Goal: Information Seeking & Learning: Learn about a topic

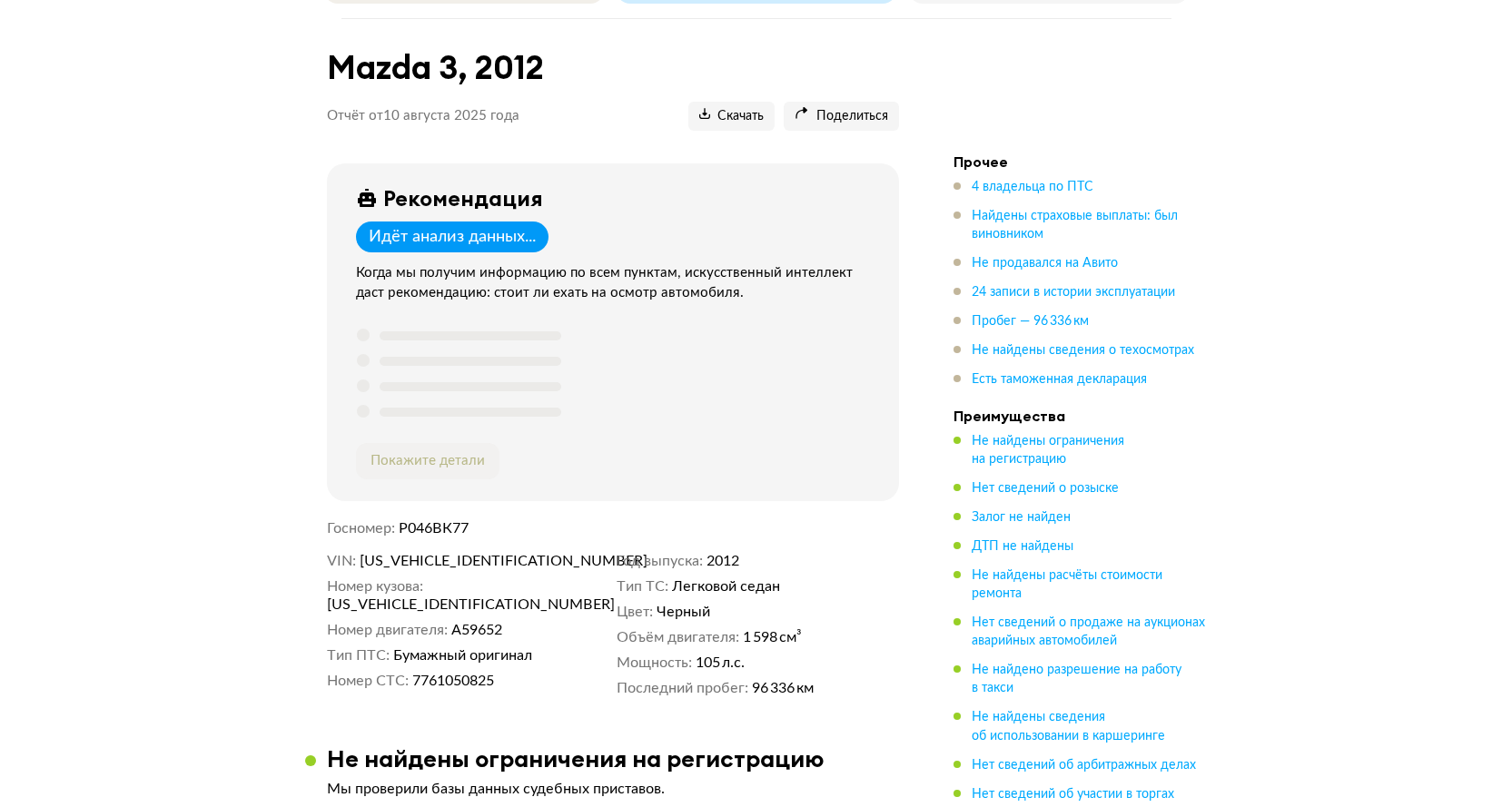
scroll to position [273, 0]
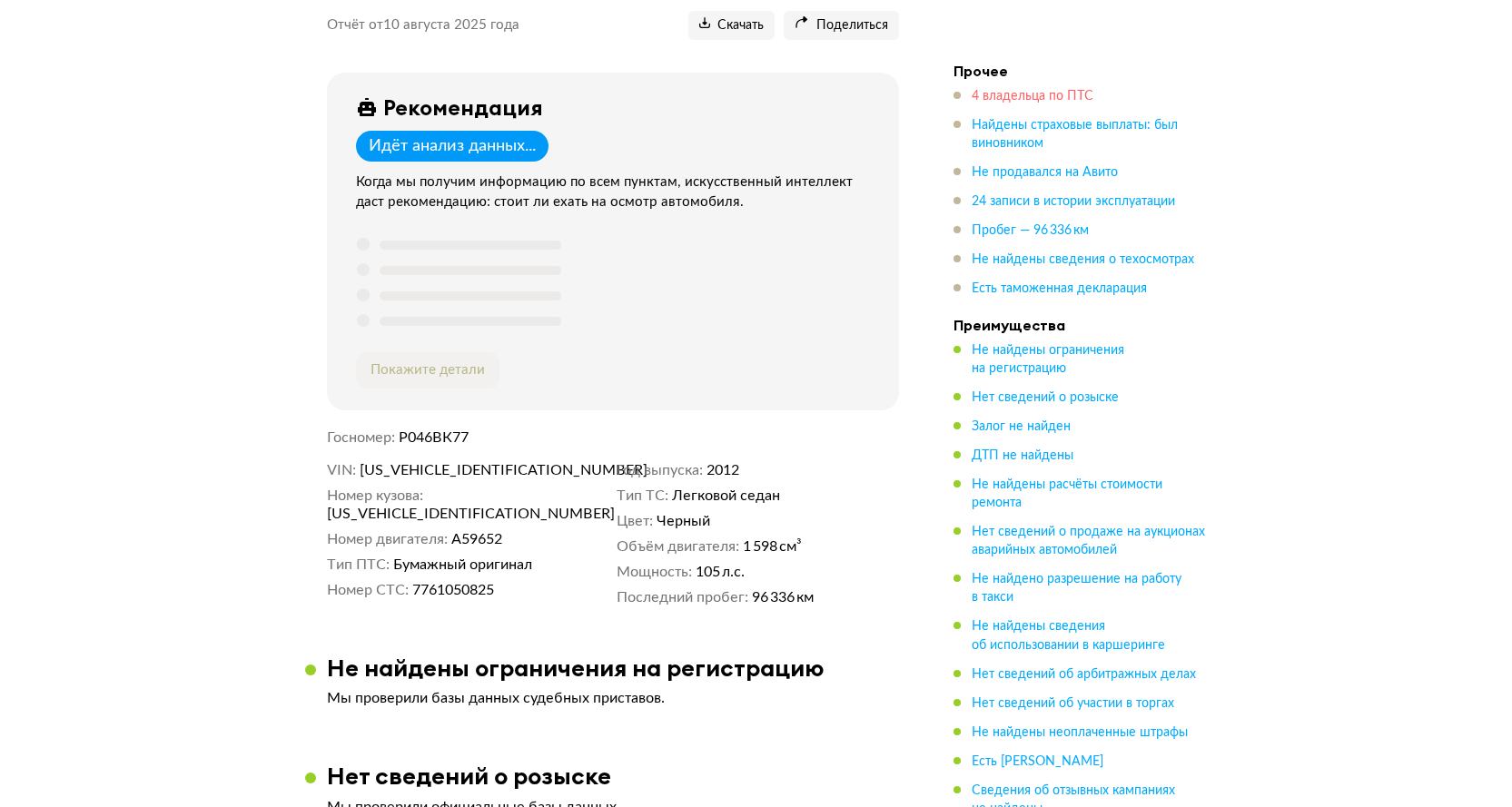
click at [1002, 90] on span "4 владельца по ПТС" at bounding box center [1032, 96] width 122 height 12
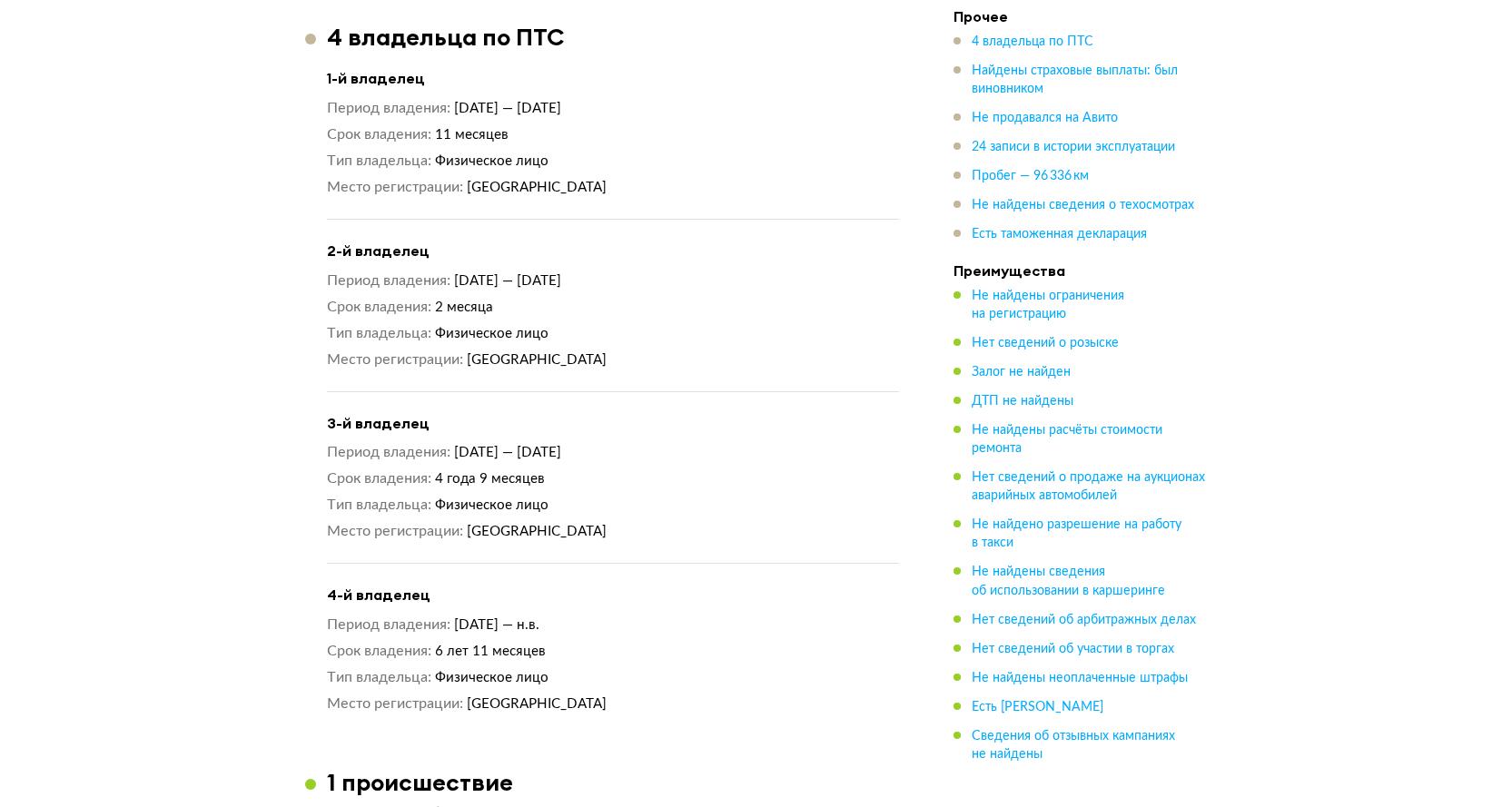
scroll to position [1317, 0]
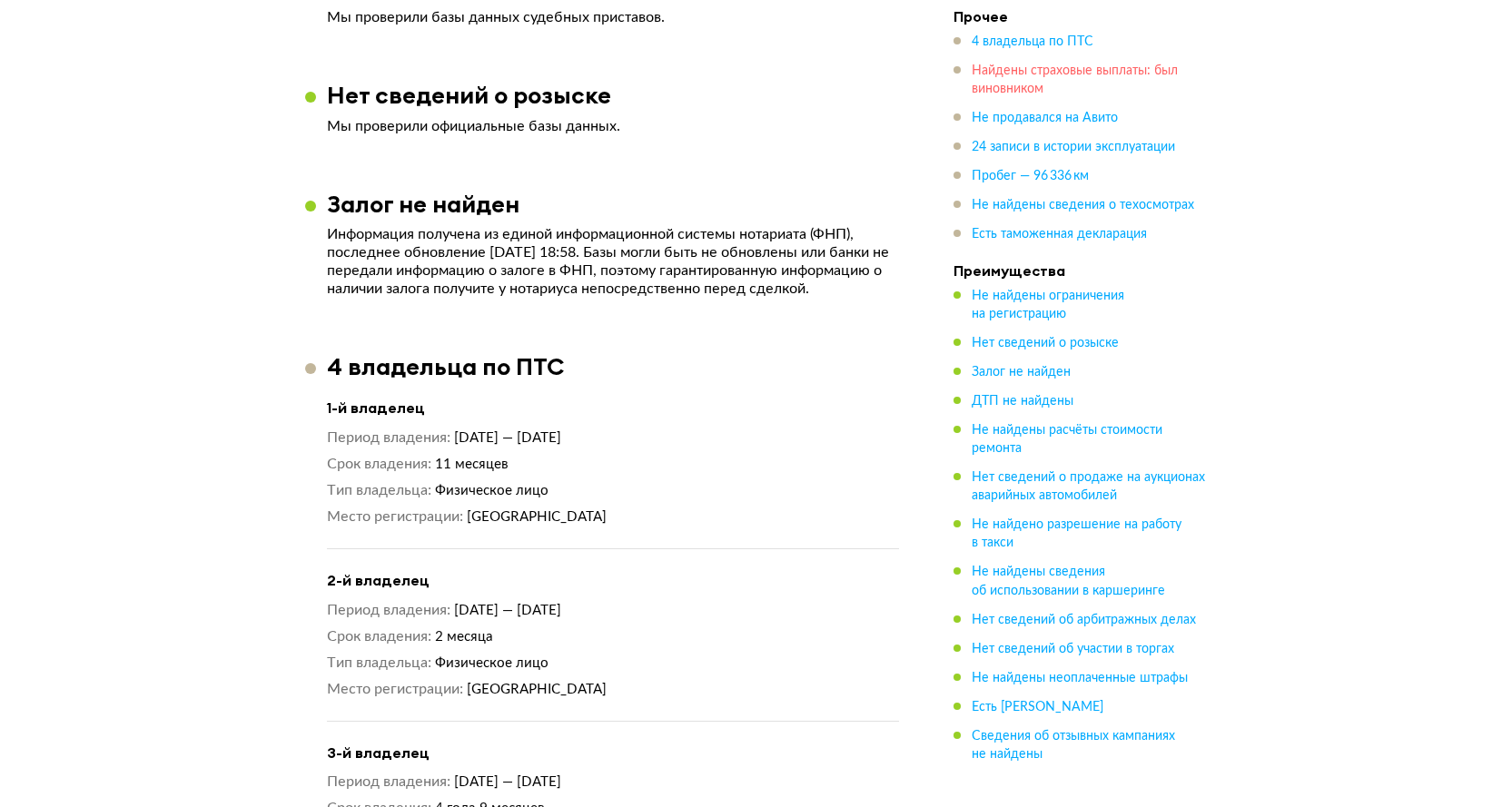
click at [1007, 74] on span "Найдены страховые выплаты: был виновником" at bounding box center [1075, 80] width 206 height 31
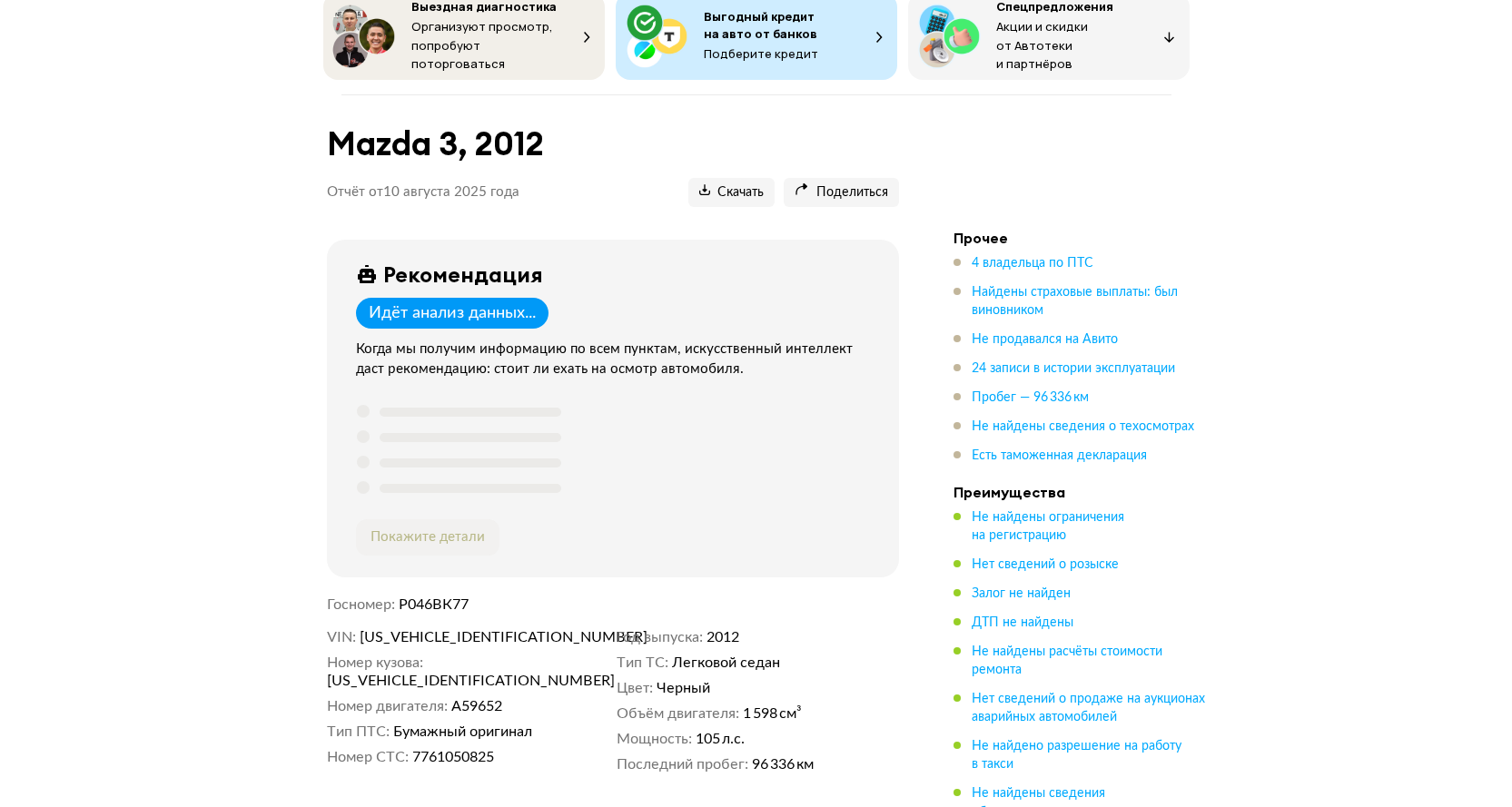
scroll to position [273, 0]
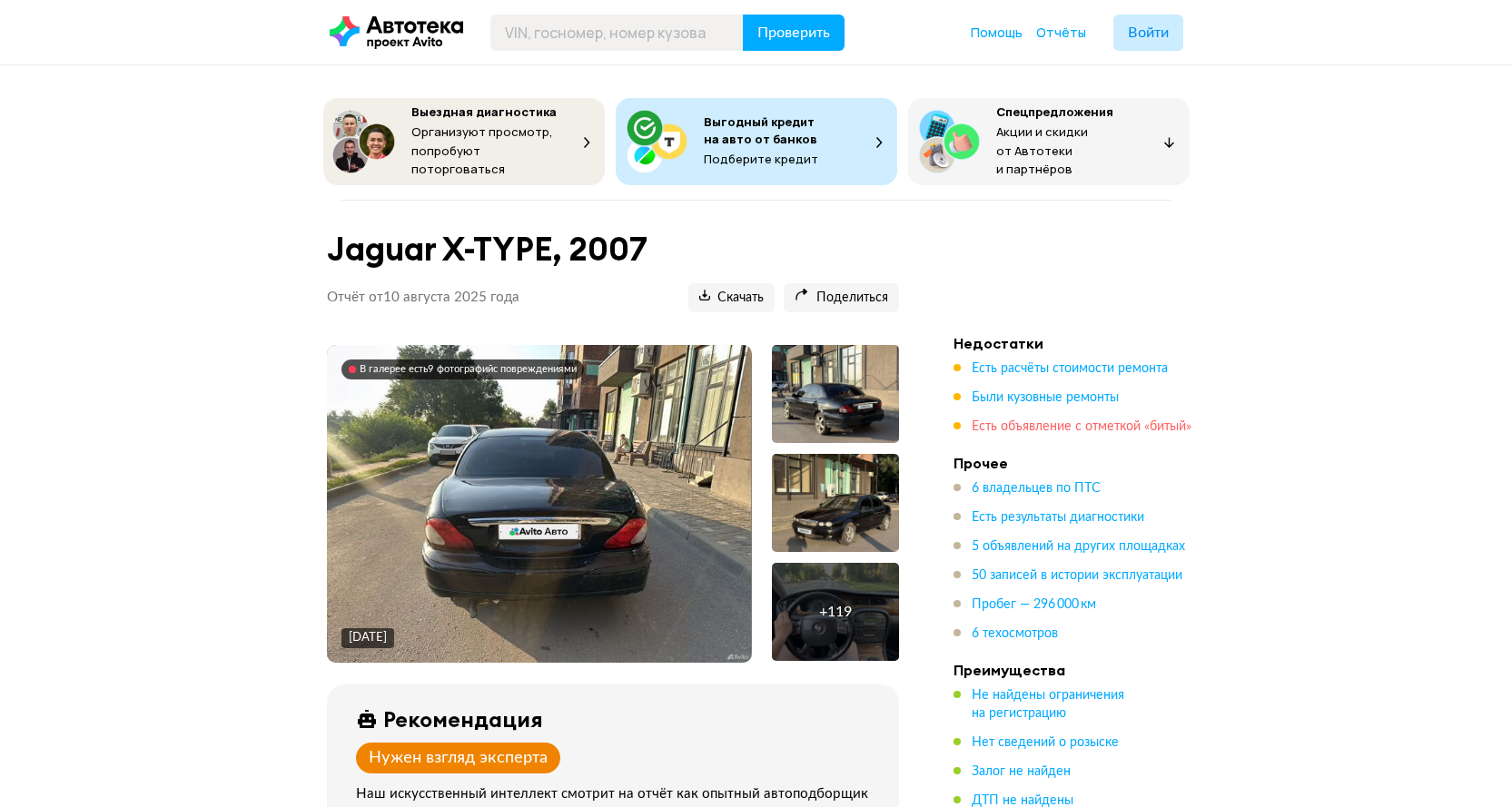
click at [1063, 420] on span "Есть объявление с отметкой «битый»" at bounding box center [1081, 426] width 220 height 12
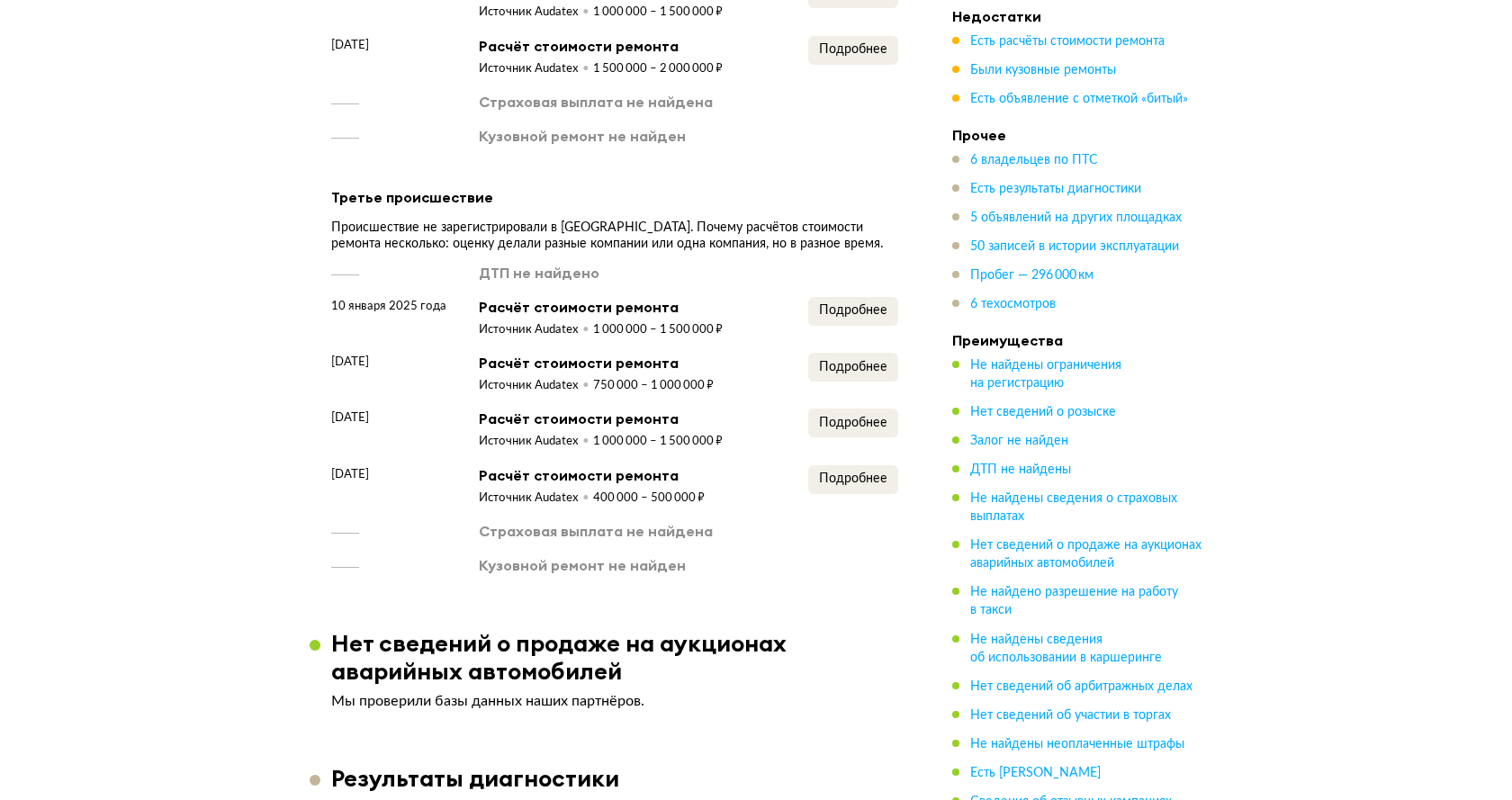
scroll to position [3482, 0]
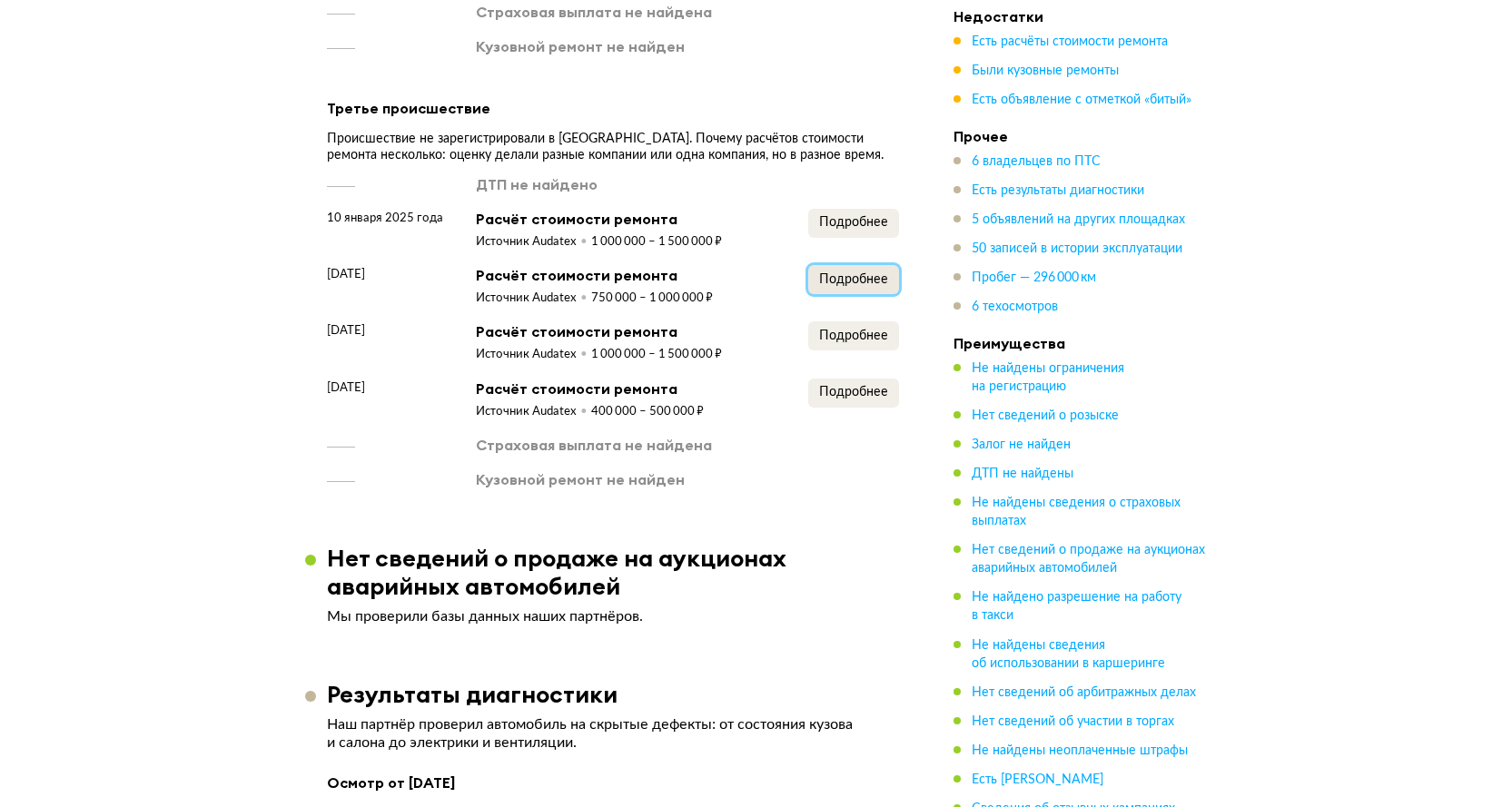
click at [863, 273] on span "Подробнее" at bounding box center [854, 279] width 69 height 12
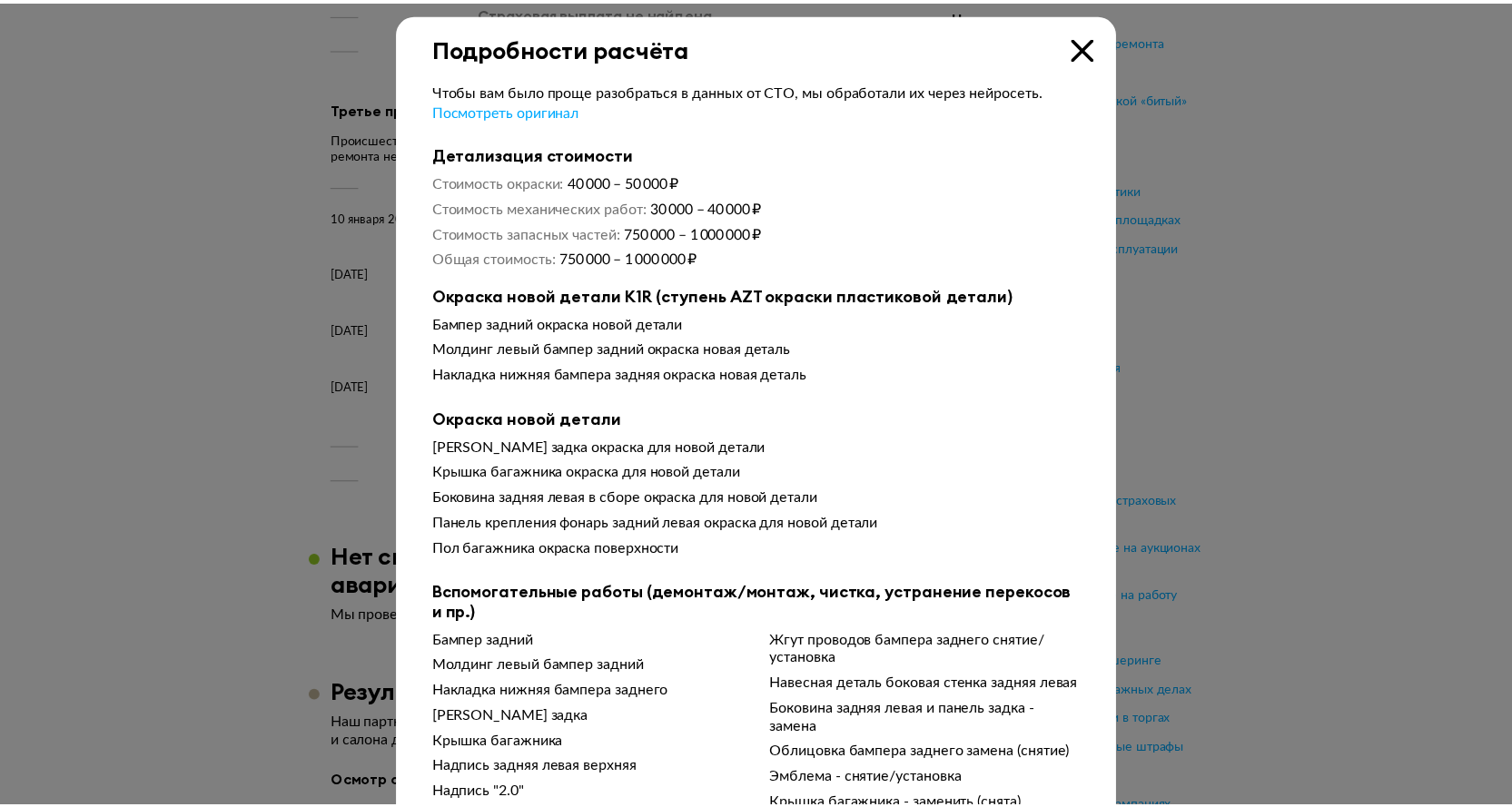
scroll to position [0, 0]
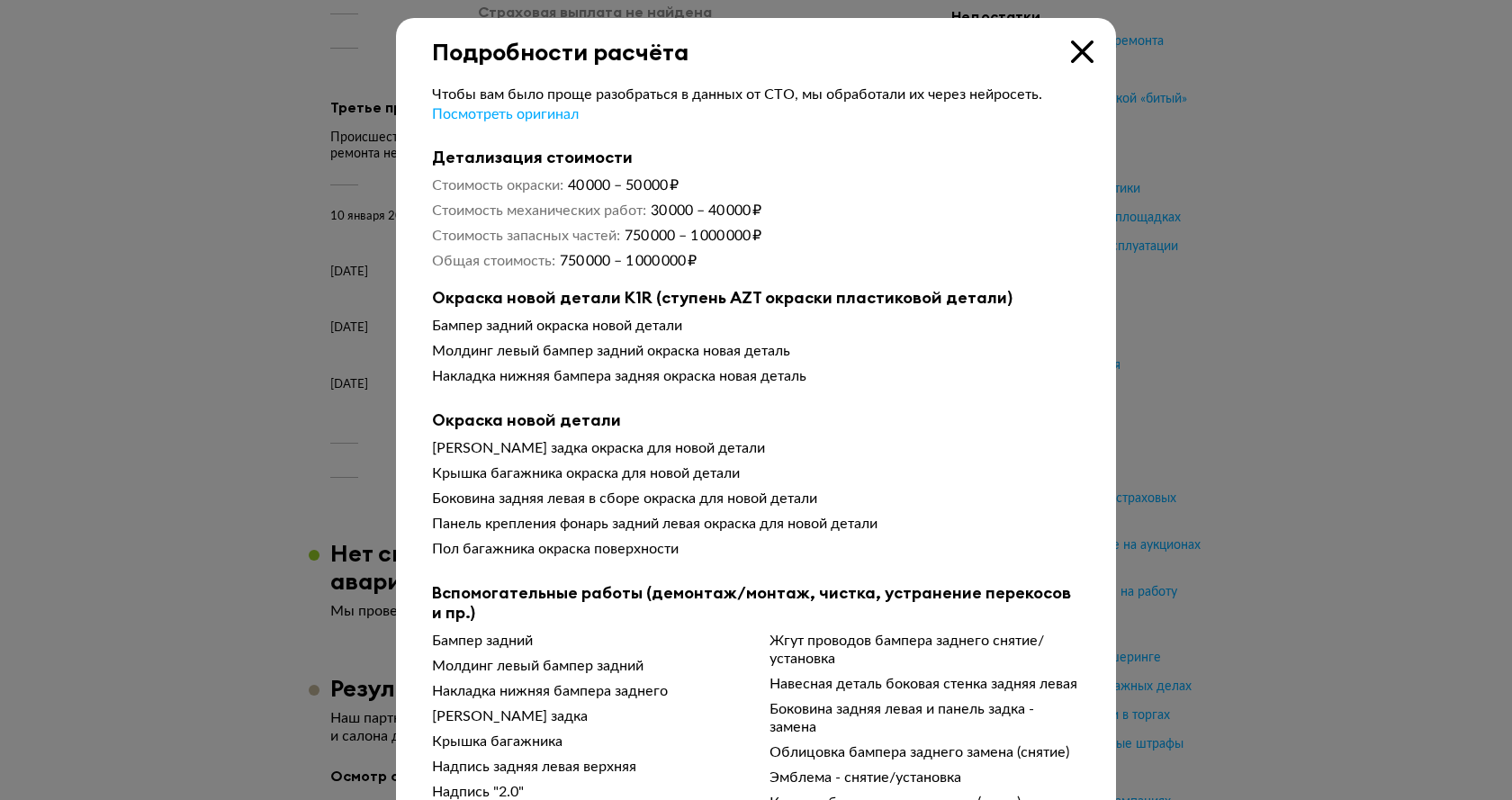
click at [1084, 52] on icon at bounding box center [1082, 52] width 23 height 23
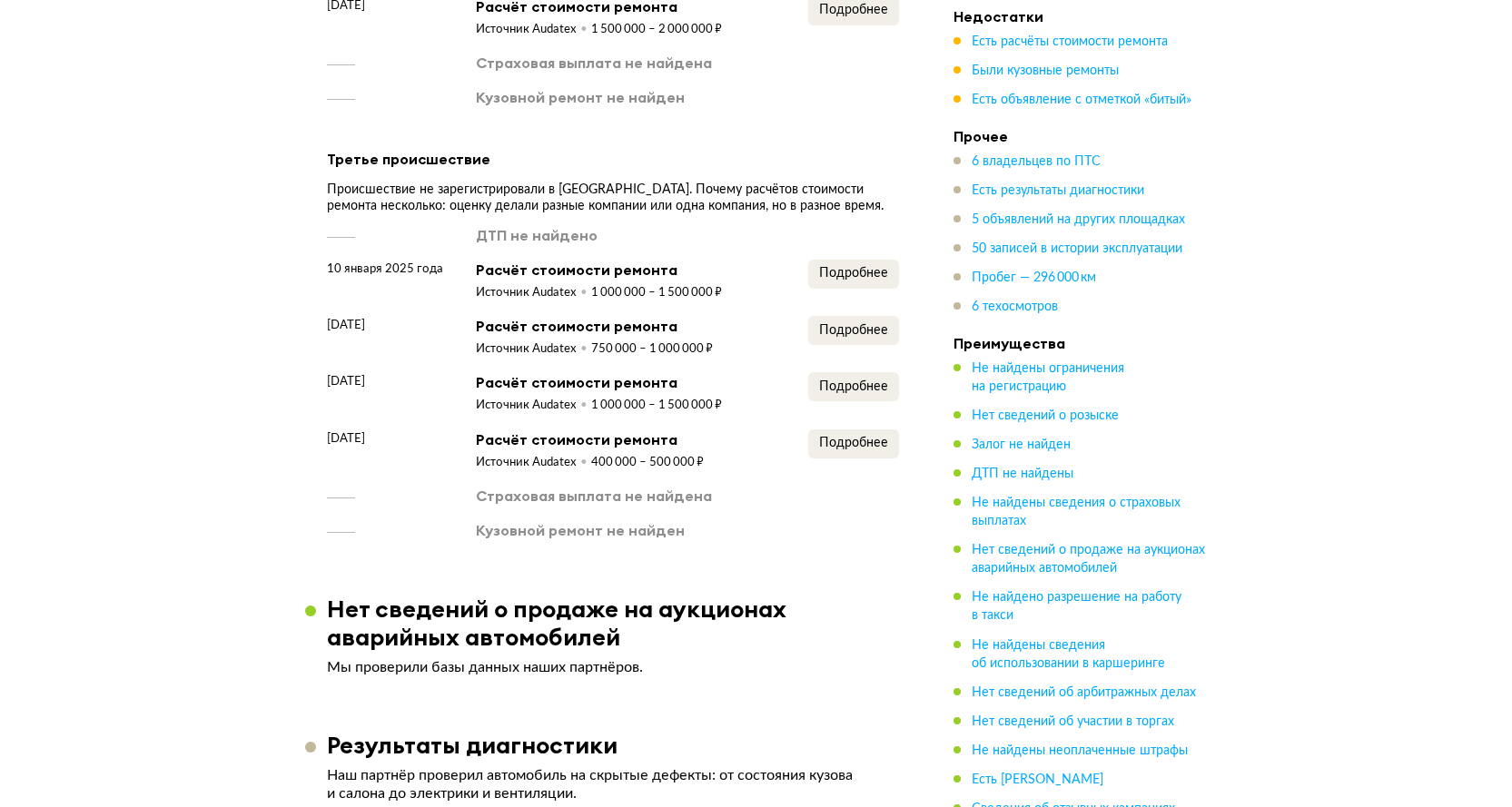
scroll to position [3422, 0]
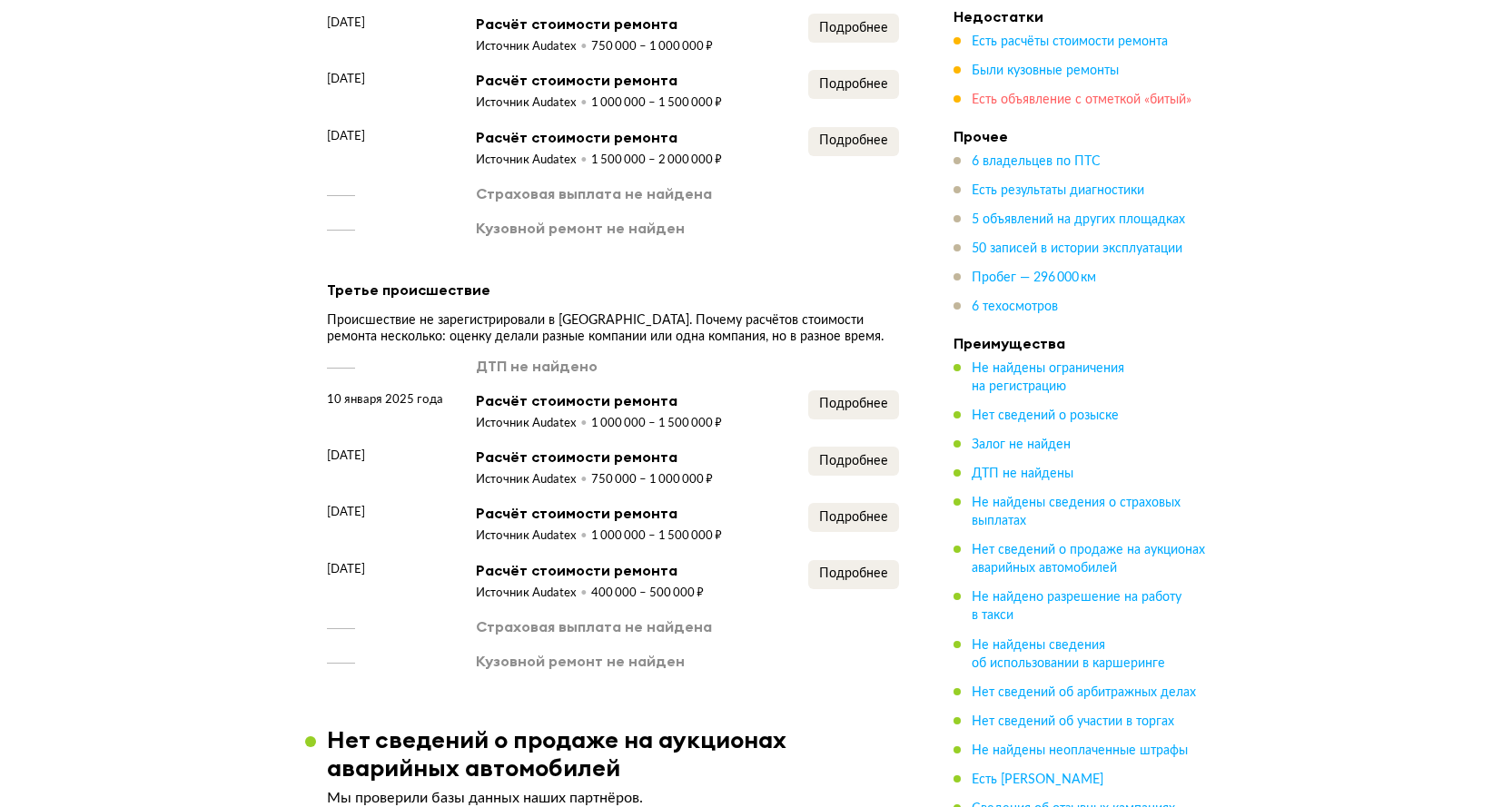
click at [1165, 100] on span "Есть объявление с отметкой «битый»" at bounding box center [1081, 99] width 220 height 12
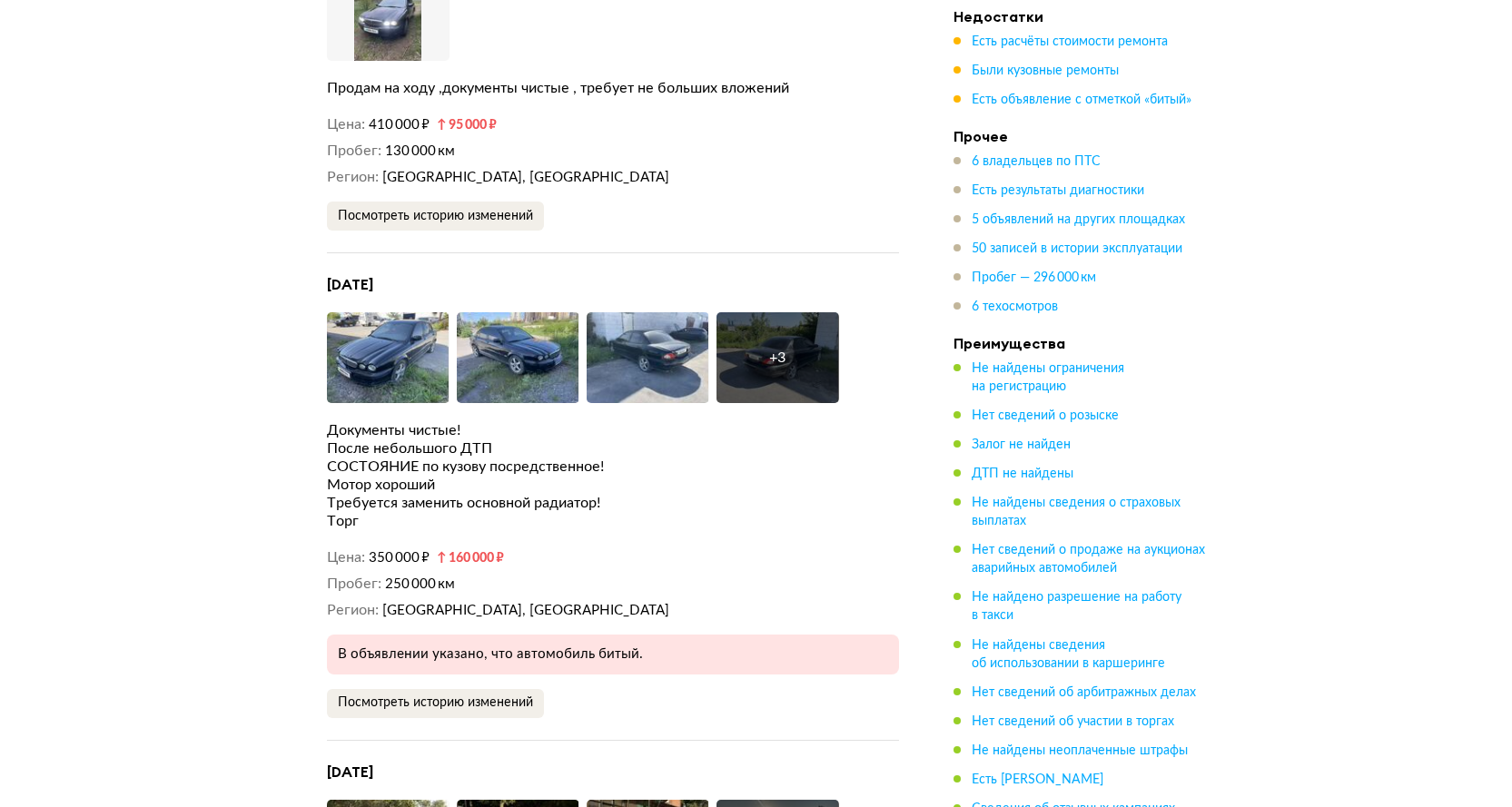
scroll to position [7055, 0]
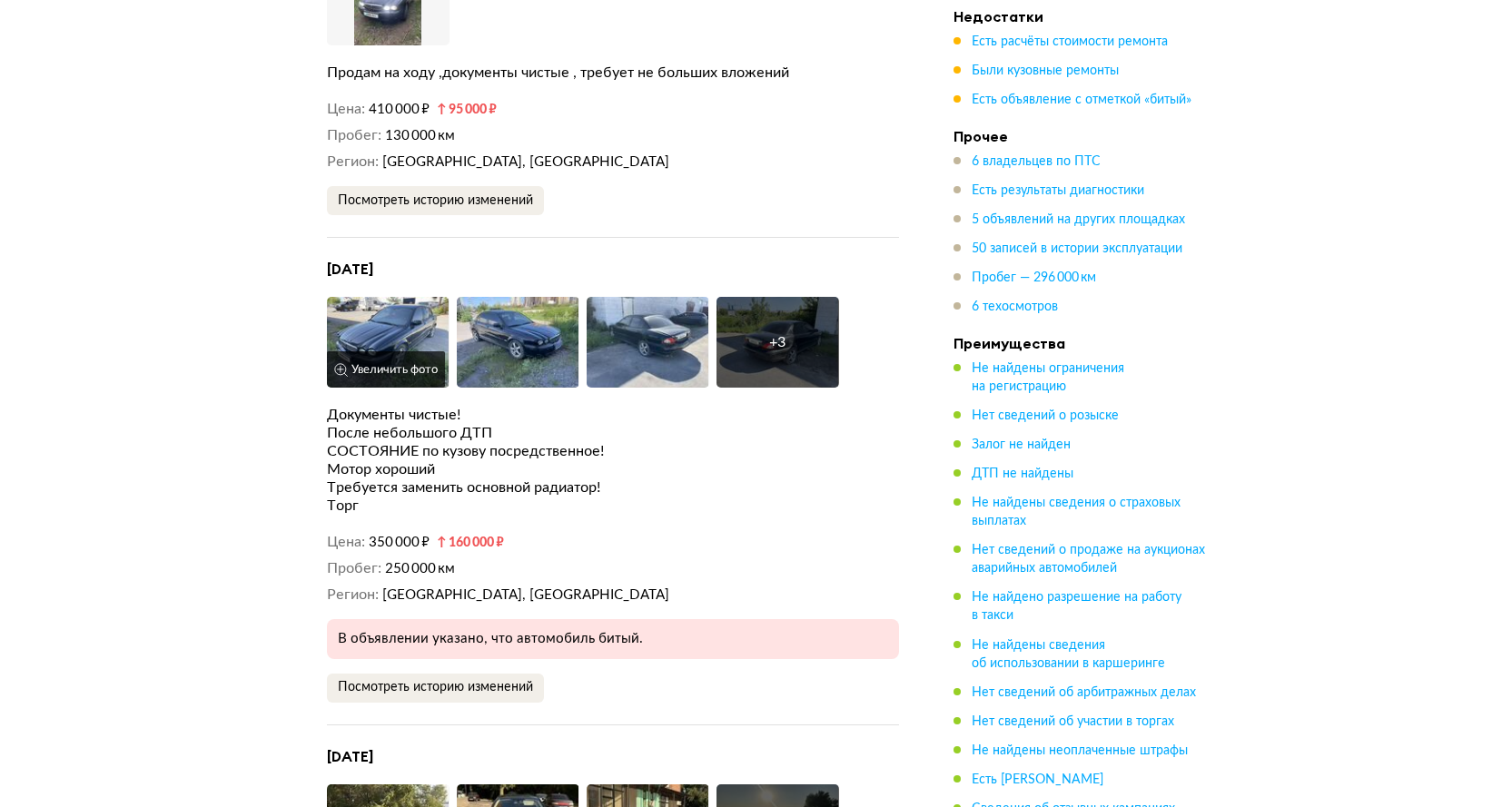
click at [394, 297] on img at bounding box center [389, 343] width 123 height 91
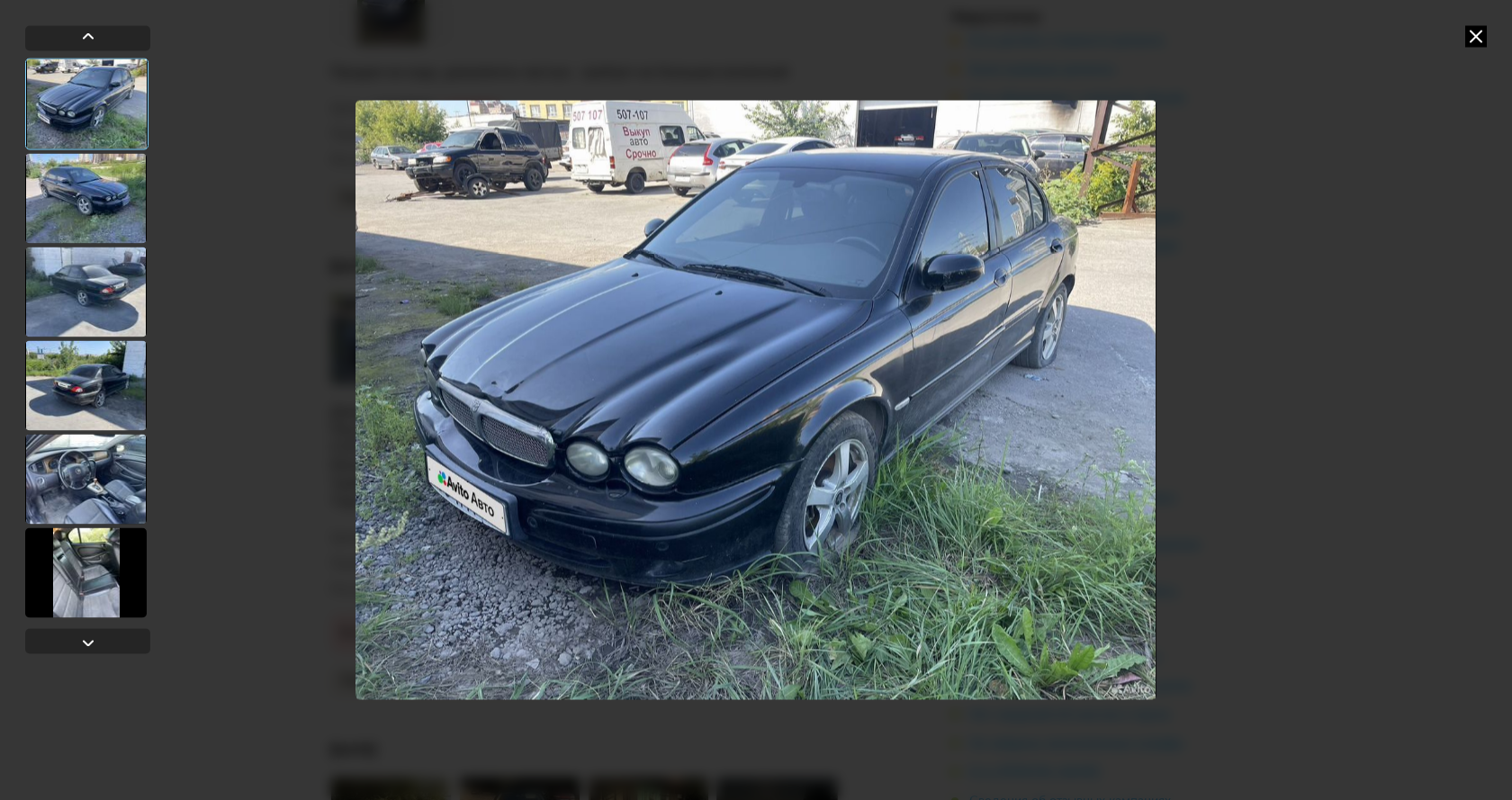
click at [126, 189] on div at bounding box center [87, 198] width 122 height 90
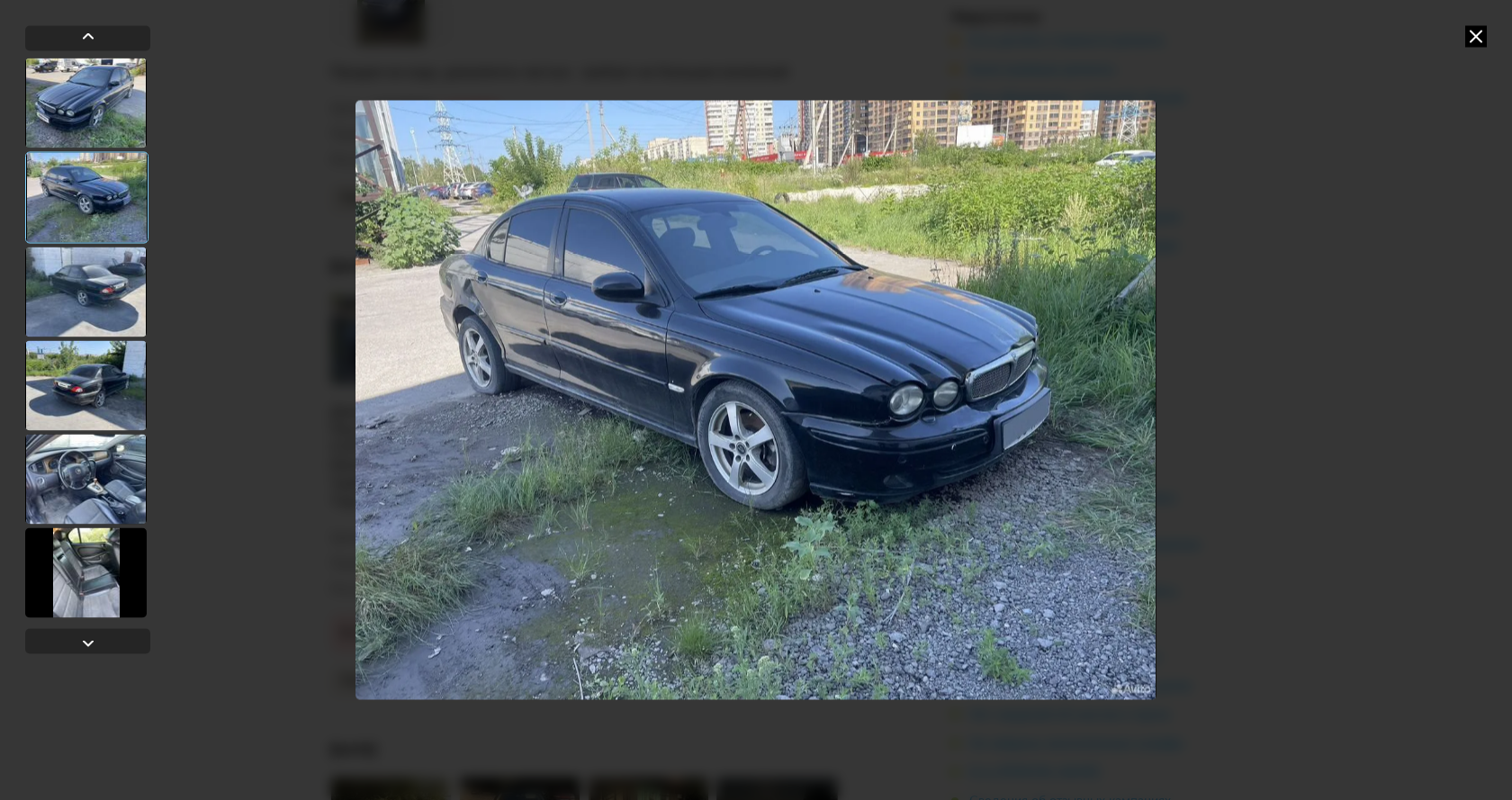
click at [109, 380] on div at bounding box center [87, 385] width 122 height 90
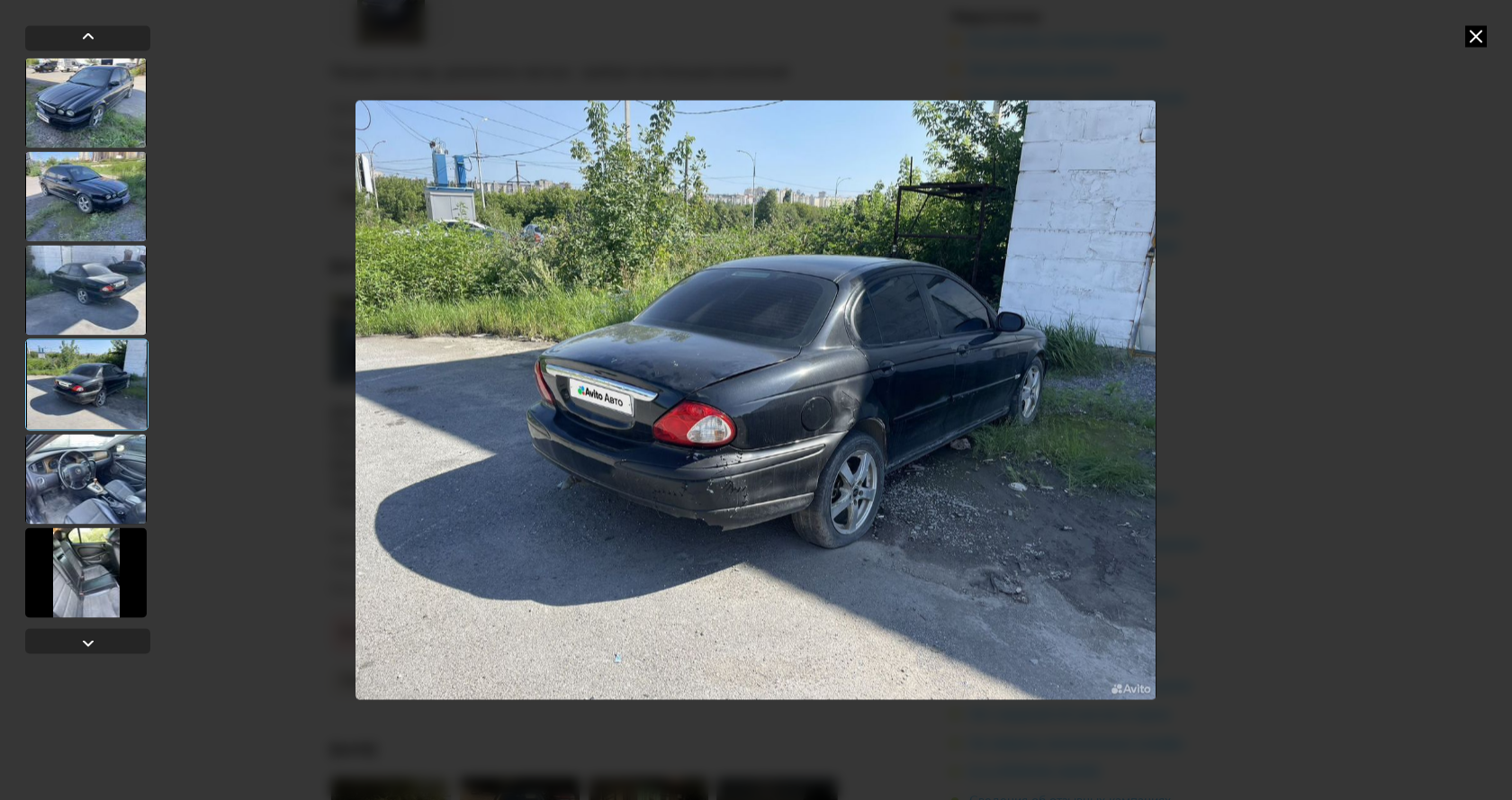
click at [805, 407] on img "Go to Slide 4" at bounding box center [756, 400] width 801 height 600
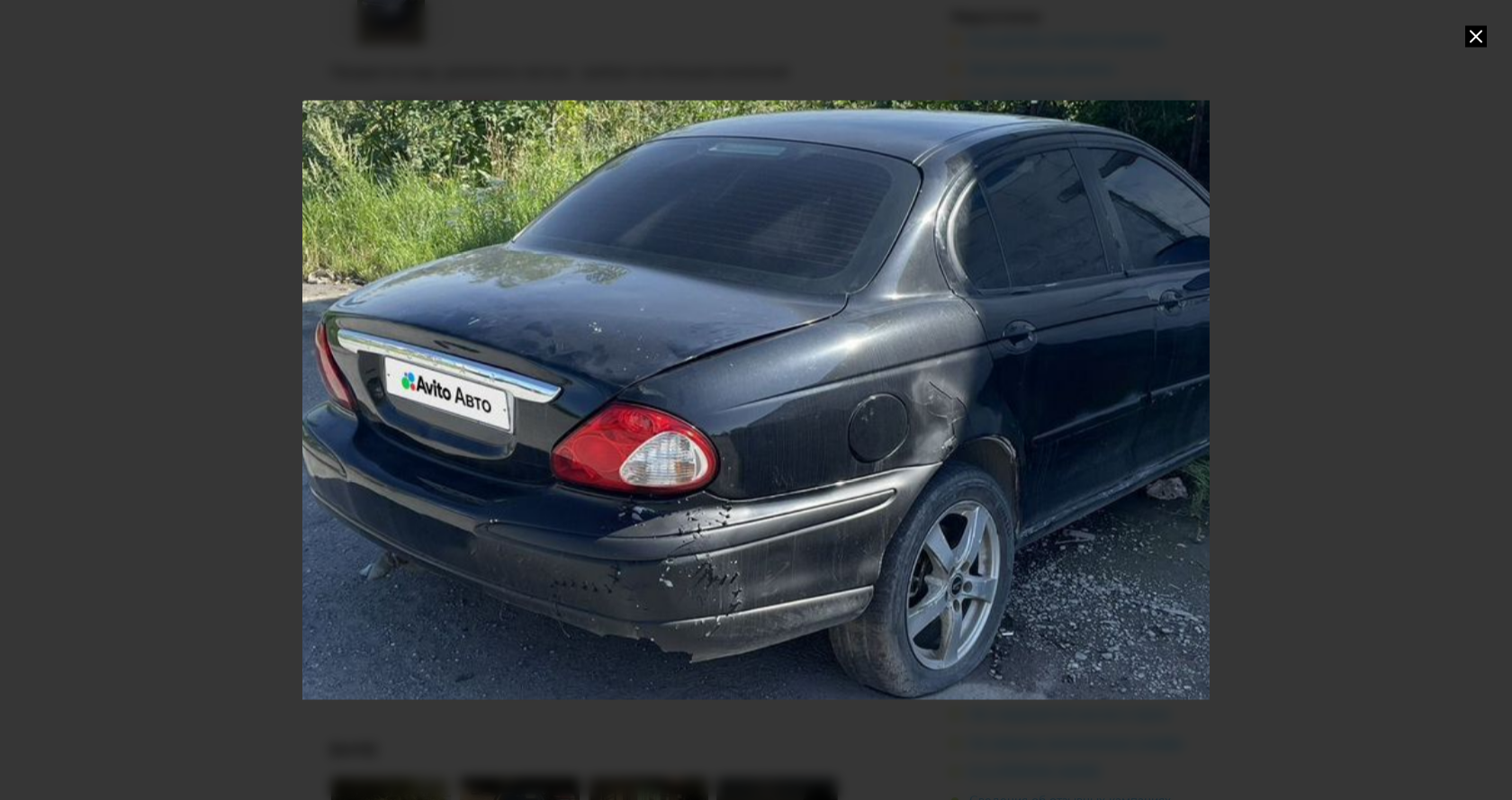
click at [1470, 38] on icon at bounding box center [1476, 36] width 22 height 22
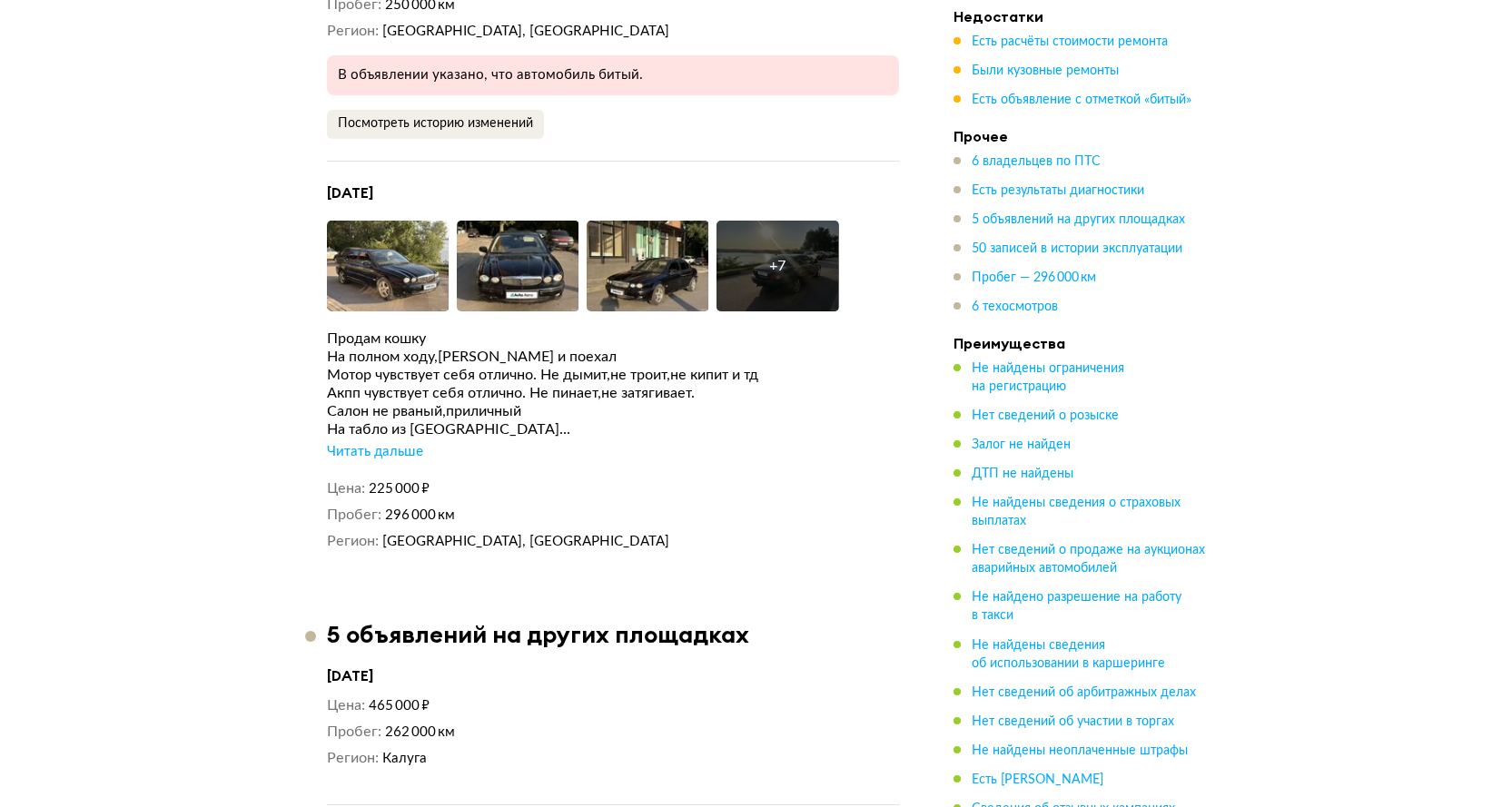
scroll to position [7600, 0]
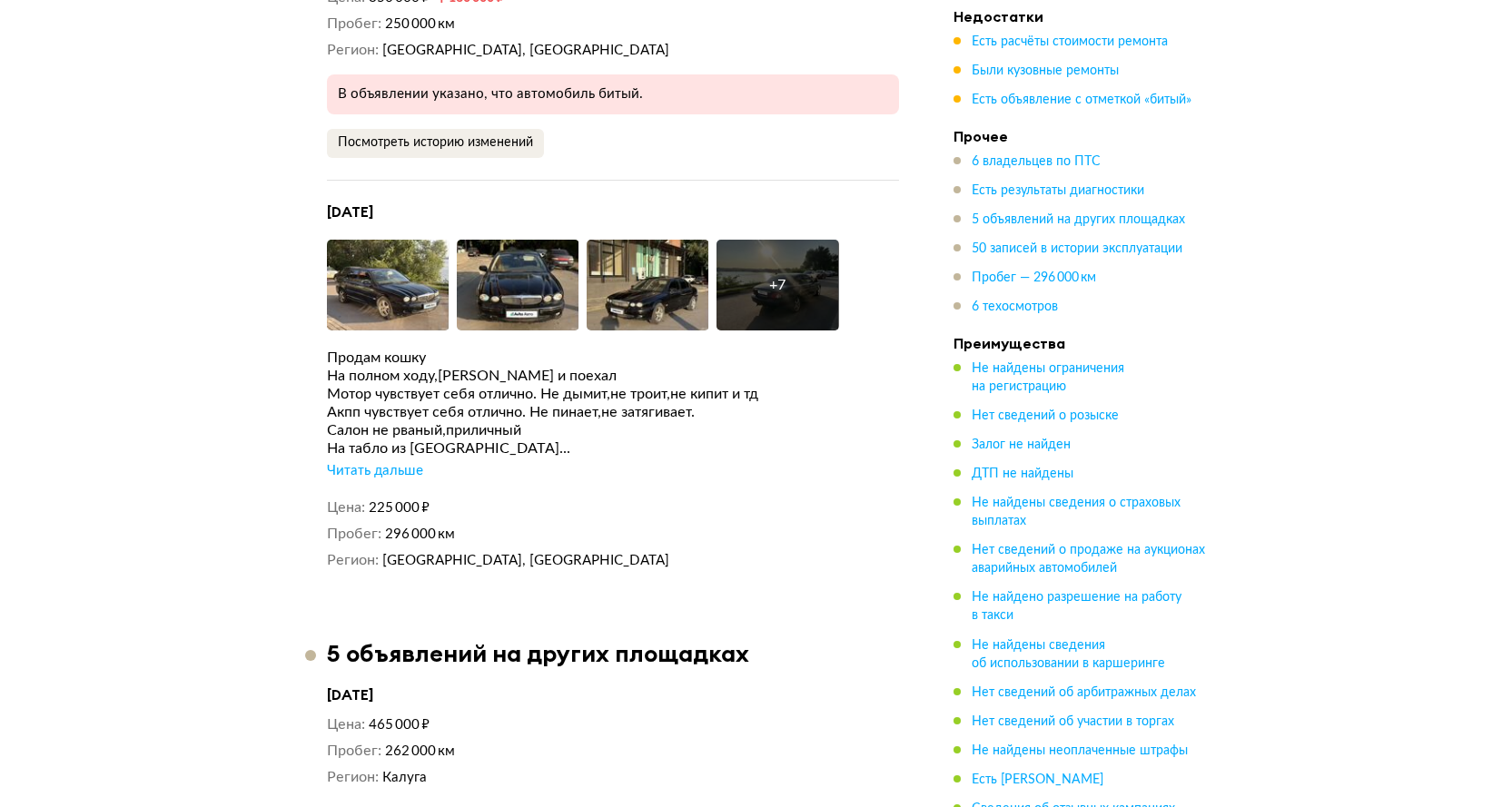
click at [399, 463] on div "Читать дальше" at bounding box center [375, 471] width 96 height 18
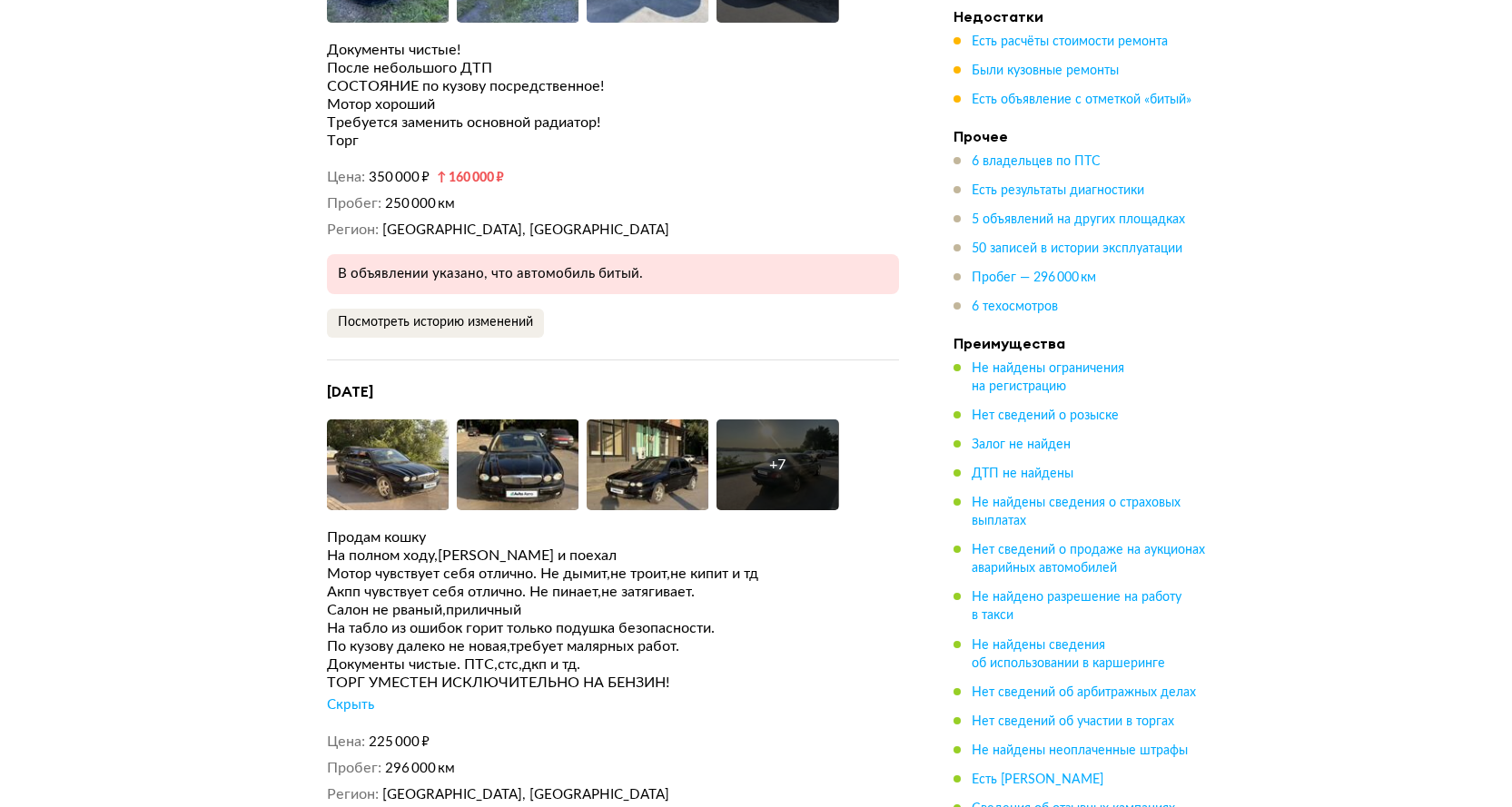
scroll to position [7417, 0]
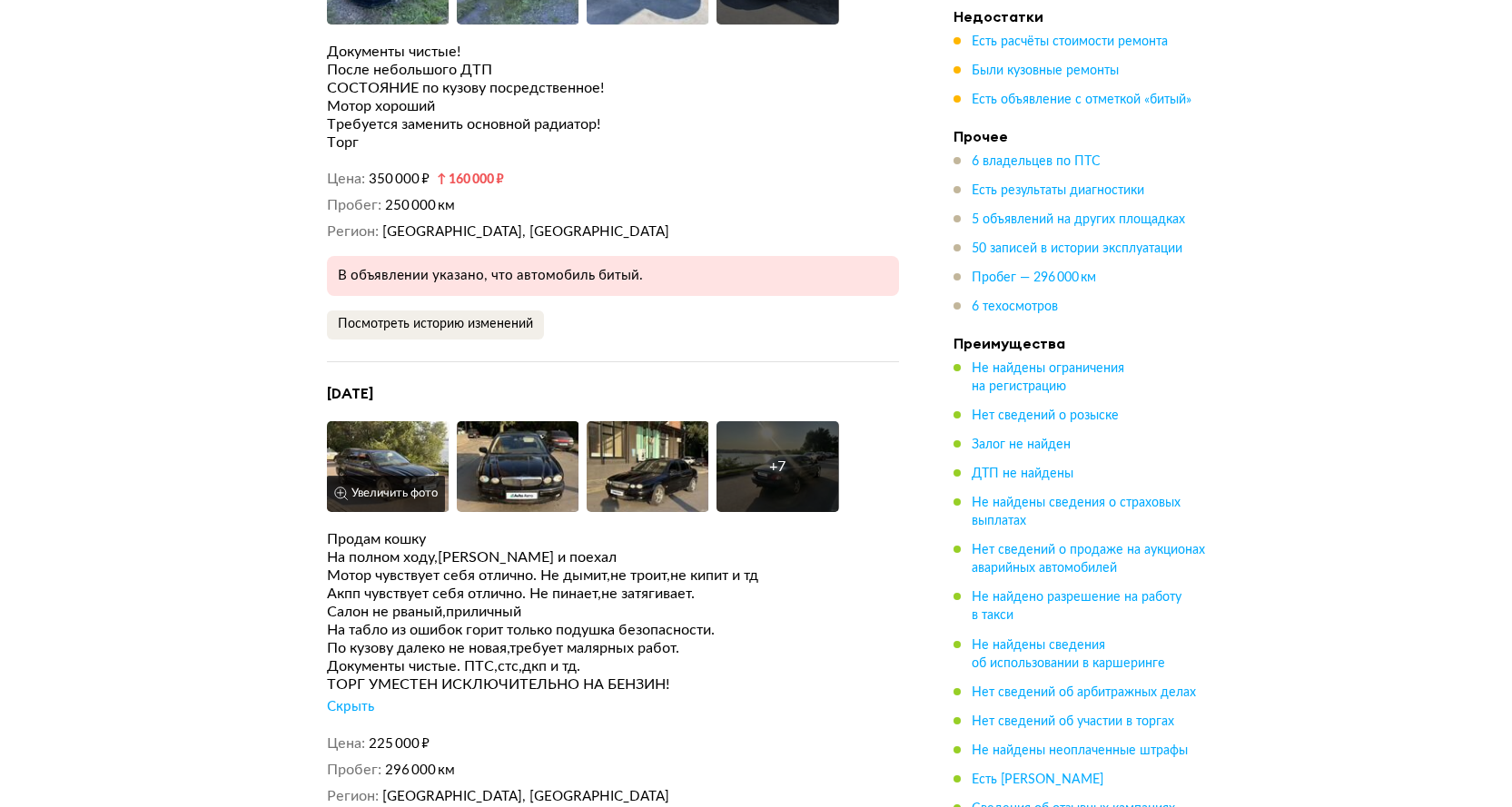
click at [386, 430] on img at bounding box center [389, 466] width 123 height 91
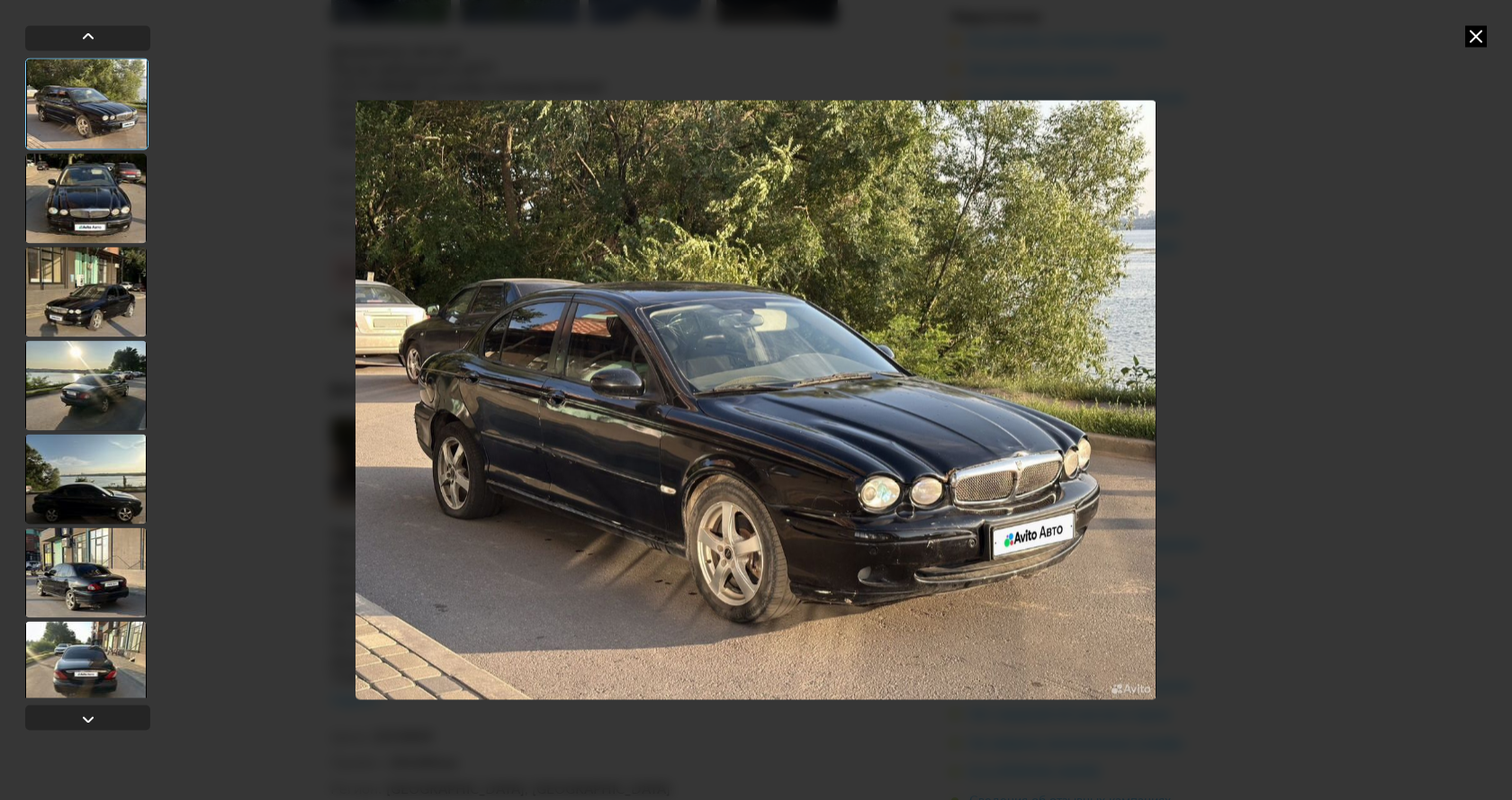
click at [1138, 386] on img "Go to Slide 1" at bounding box center [756, 400] width 801 height 600
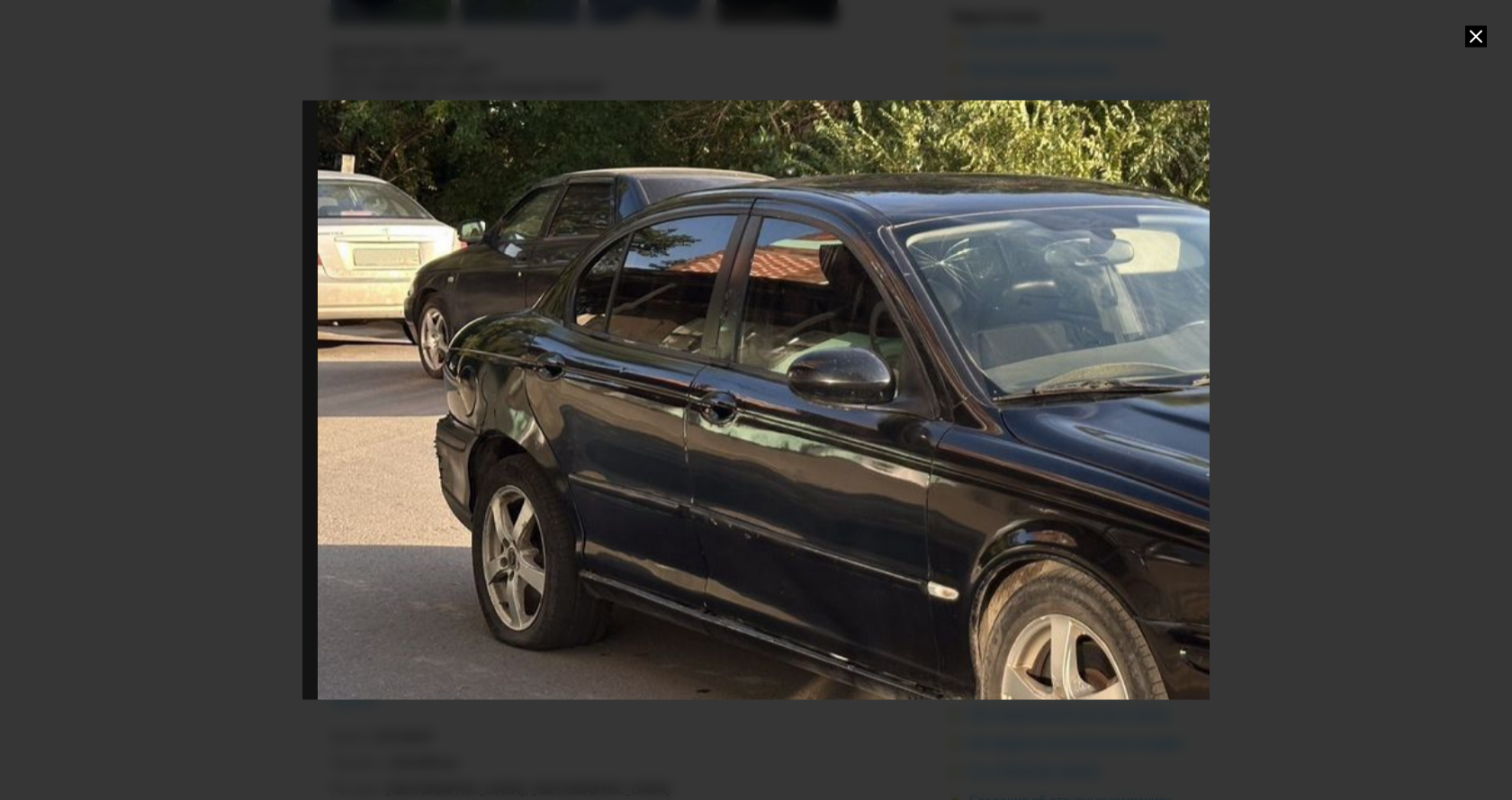
drag, startPoint x: 750, startPoint y: 513, endPoint x: 1112, endPoint y: 523, distance: 362.1
click at [1112, 523] on div "Go to Slide 1" at bounding box center [1117, 411] width 1814 height 1201
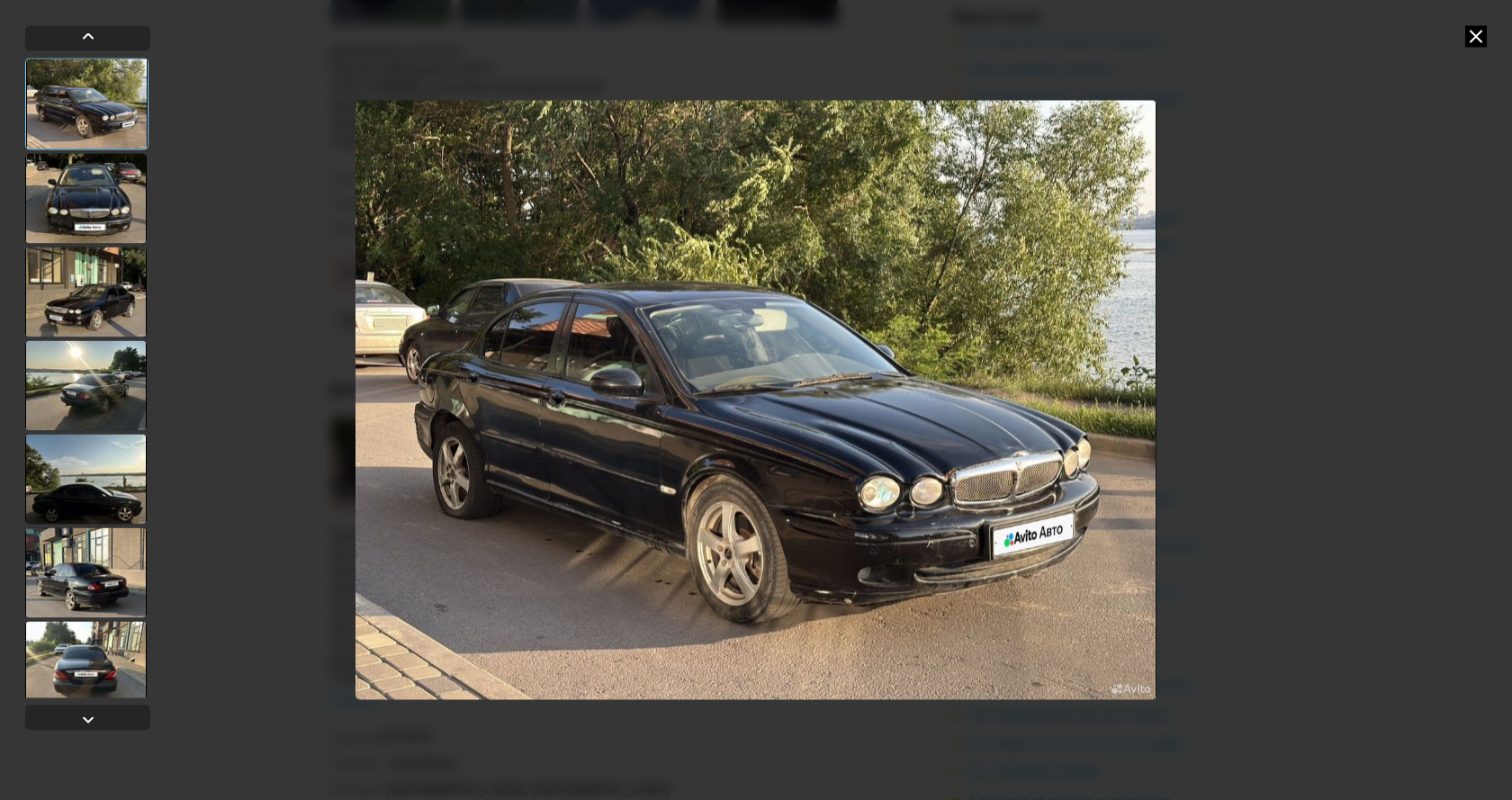
click at [595, 463] on img "Go to Slide 1" at bounding box center [756, 400] width 801 height 600
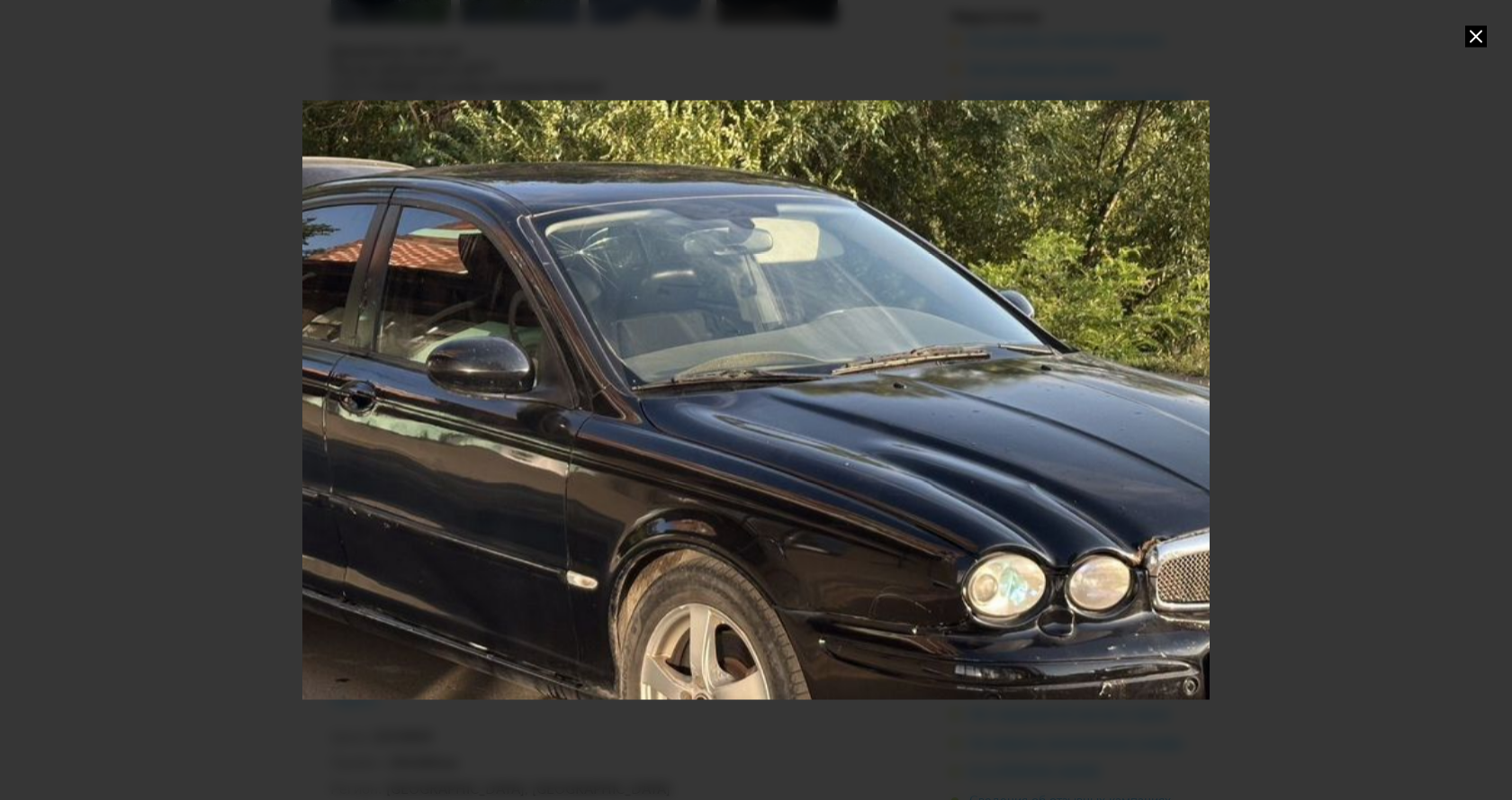
click at [1476, 36] on icon at bounding box center [1476, 36] width 22 height 22
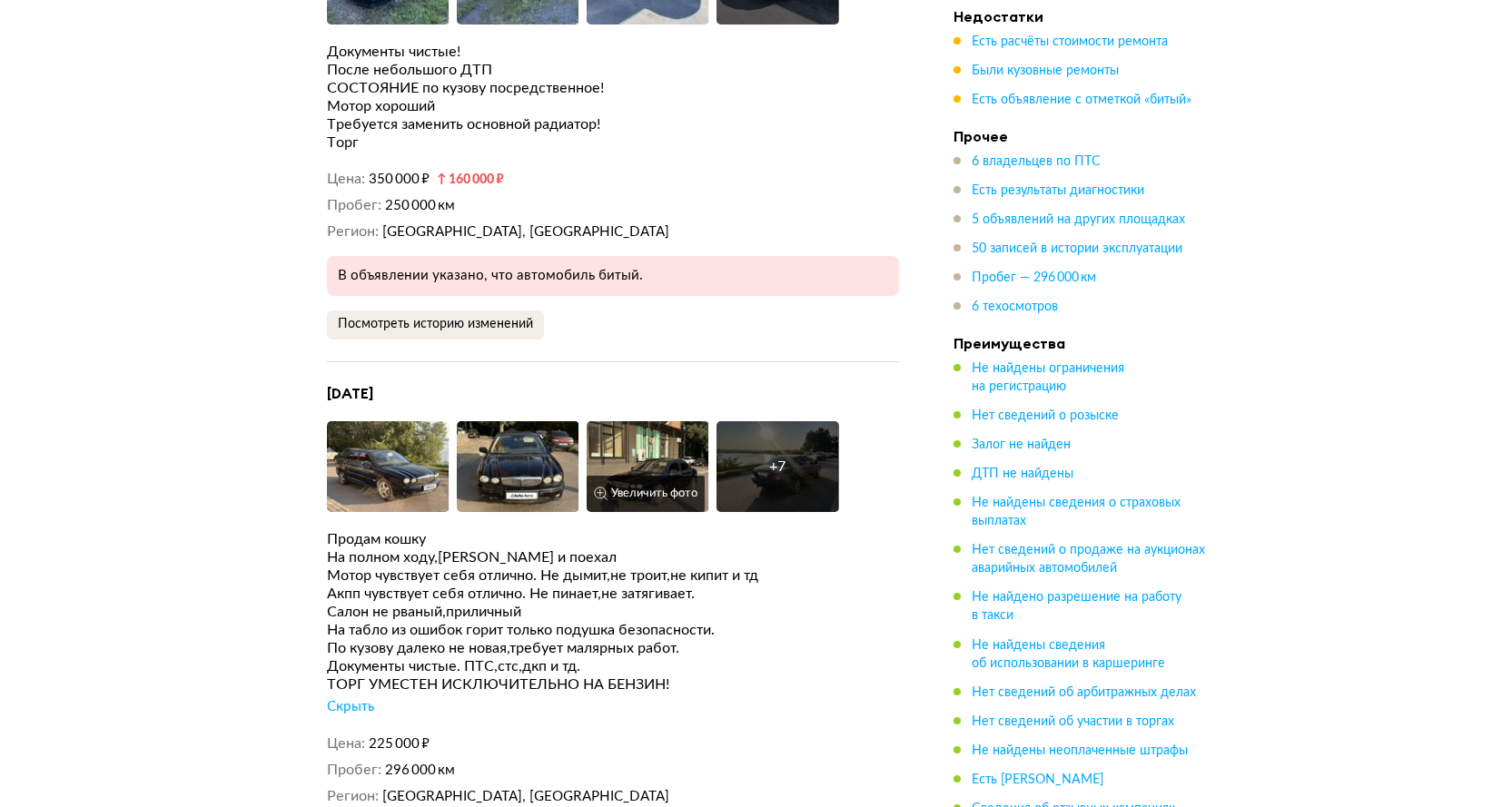
click at [667, 476] on button "Увеличить фото" at bounding box center [645, 494] width 118 height 36
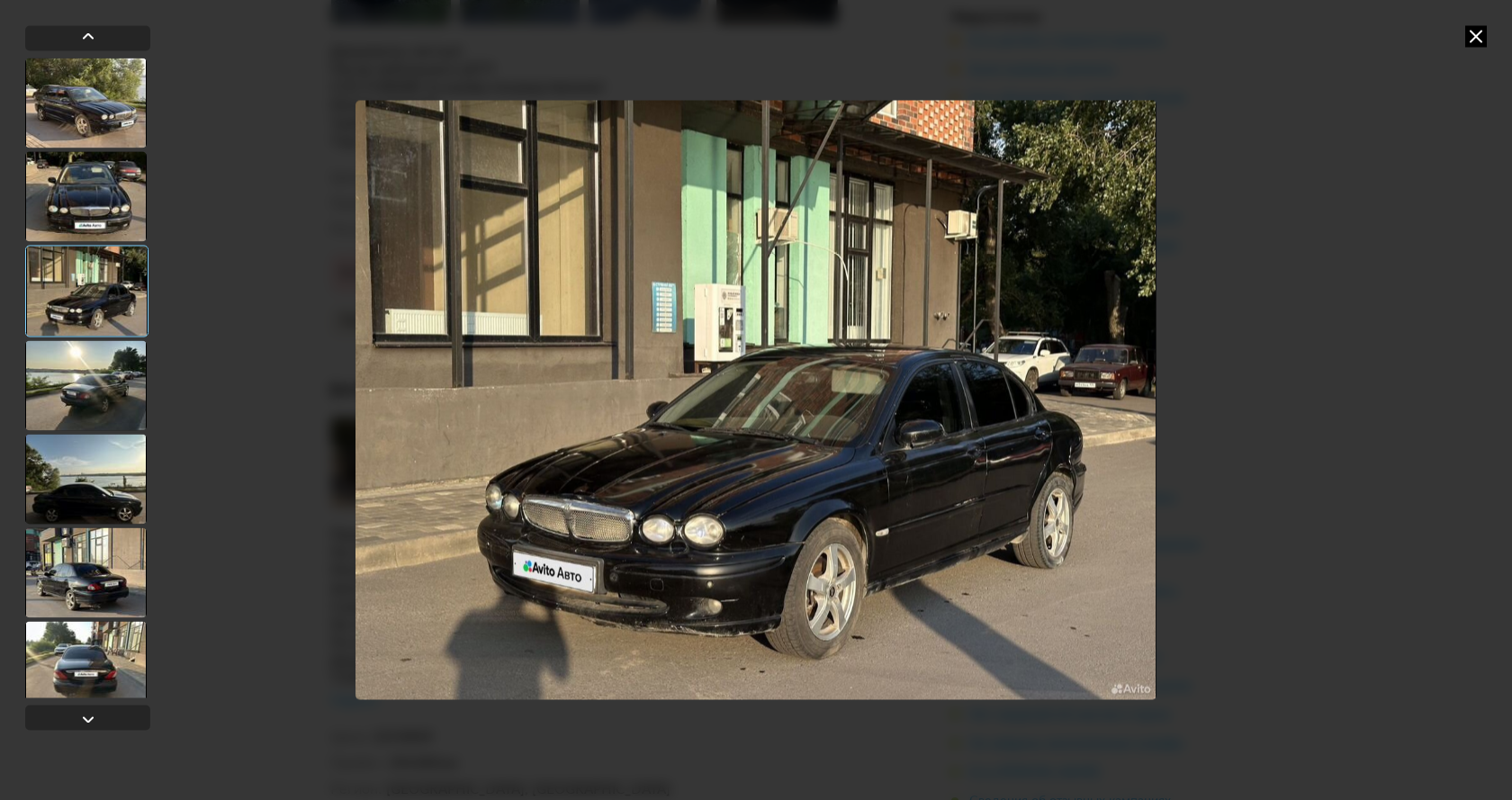
click at [664, 449] on img "Go to Slide 3" at bounding box center [756, 400] width 801 height 600
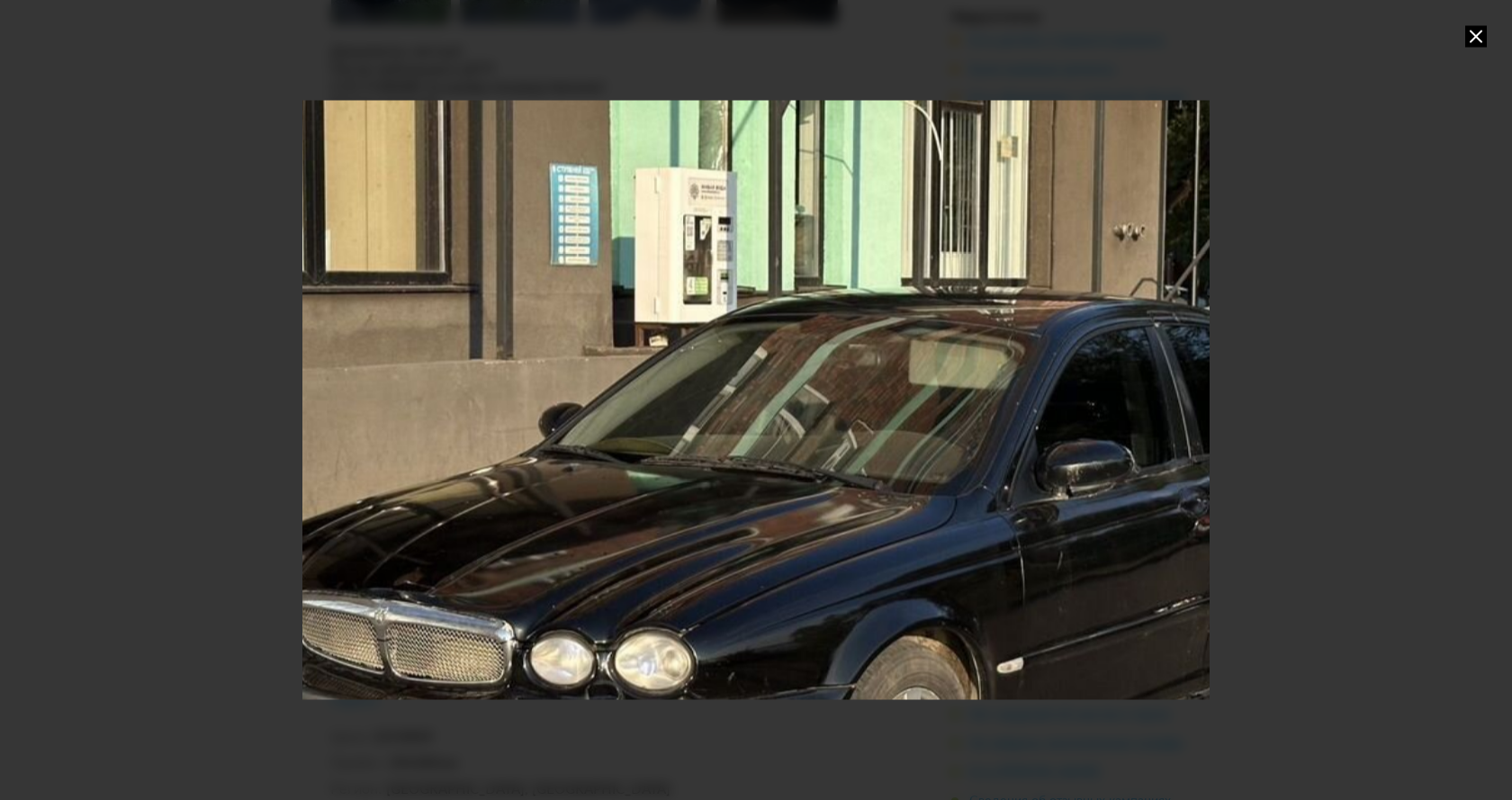
click at [664, 449] on div "Go to Slide 3" at bounding box center [756, 400] width 1814 height 1201
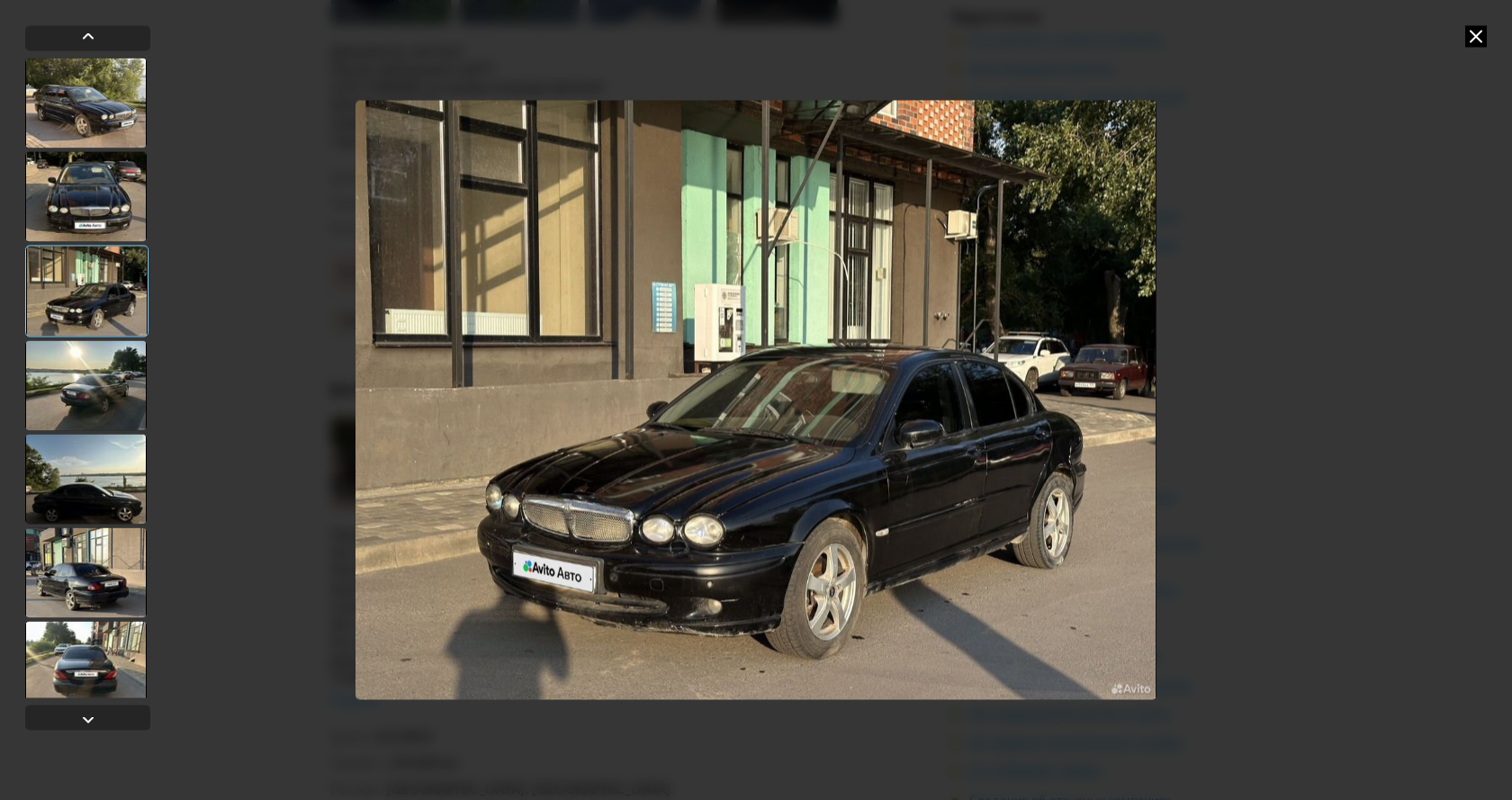
click at [110, 470] on div at bounding box center [87, 478] width 122 height 90
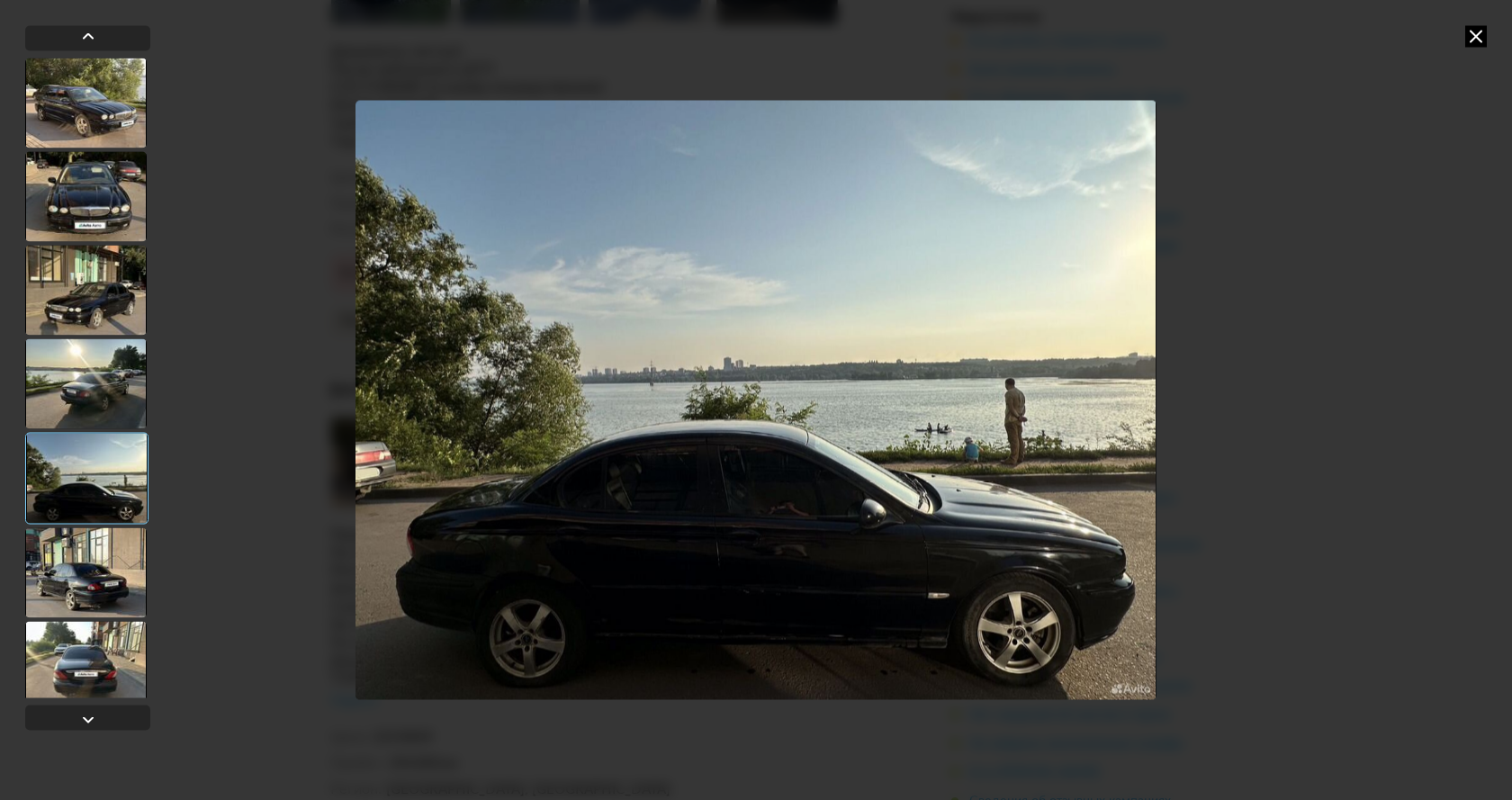
click at [84, 607] on div at bounding box center [87, 573] width 122 height 90
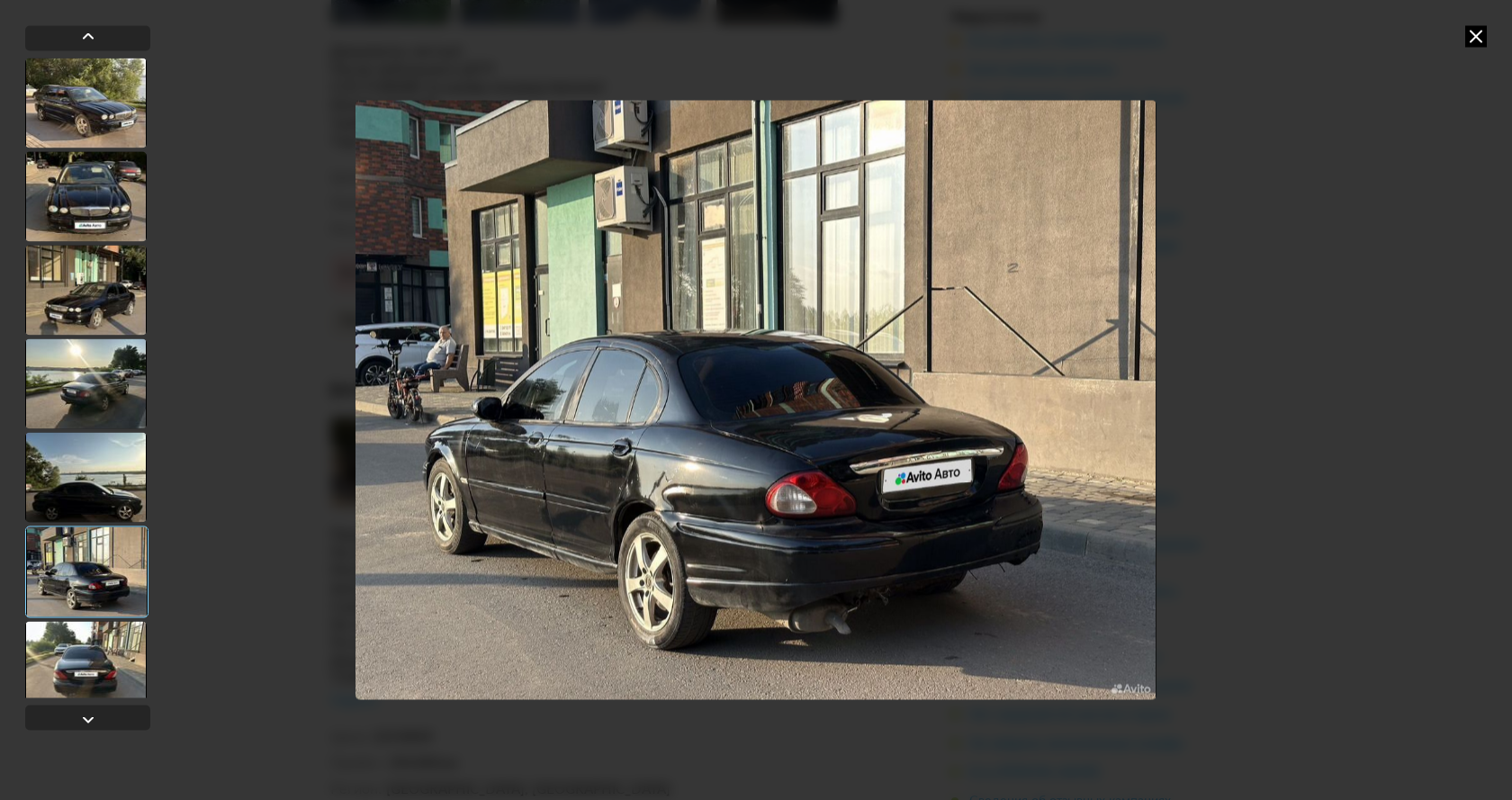
click at [92, 682] on div at bounding box center [87, 666] width 122 height 90
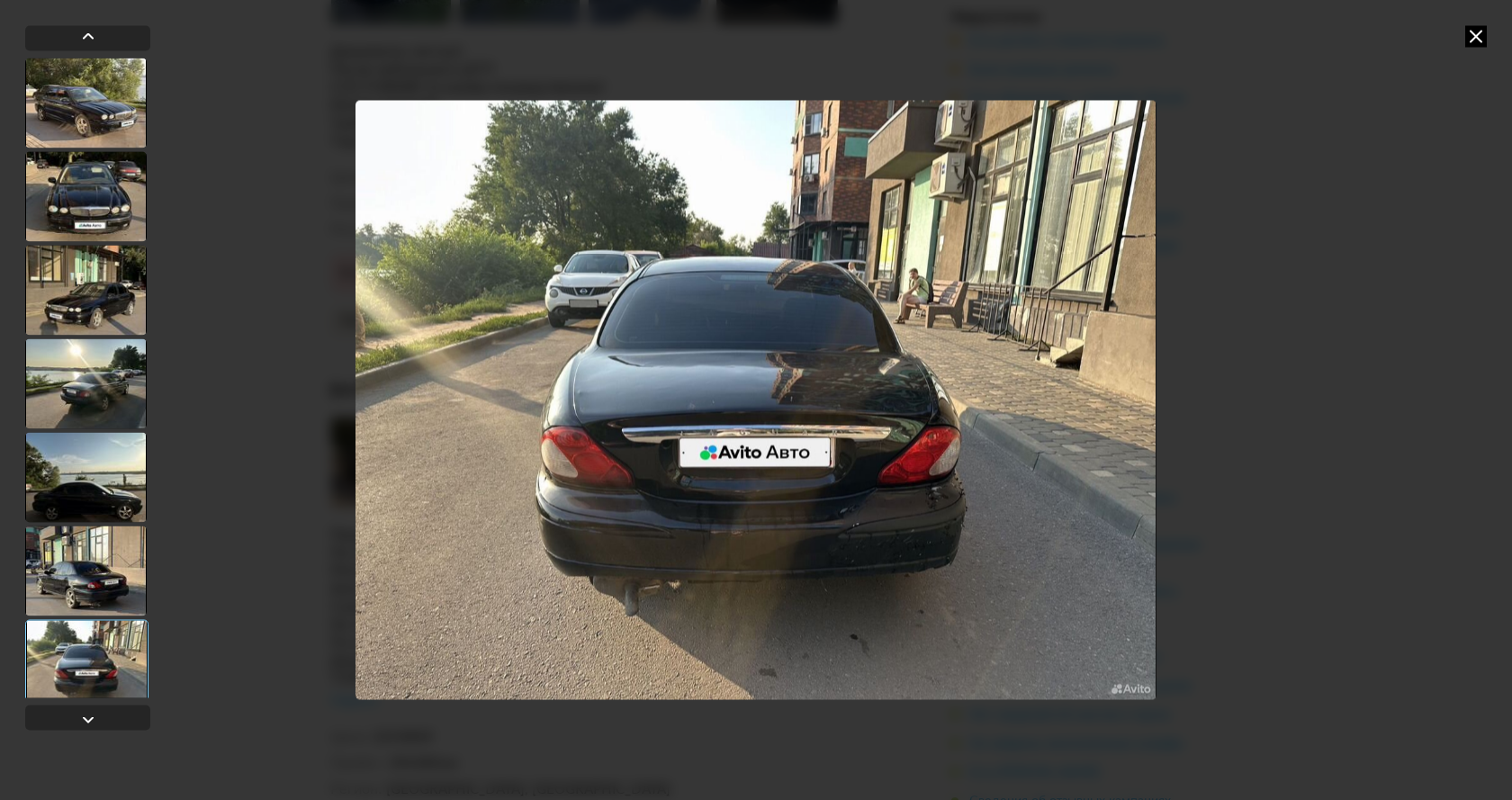
click at [948, 497] on img "Go to Slide 7" at bounding box center [756, 400] width 801 height 600
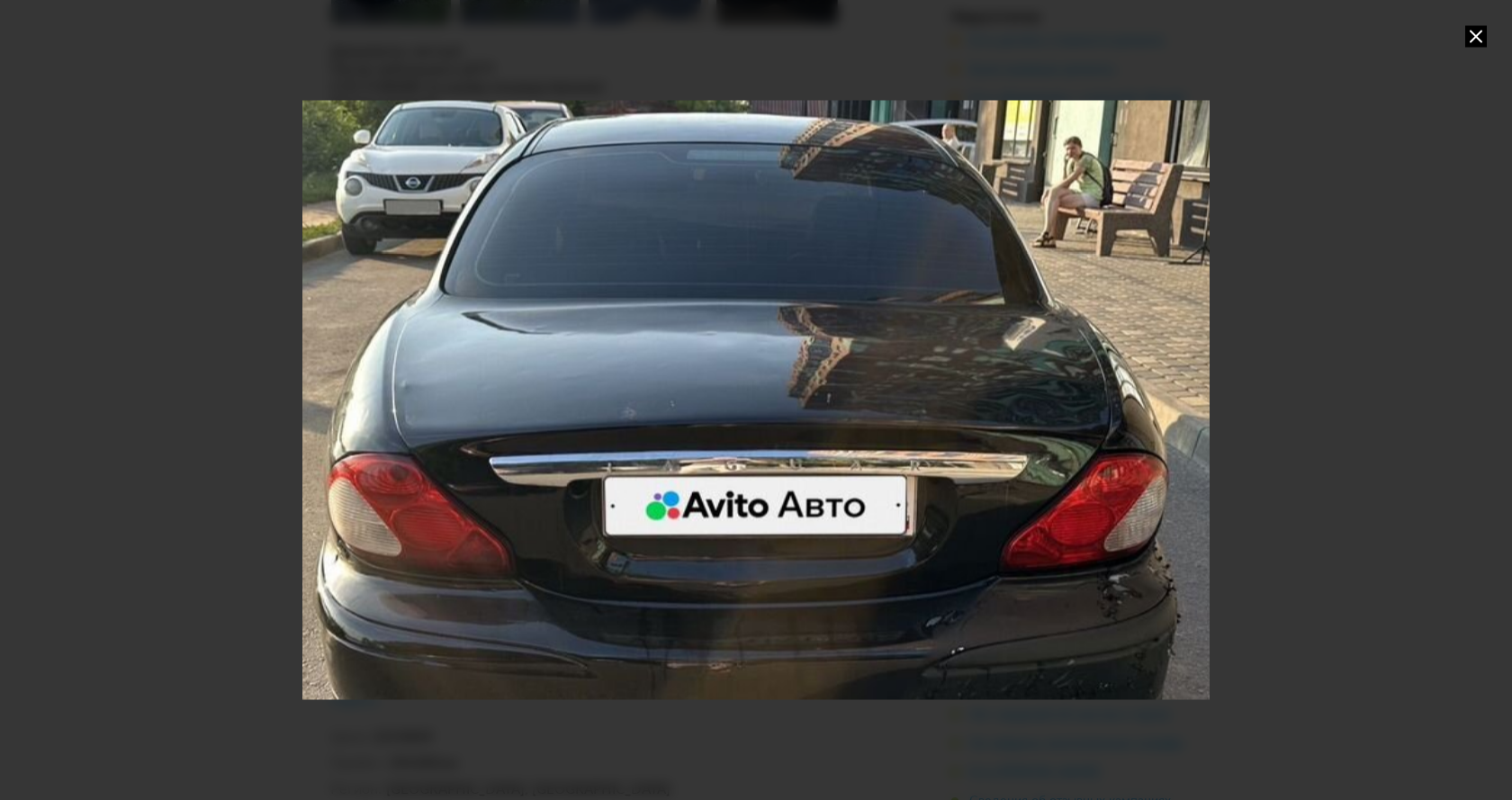
click at [1485, 31] on icon at bounding box center [1476, 36] width 22 height 22
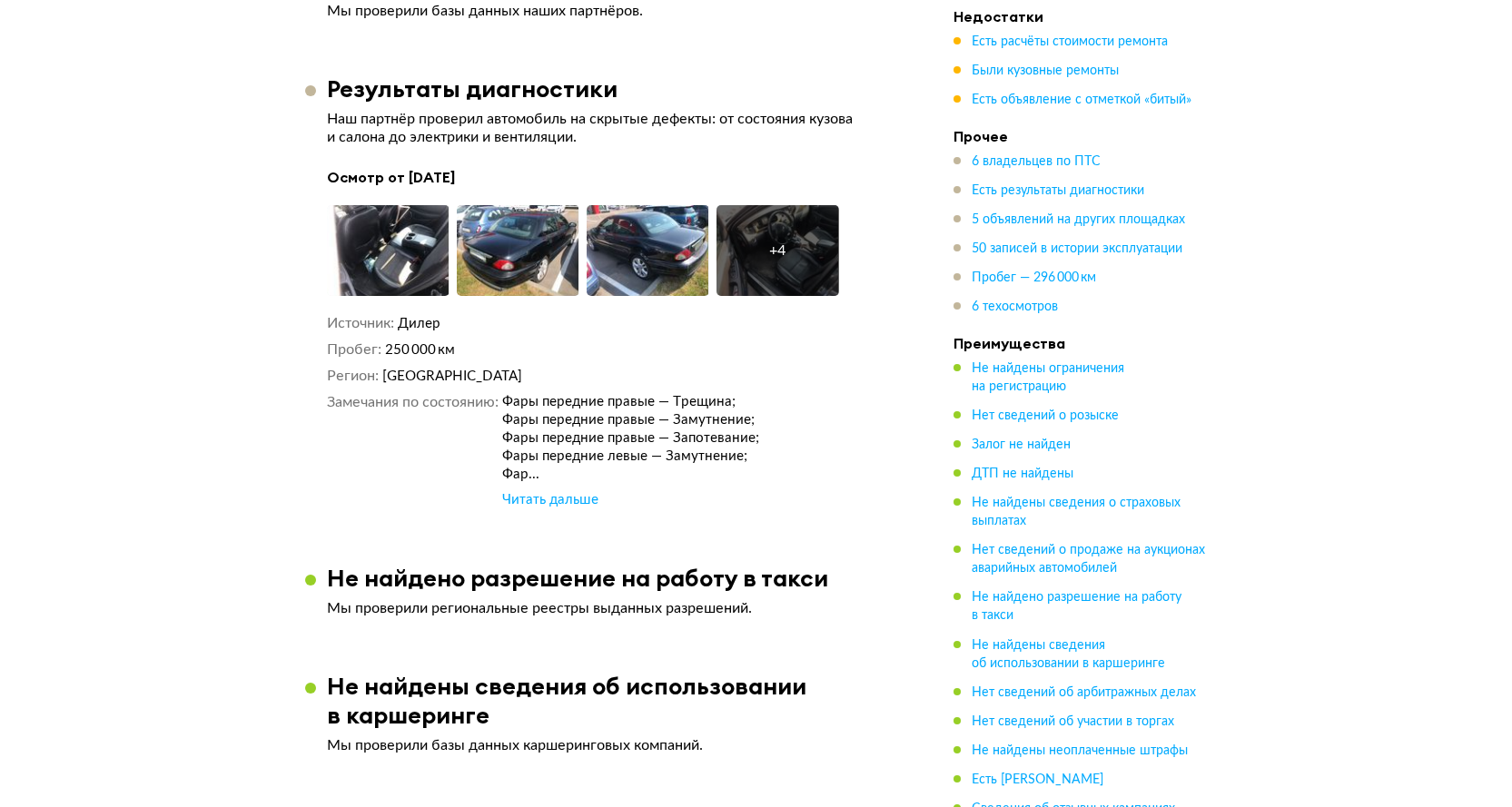
scroll to position [4148, 0]
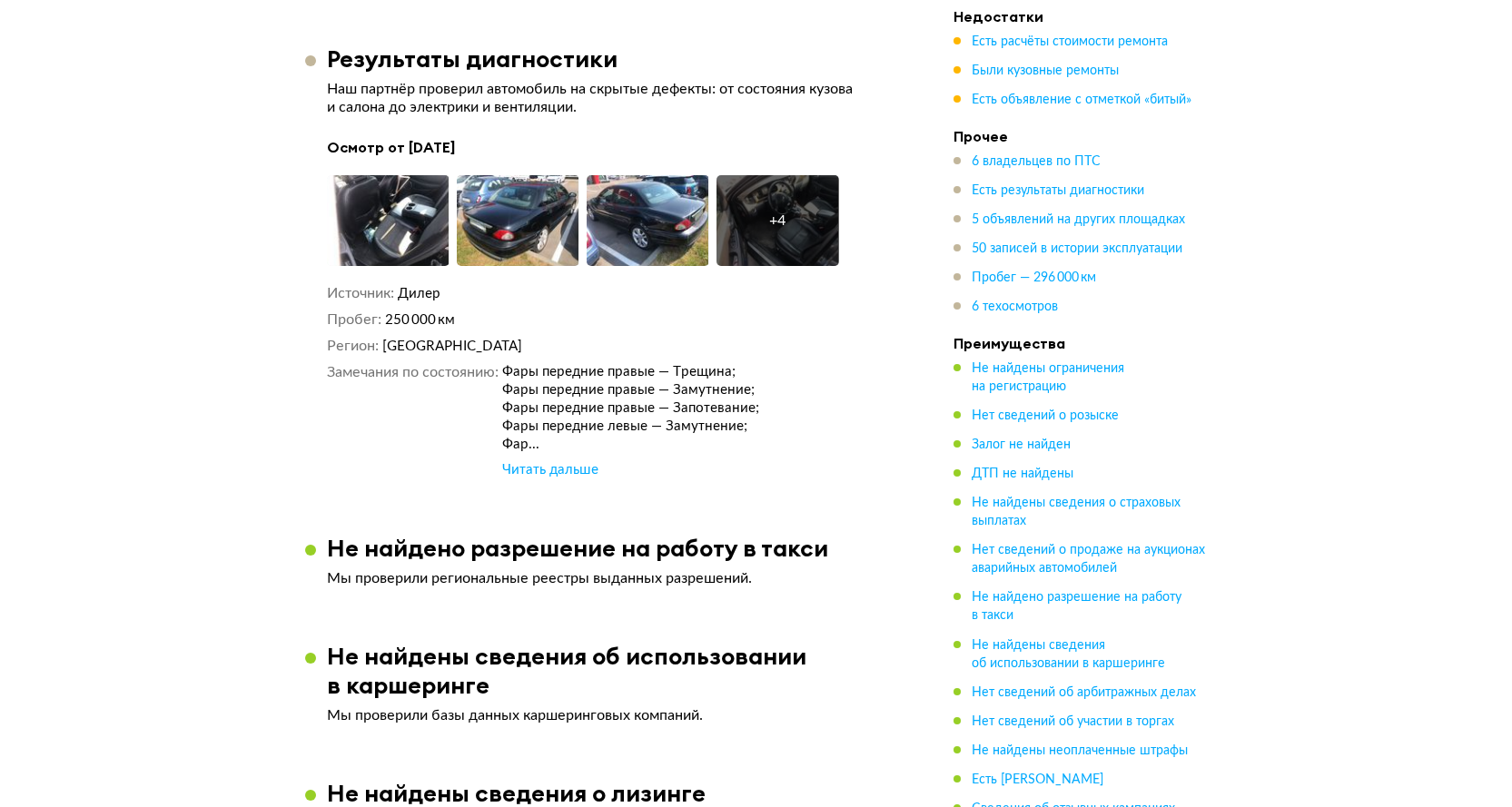
click at [549, 462] on div "Читать дальше" at bounding box center [550, 470] width 96 height 18
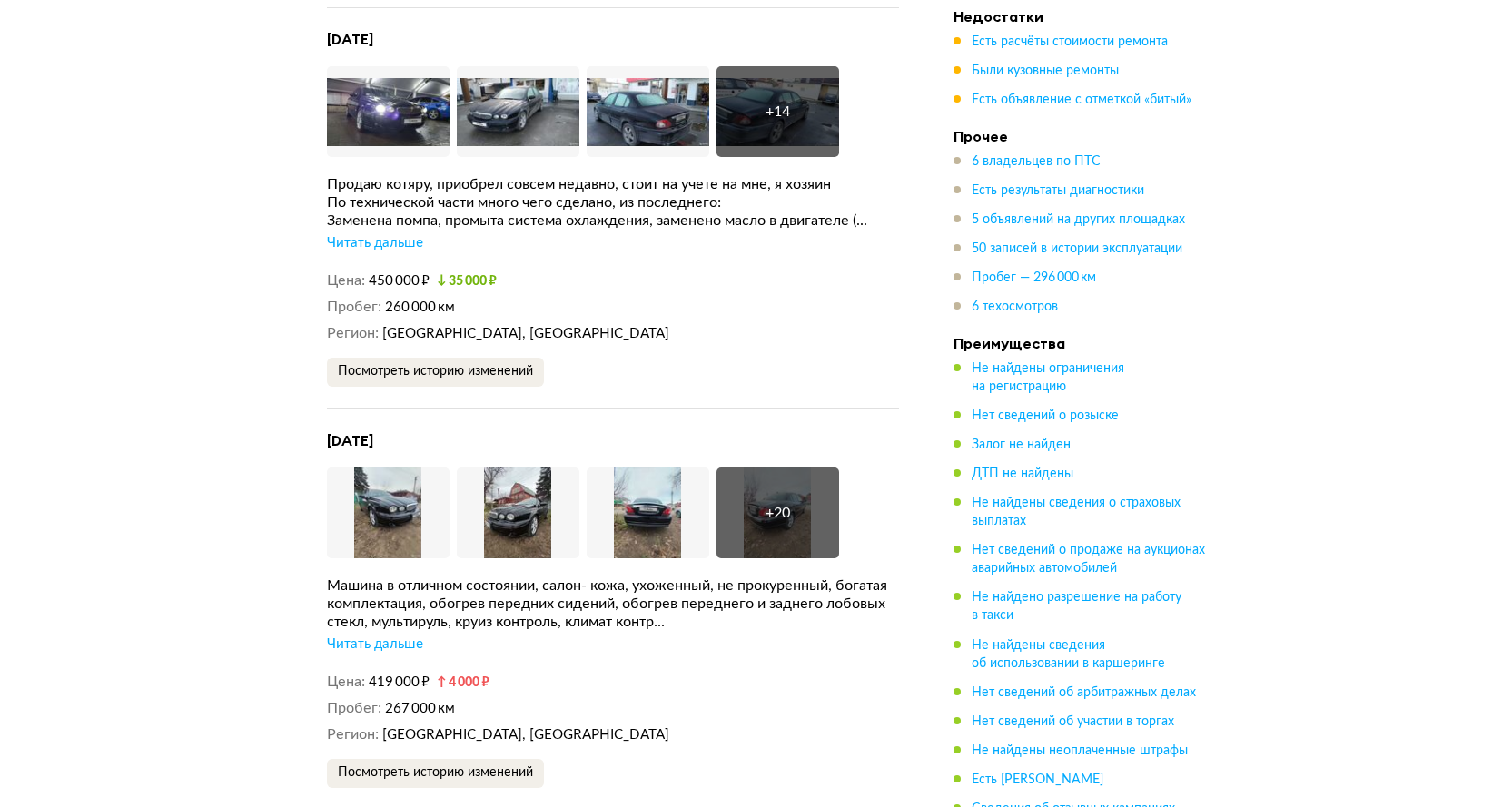
scroll to position [6252, 0]
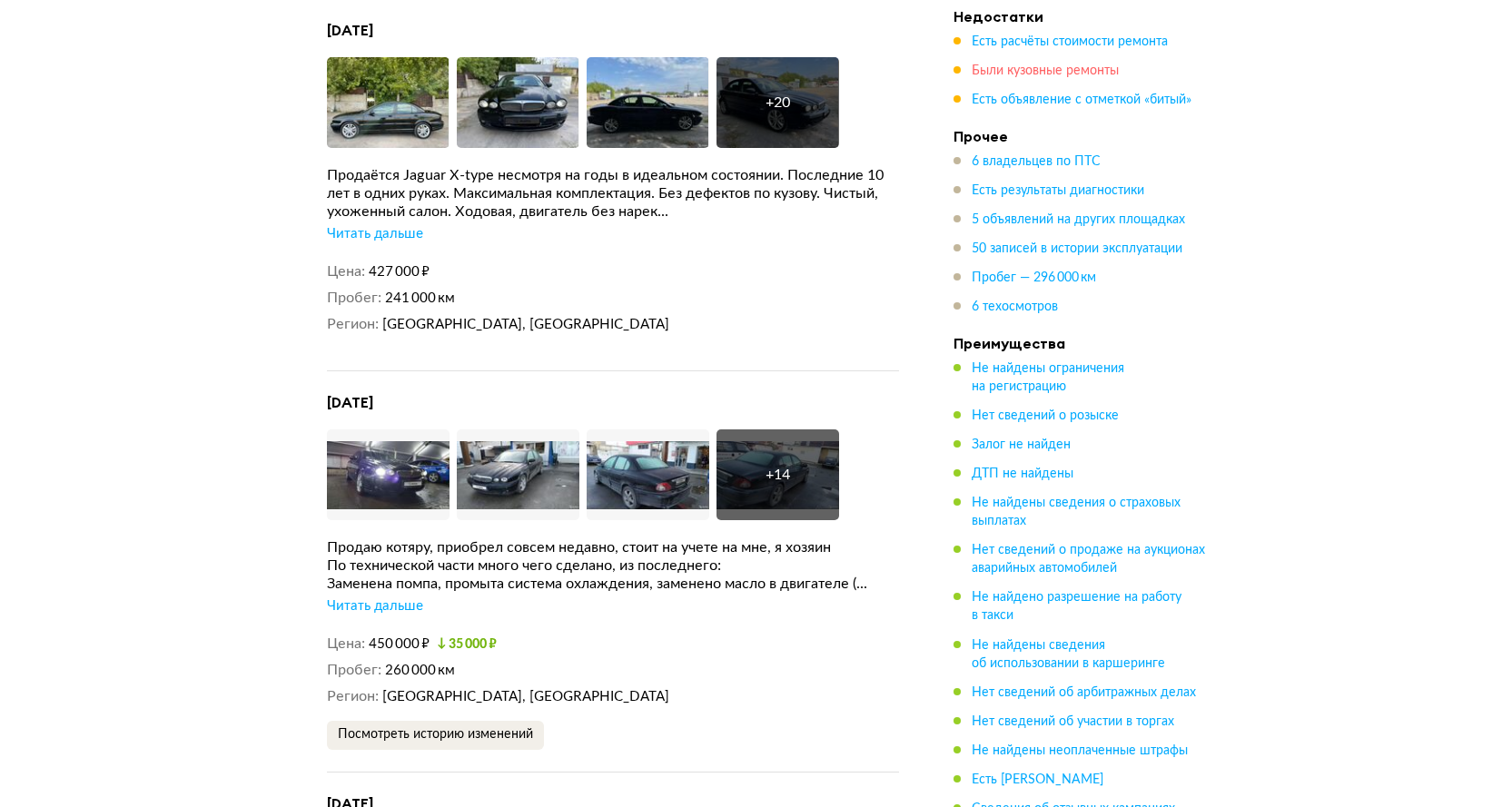
click at [1039, 73] on span "Были кузовные ремонты" at bounding box center [1045, 70] width 147 height 12
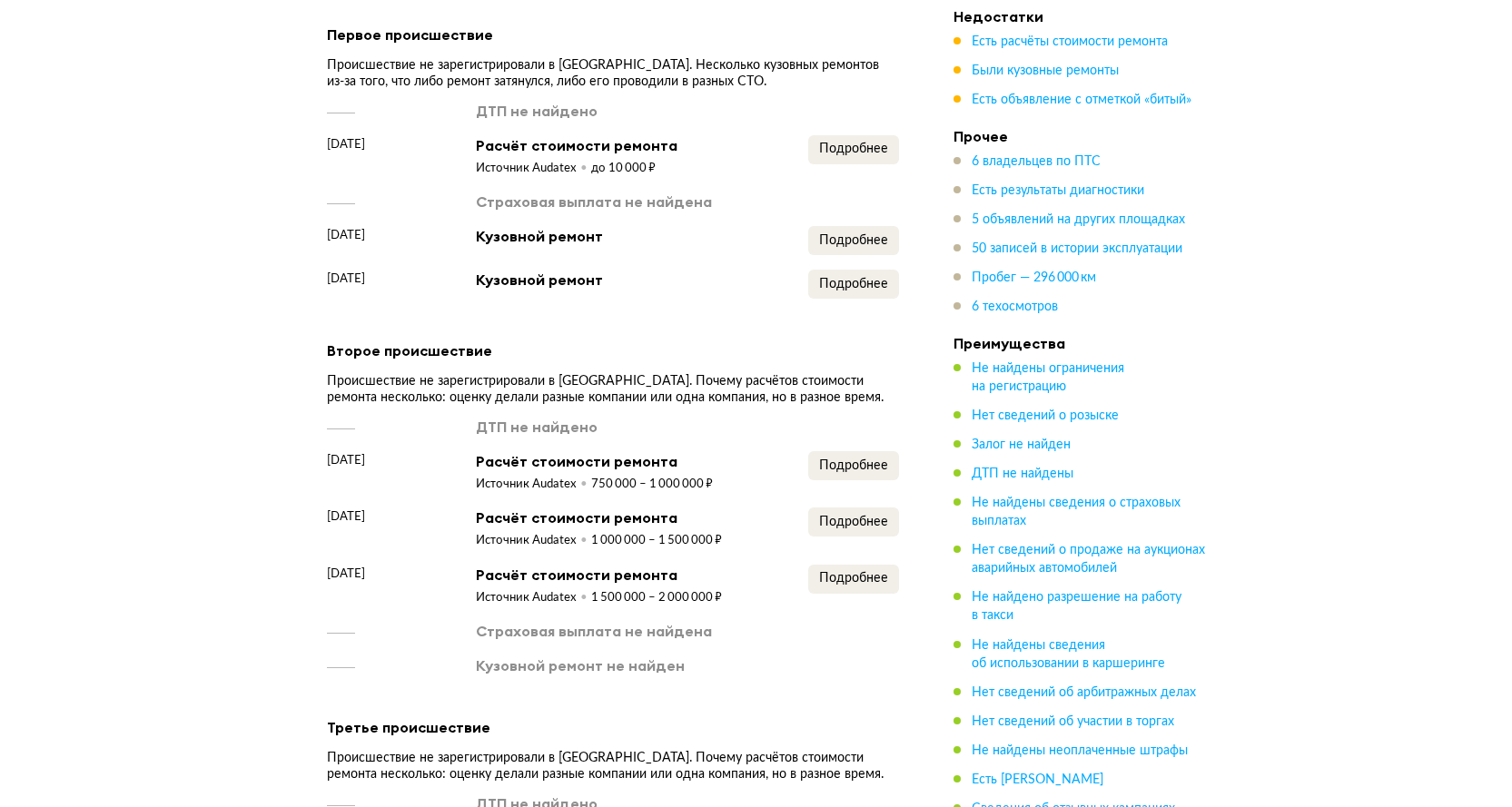
scroll to position [2913, 0]
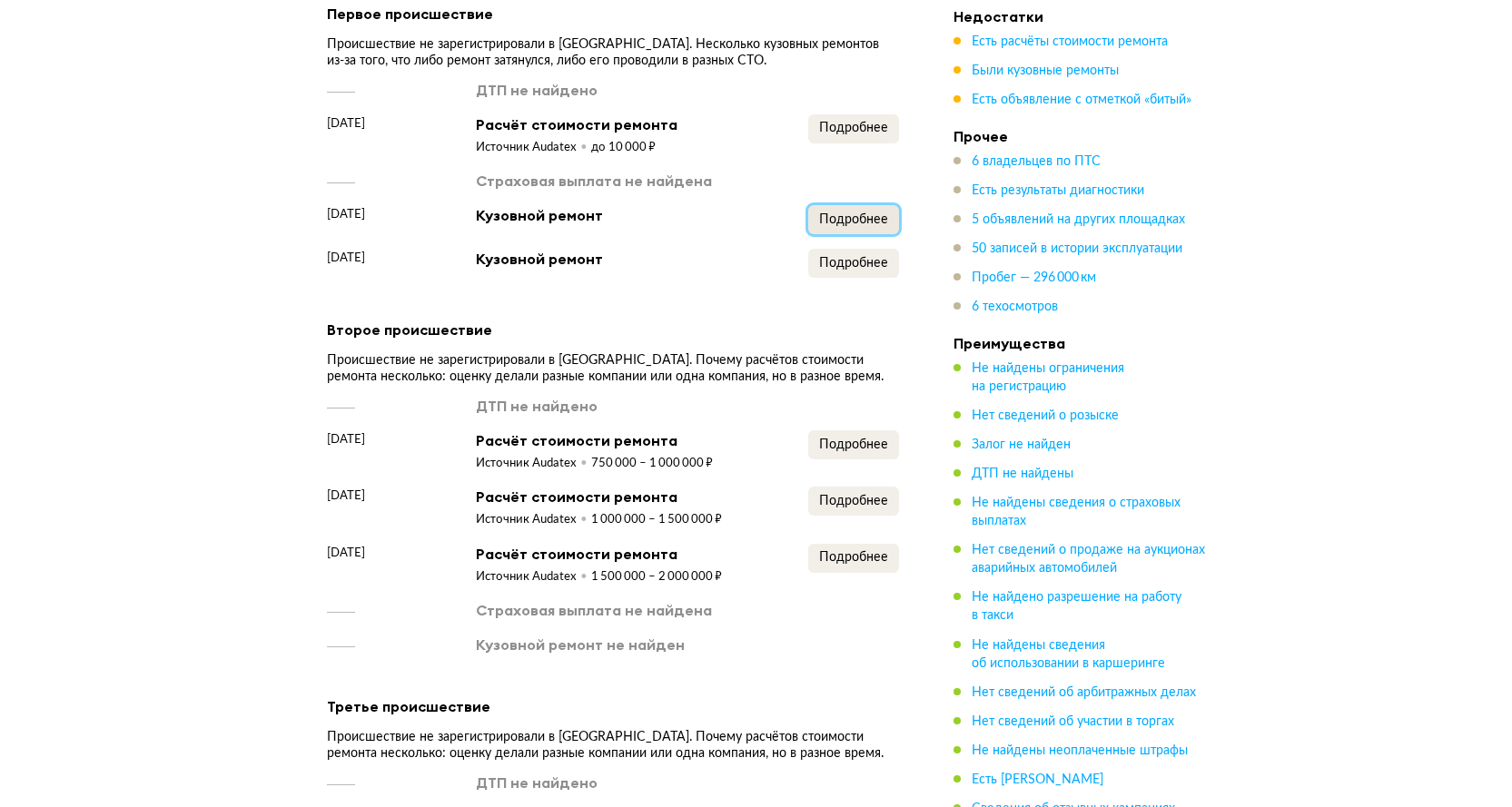
click at [840, 205] on button "Подробнее" at bounding box center [853, 220] width 91 height 29
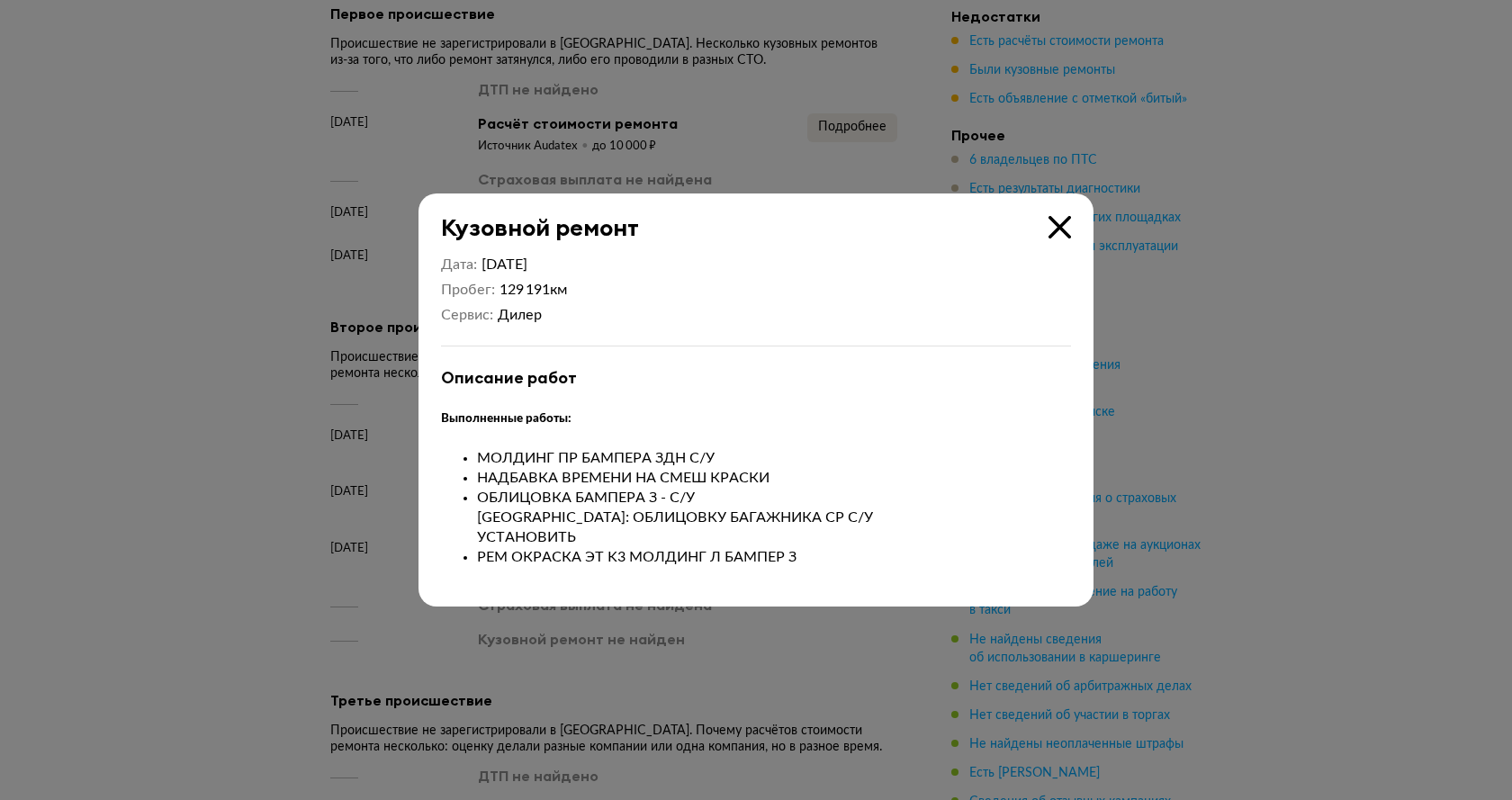
click at [1070, 224] on icon at bounding box center [1060, 227] width 23 height 23
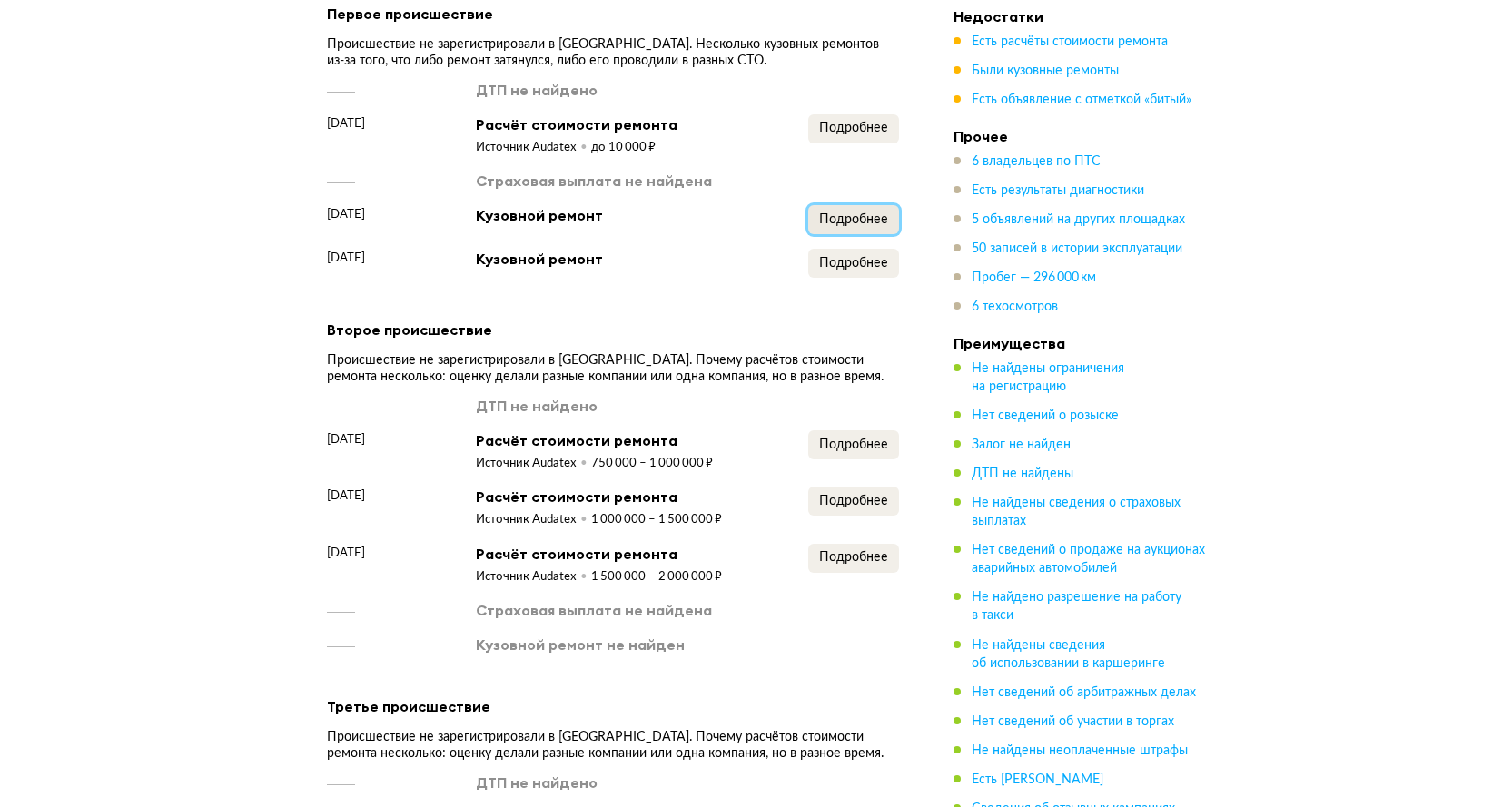
click at [846, 213] on span "Подробнее" at bounding box center [854, 219] width 69 height 12
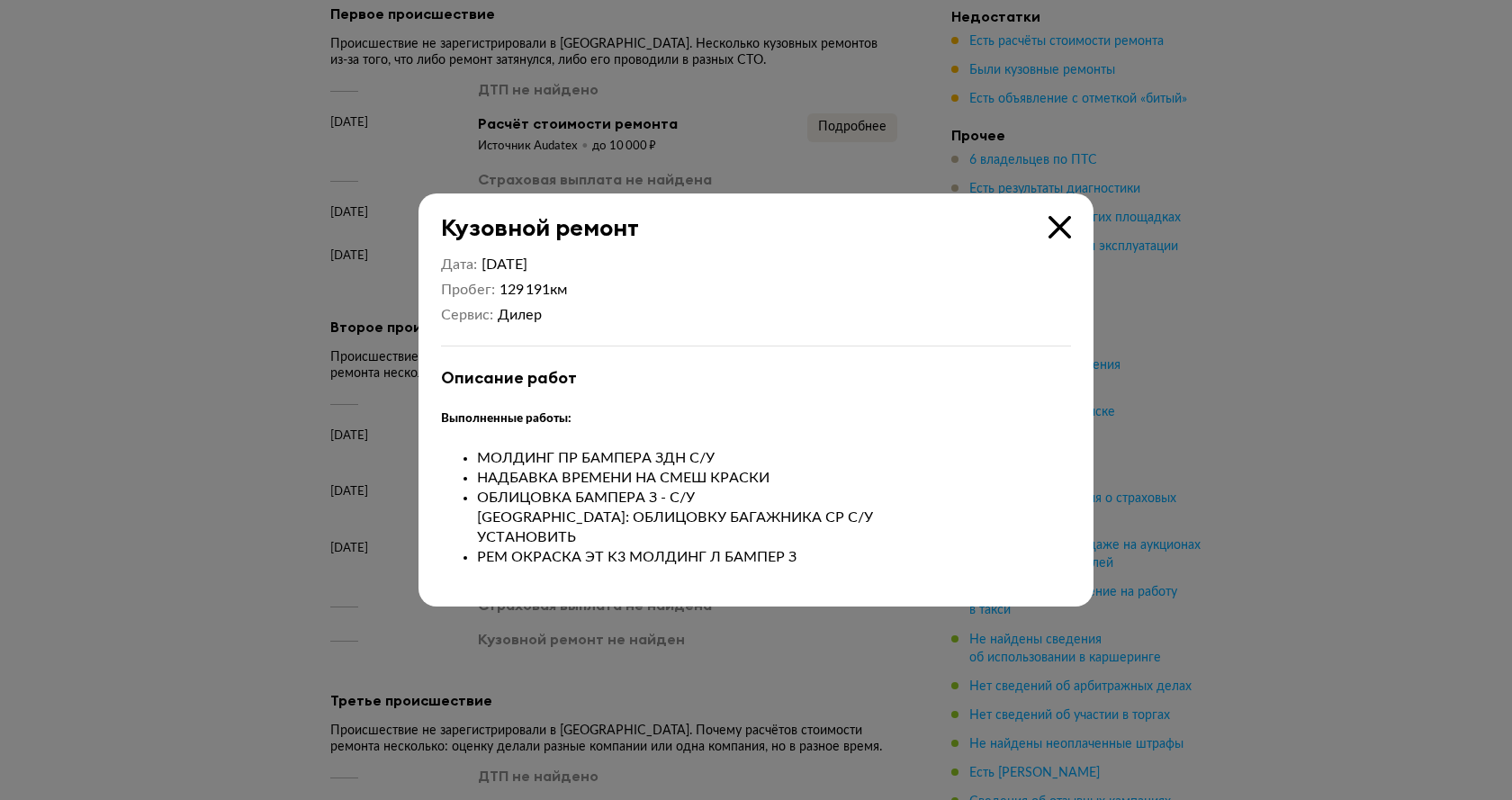
click at [1051, 231] on icon at bounding box center [1060, 227] width 23 height 23
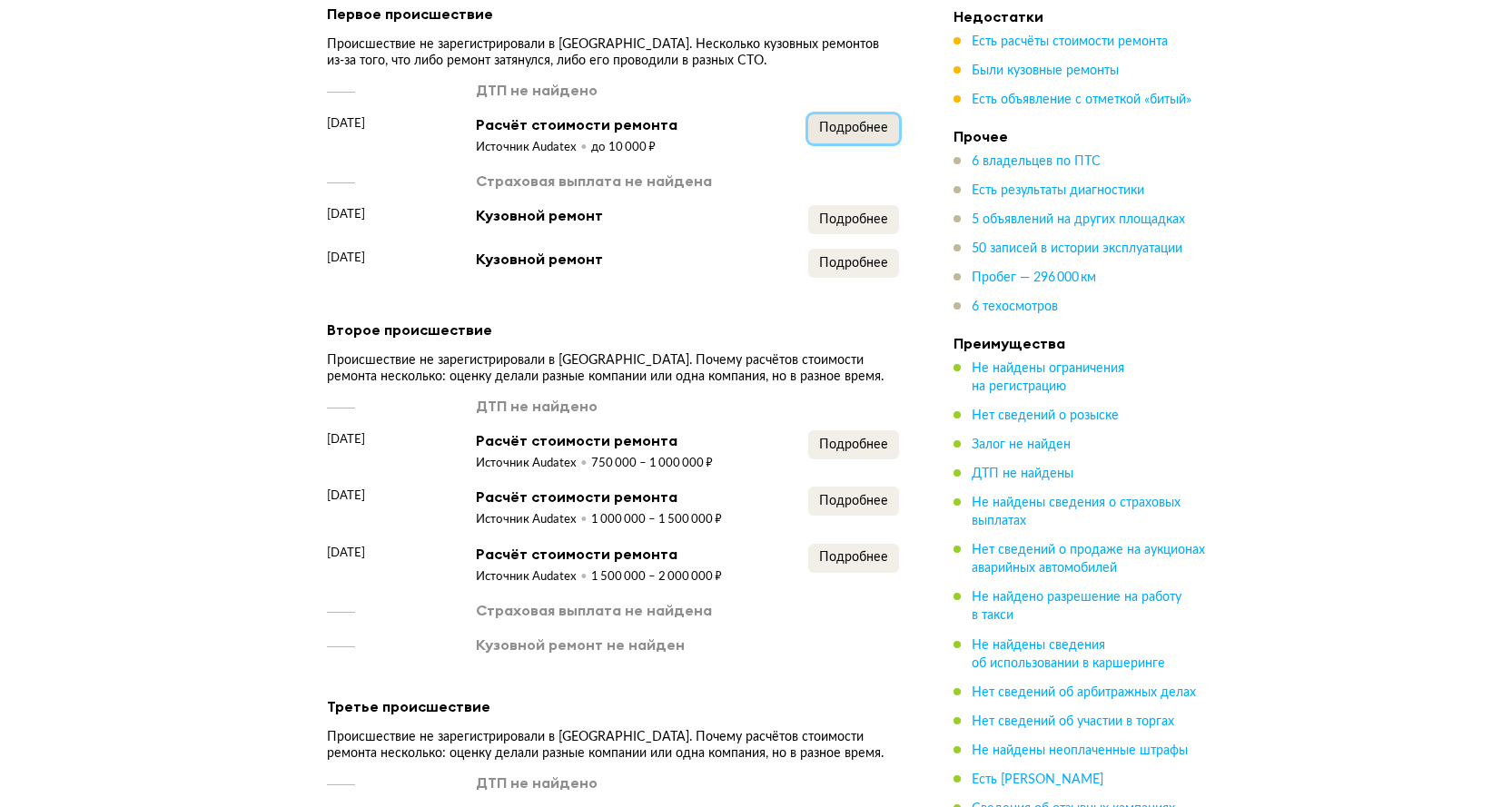
click at [839, 122] on span "Подробнее" at bounding box center [854, 128] width 69 height 12
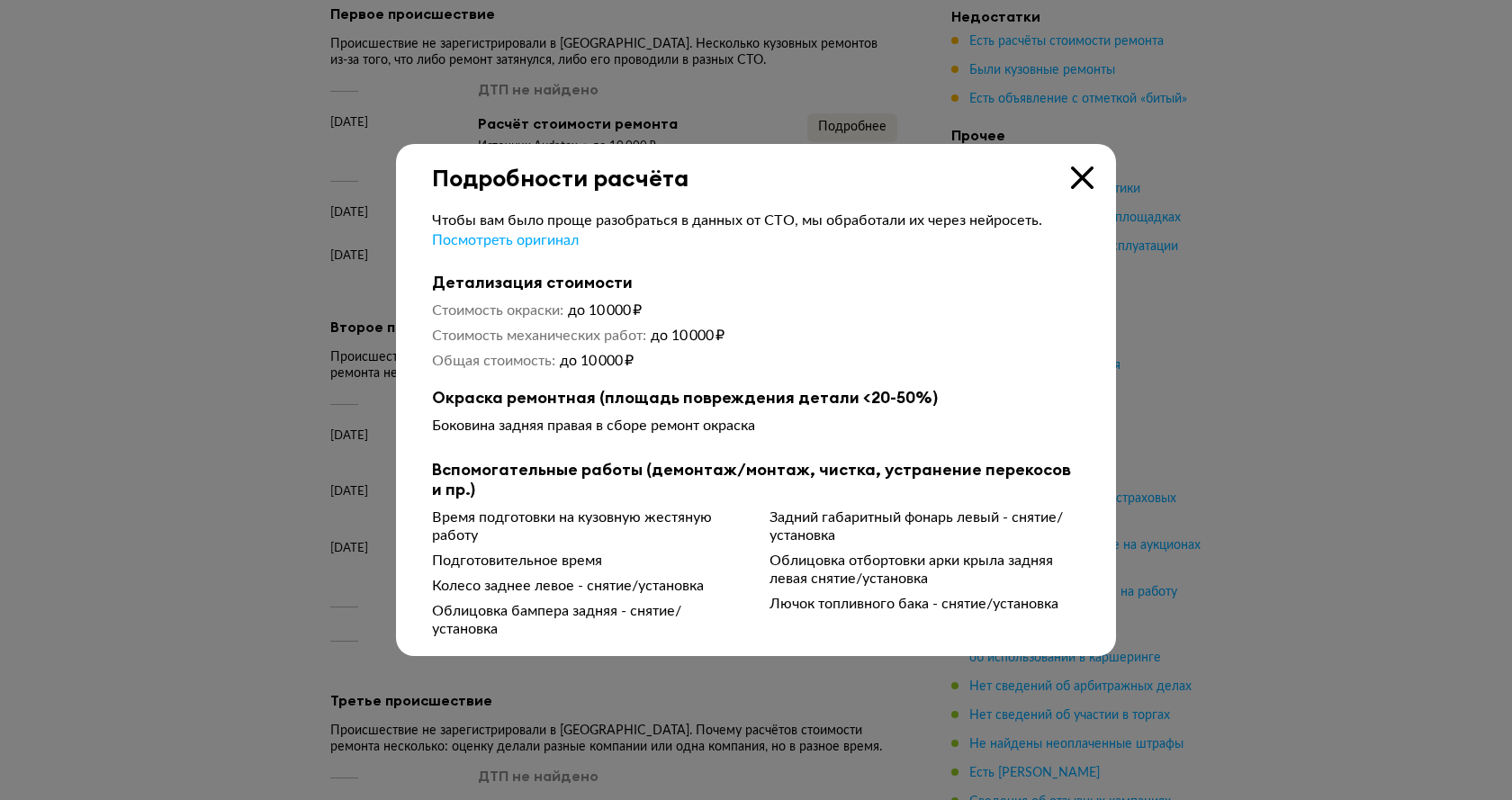
click at [1076, 159] on div "Подробности расчёта" at bounding box center [755, 167] width 720 height 48
click at [1080, 169] on icon at bounding box center [1082, 178] width 23 height 23
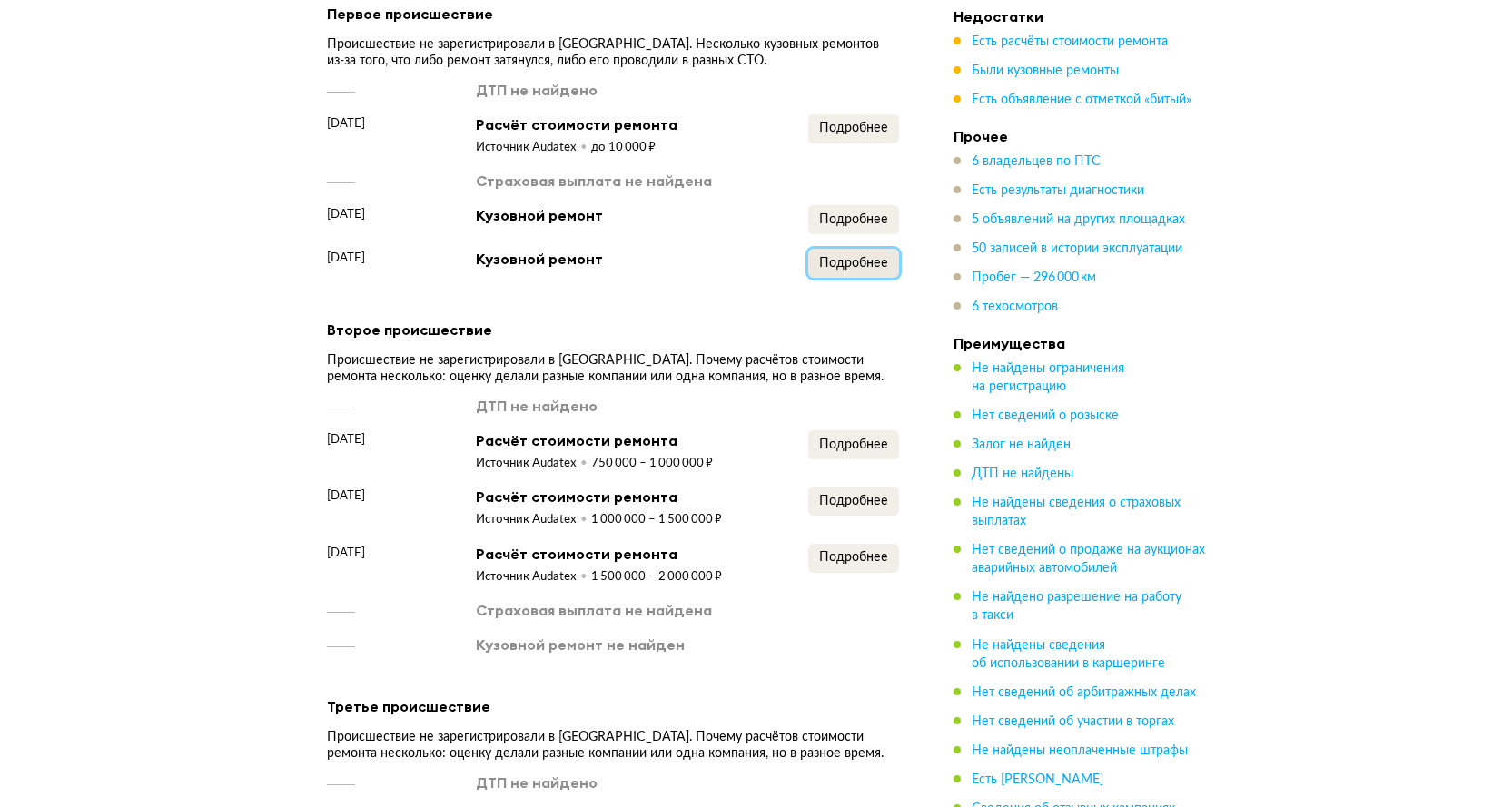
click at [843, 257] on span "Подробнее" at bounding box center [854, 263] width 69 height 12
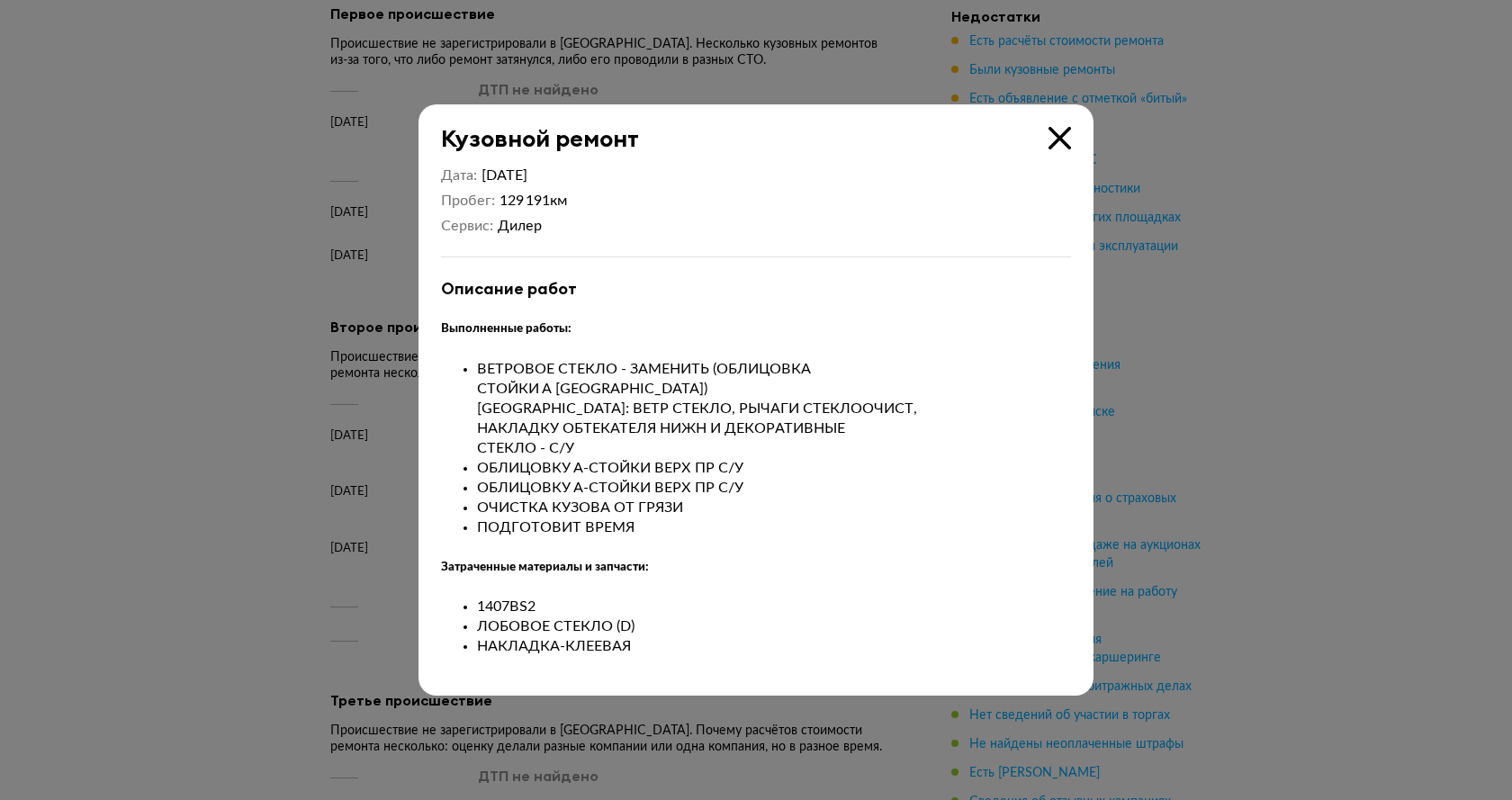
click at [1060, 141] on icon at bounding box center [1060, 138] width 23 height 23
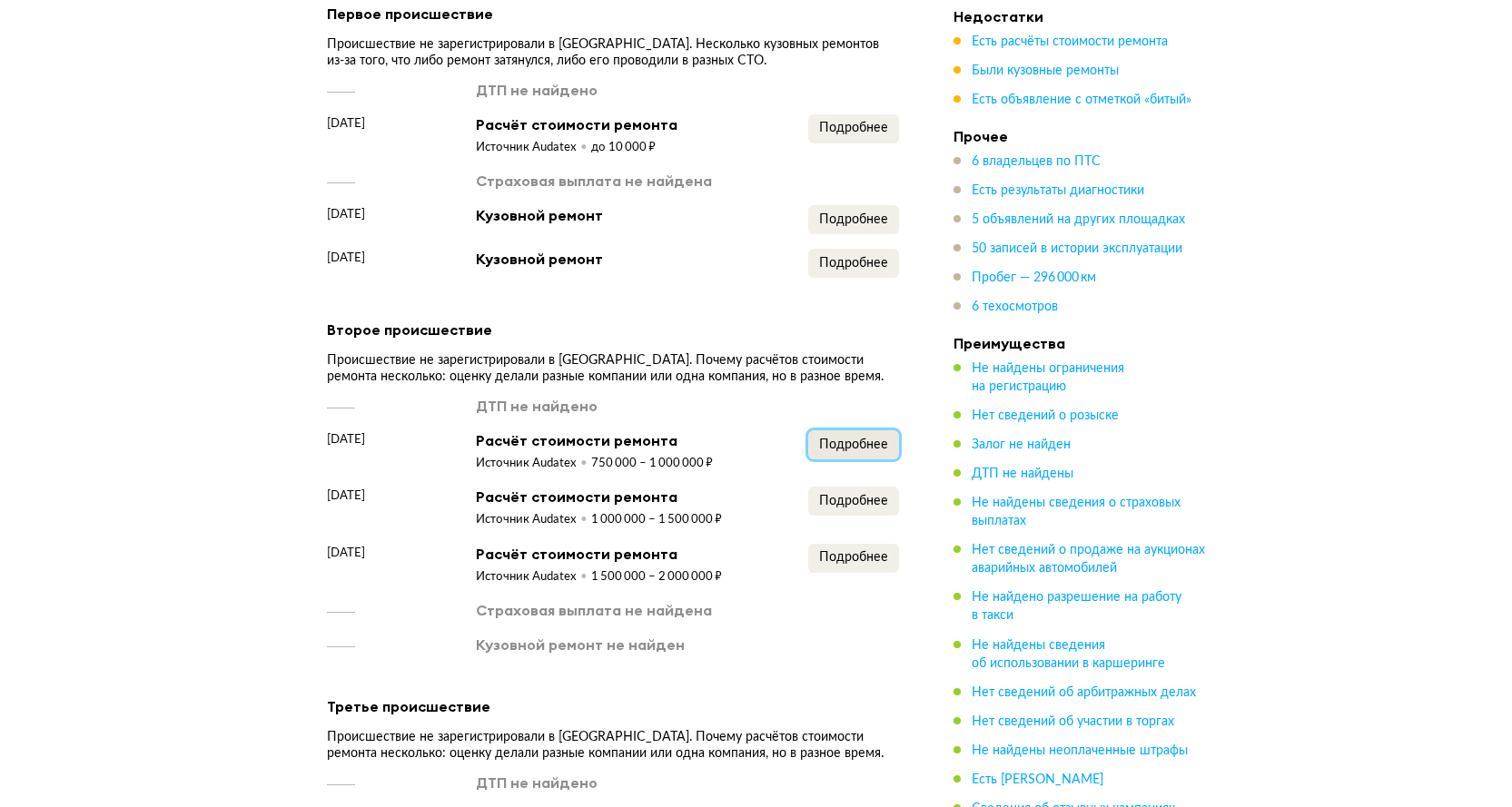
click at [863, 439] on span "Подробнее" at bounding box center [854, 444] width 69 height 12
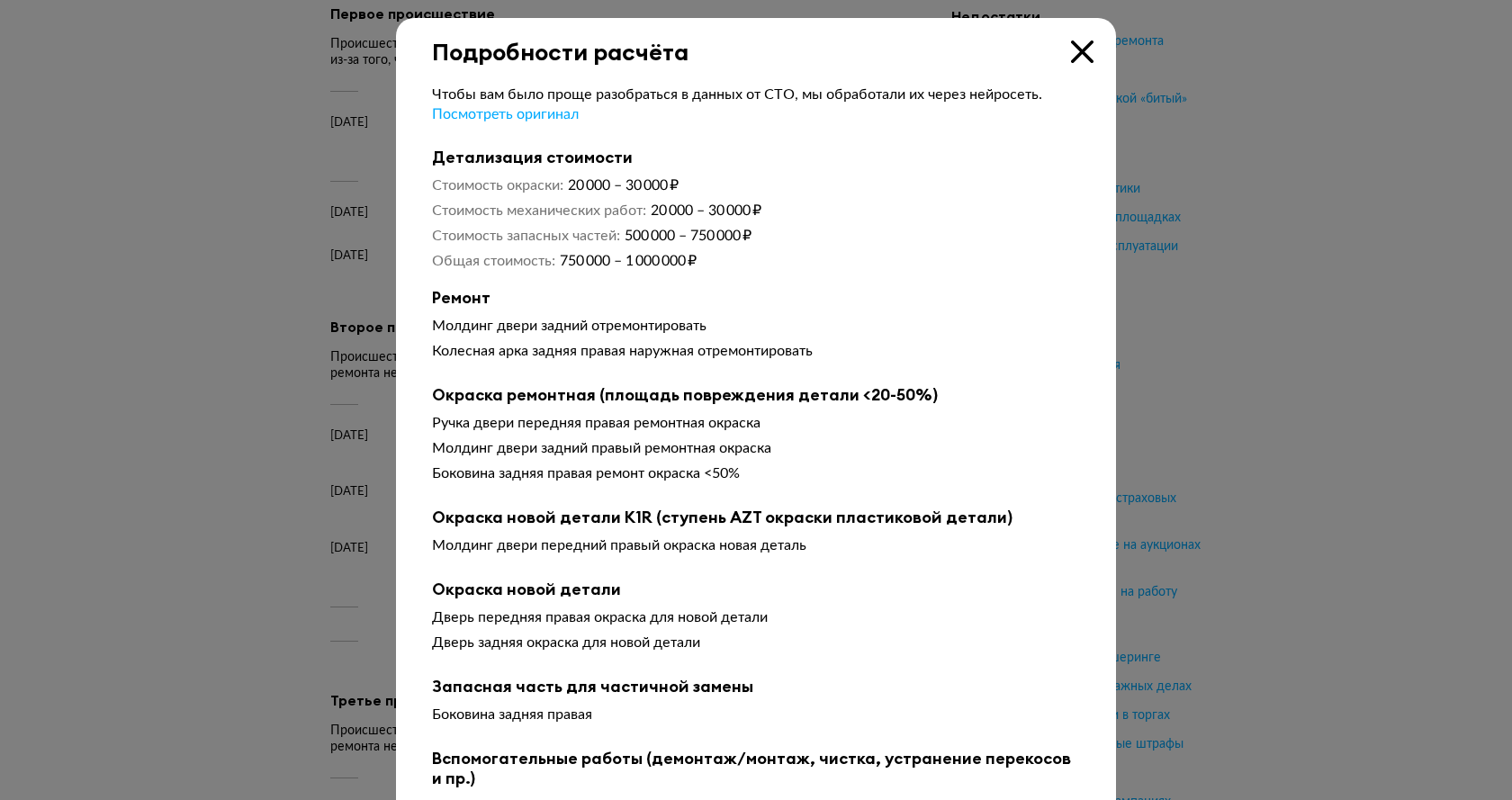
click at [1075, 54] on icon at bounding box center [1082, 52] width 23 height 23
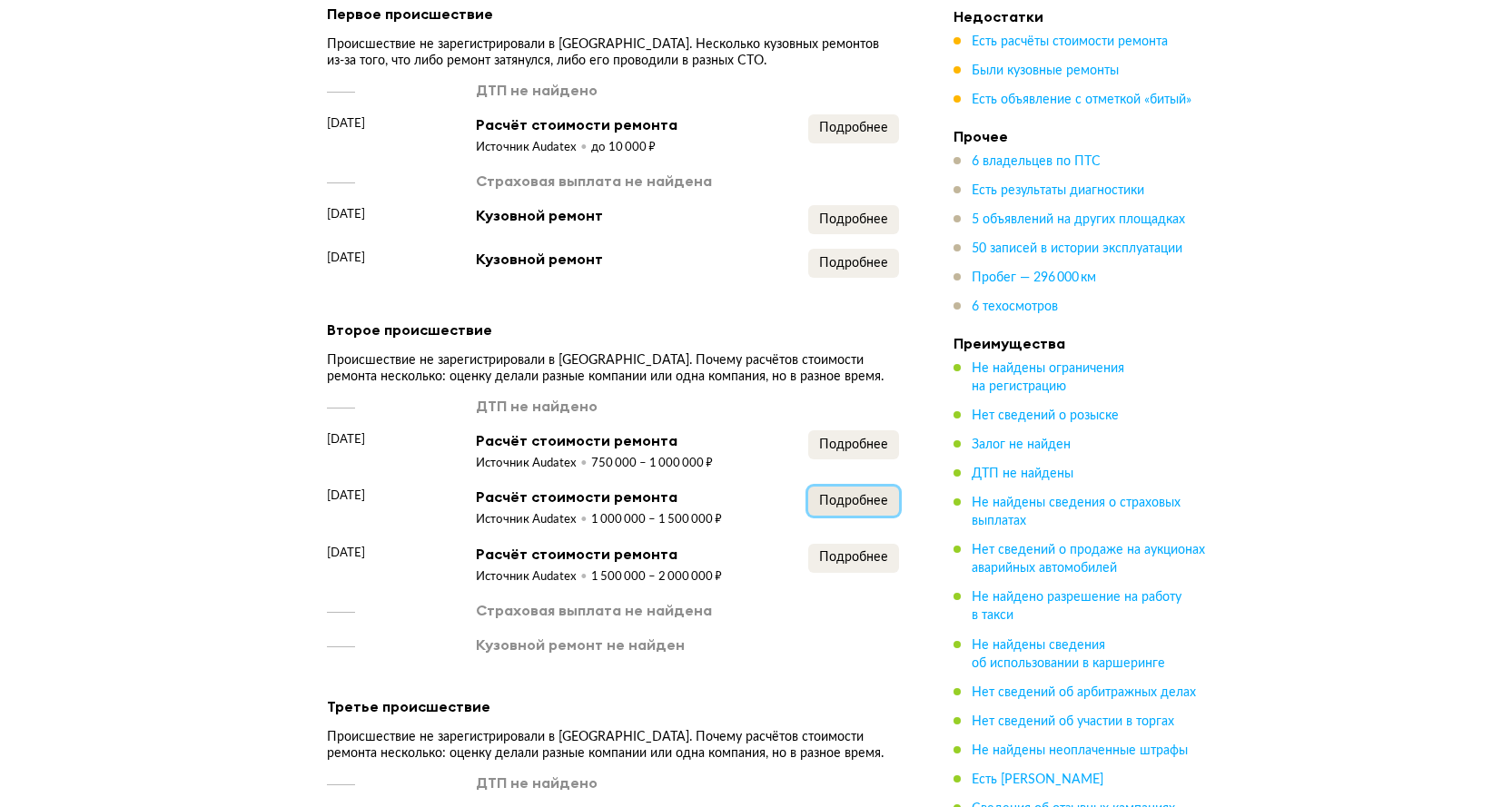
click at [877, 495] on span "Подробнее" at bounding box center [854, 501] width 69 height 12
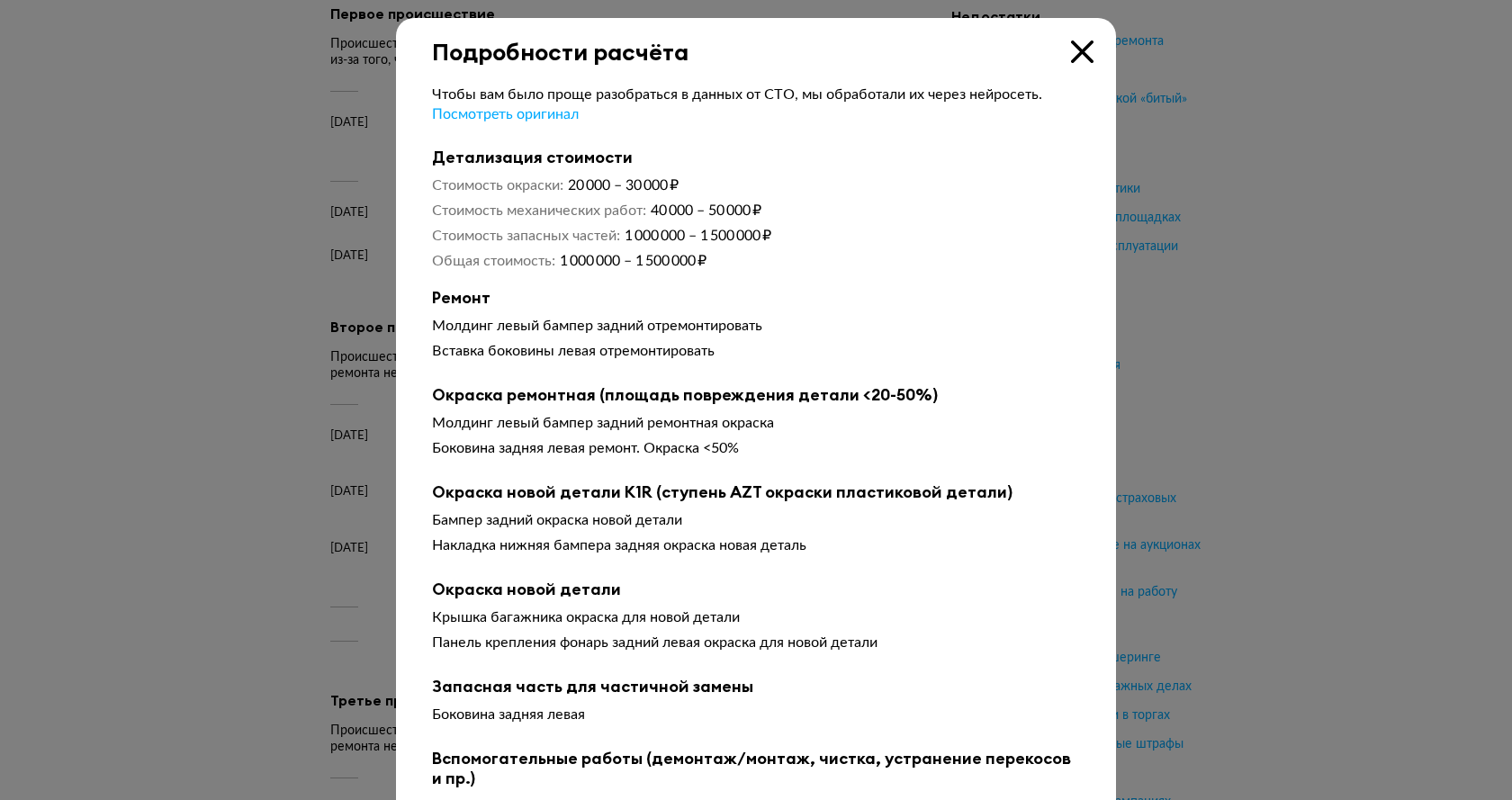
click at [1076, 54] on icon at bounding box center [1082, 52] width 23 height 23
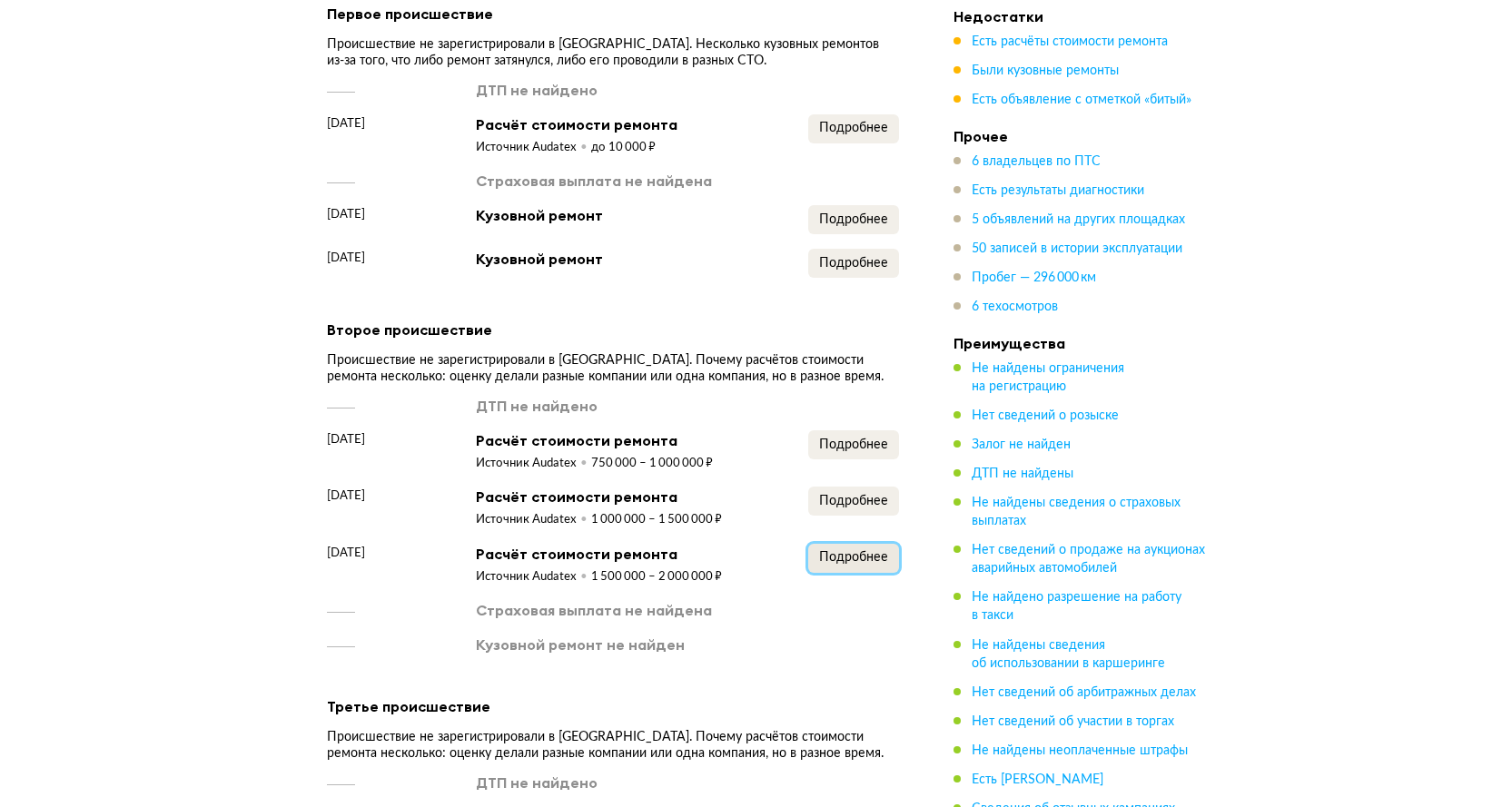
click at [861, 552] on span "Подробнее" at bounding box center [854, 558] width 69 height 12
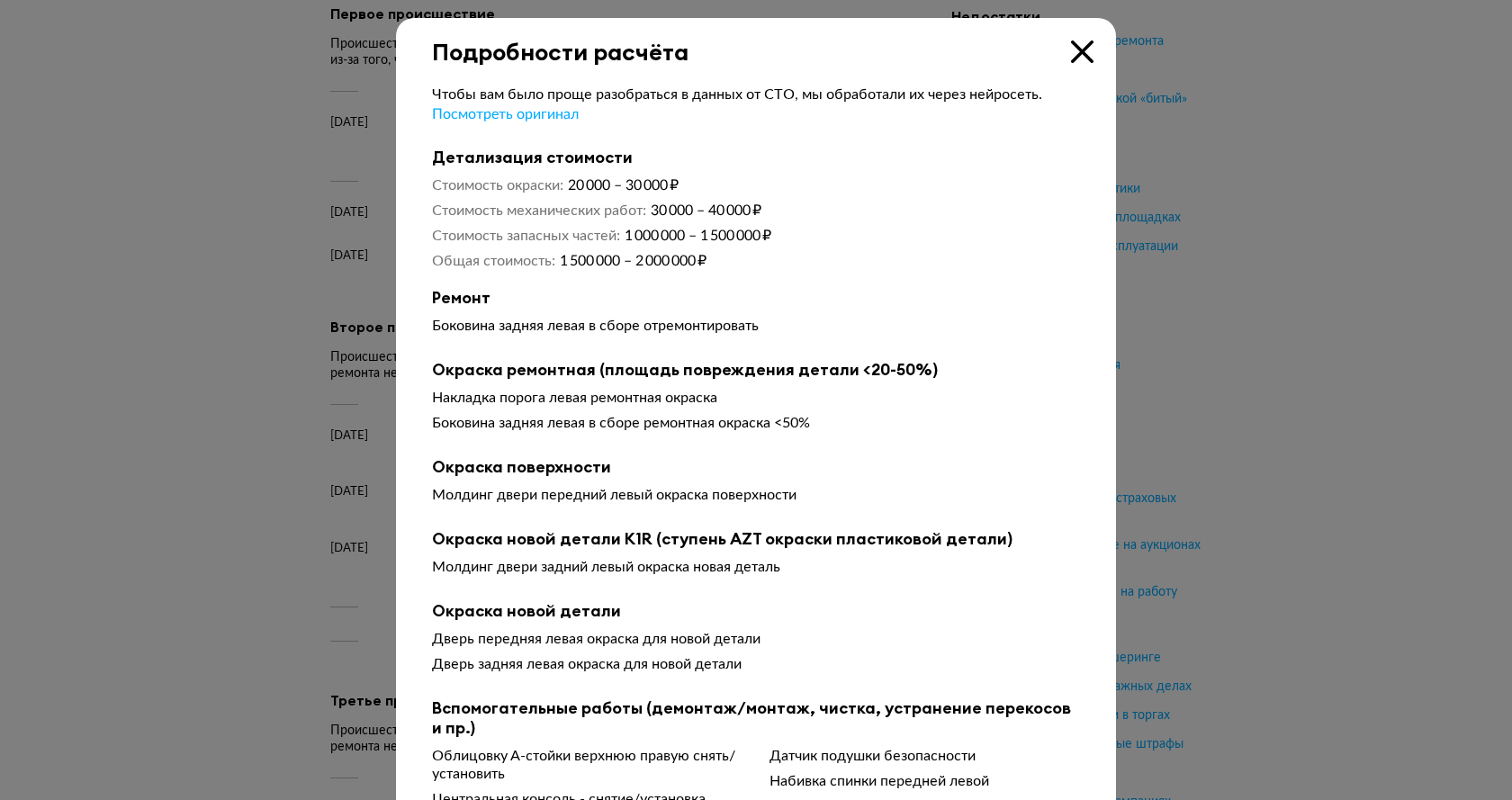
click at [1071, 55] on icon at bounding box center [1082, 52] width 23 height 23
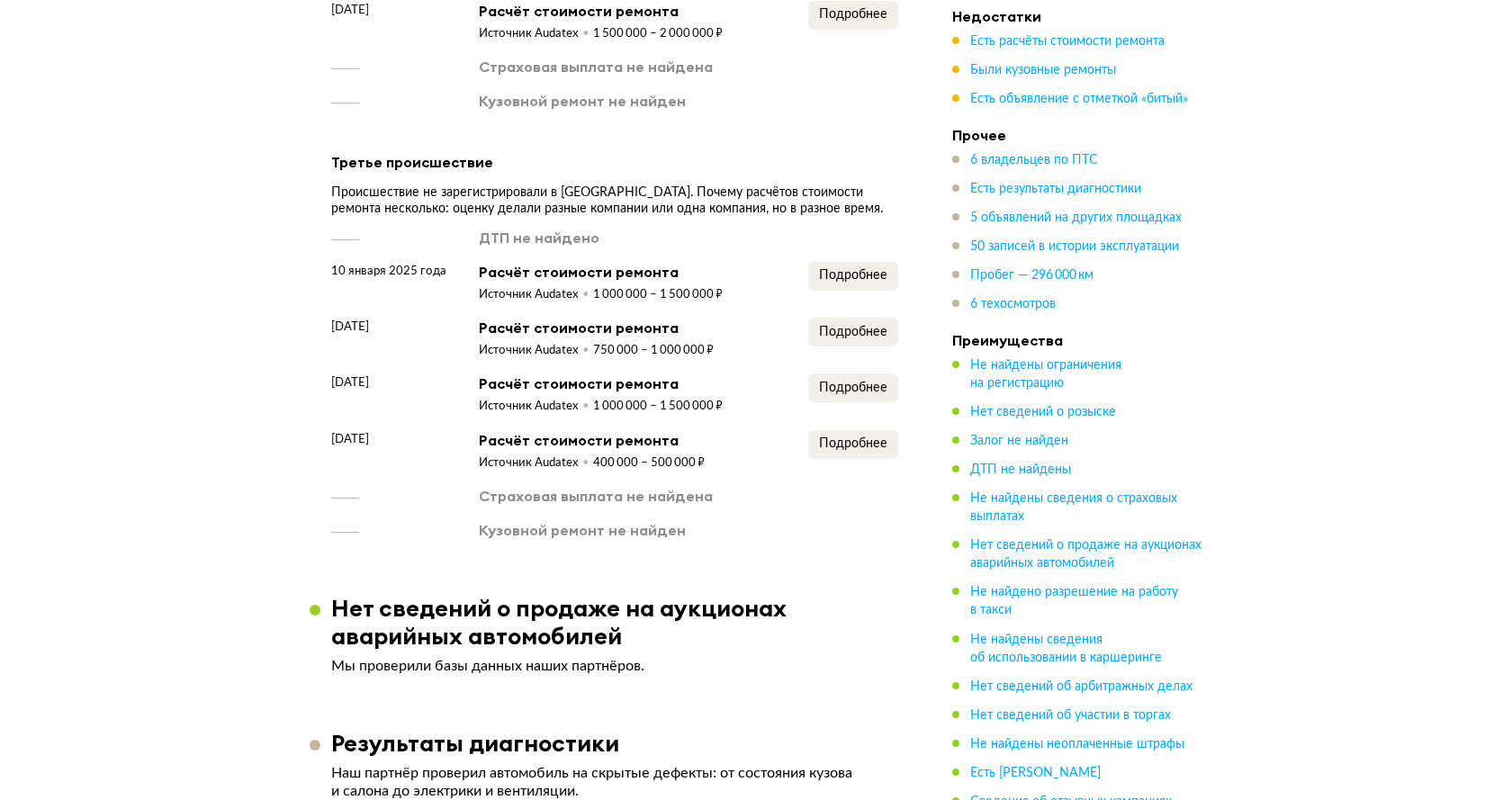
scroll to position [3428, 0]
click at [857, 267] on span "Подробнее" at bounding box center [846, 273] width 68 height 12
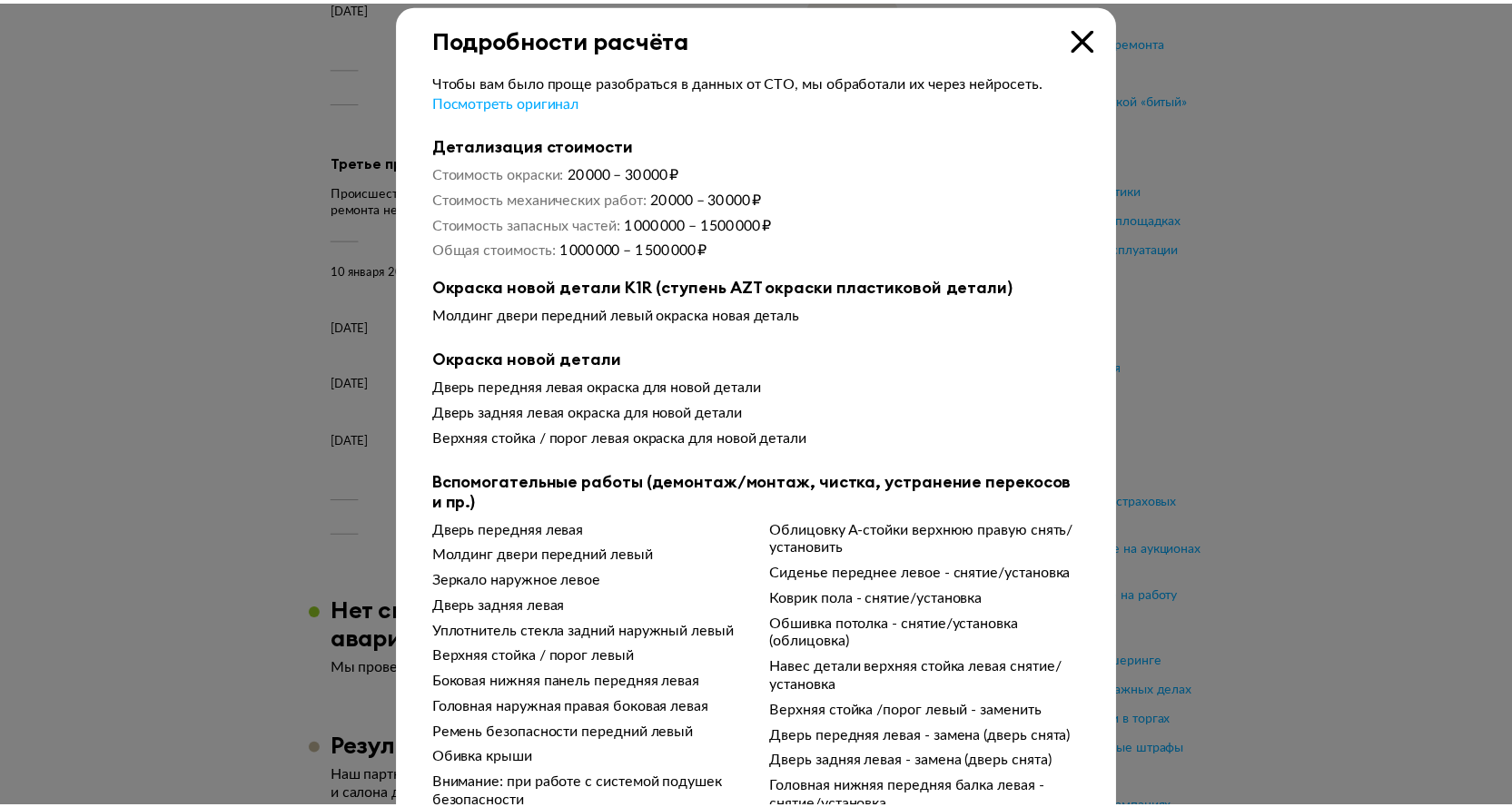
scroll to position [0, 0]
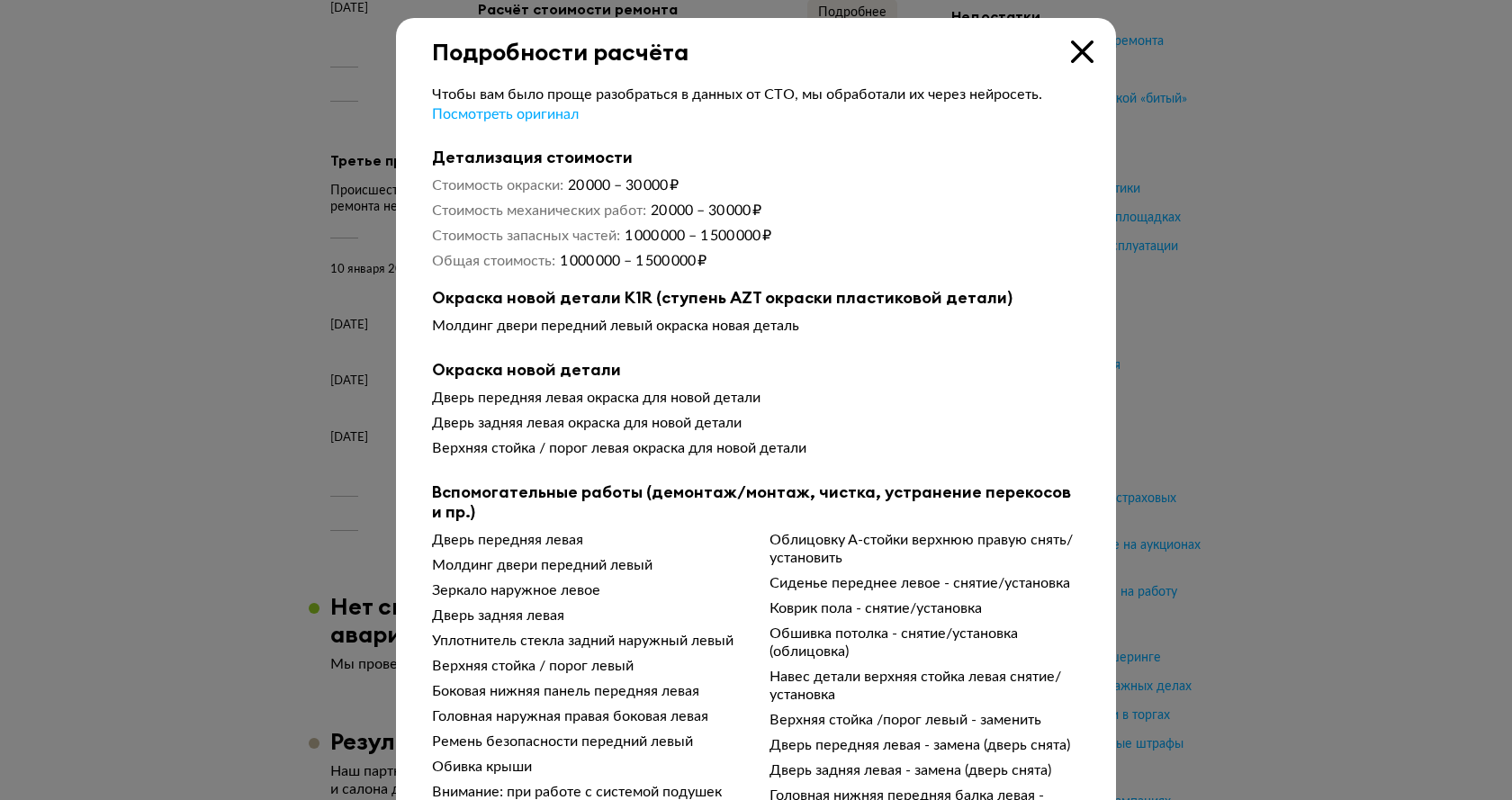
click at [1073, 48] on icon at bounding box center [1082, 52] width 23 height 23
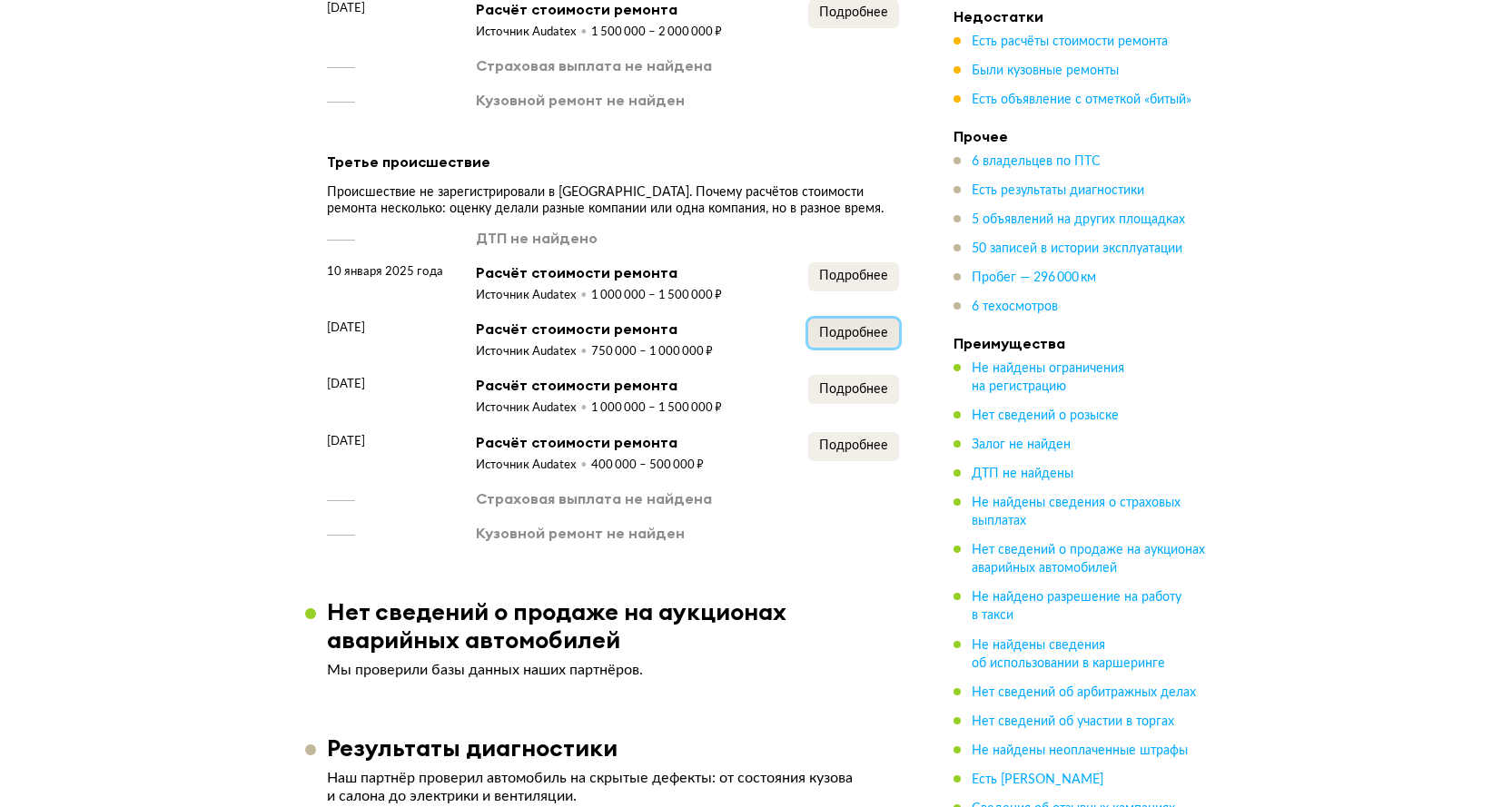
click at [857, 327] on span "Подробнее" at bounding box center [854, 333] width 69 height 12
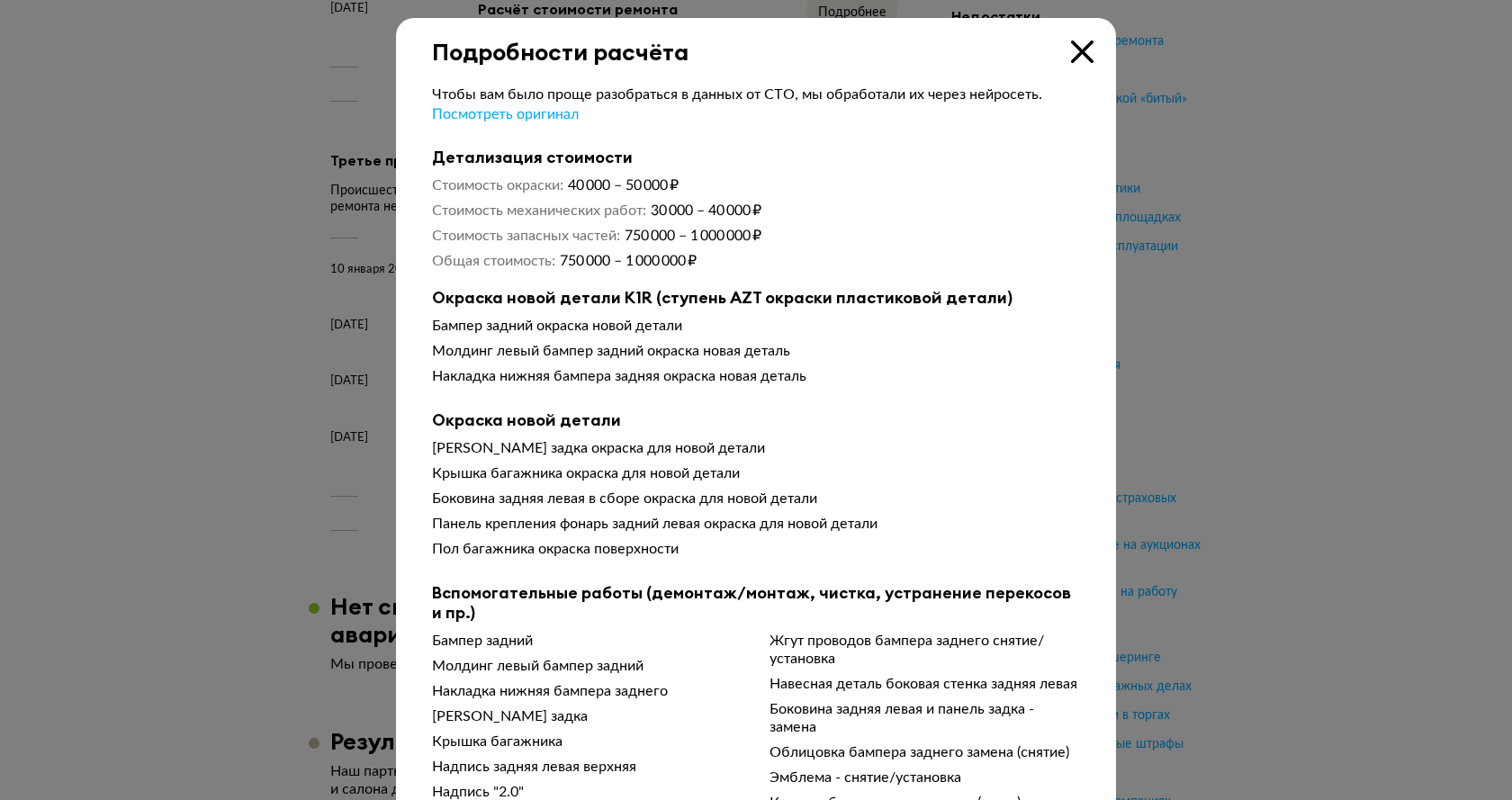
click at [1074, 50] on icon at bounding box center [1082, 52] width 23 height 23
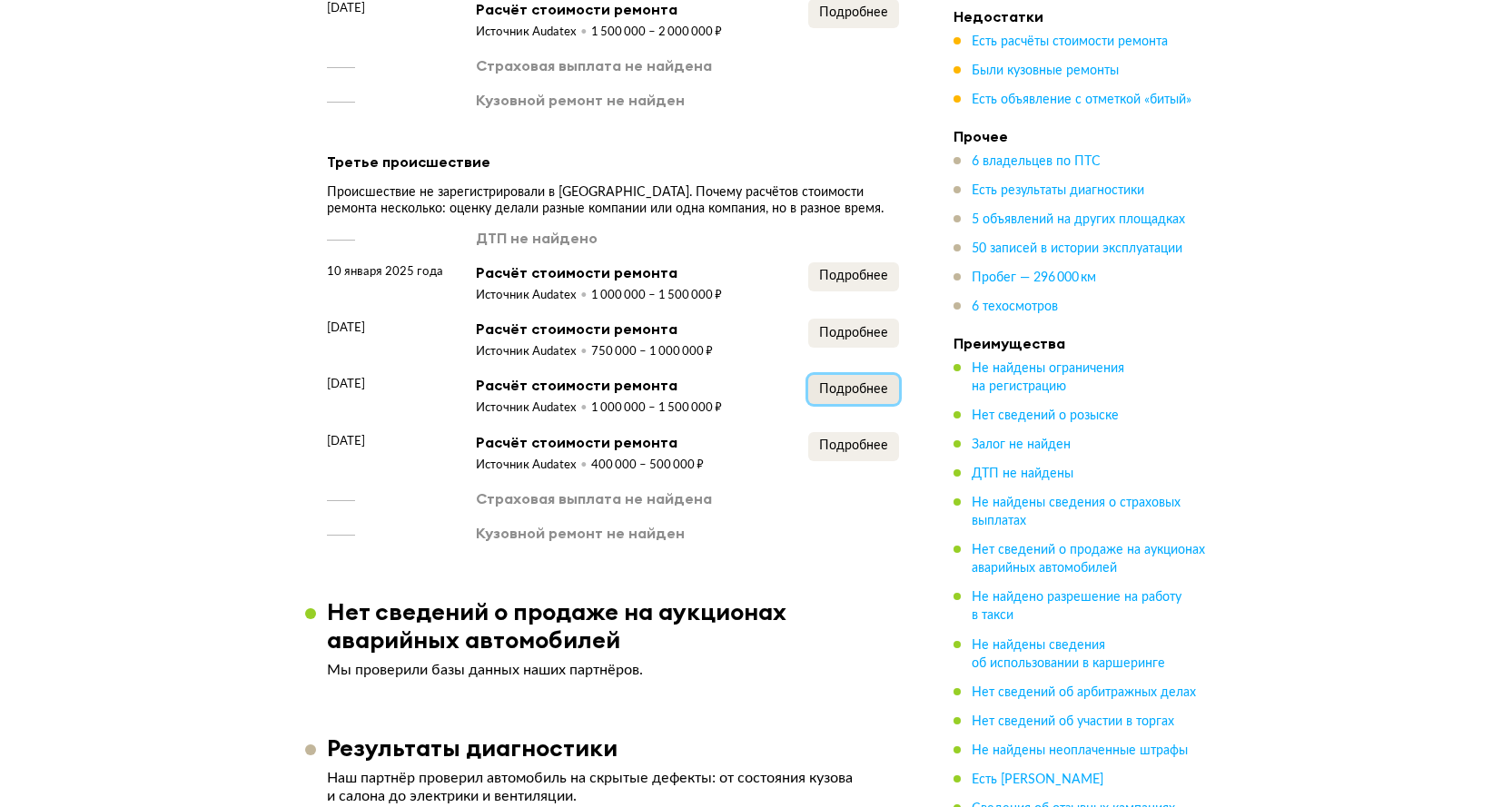
click at [868, 383] on span "Подробнее" at bounding box center [854, 389] width 69 height 12
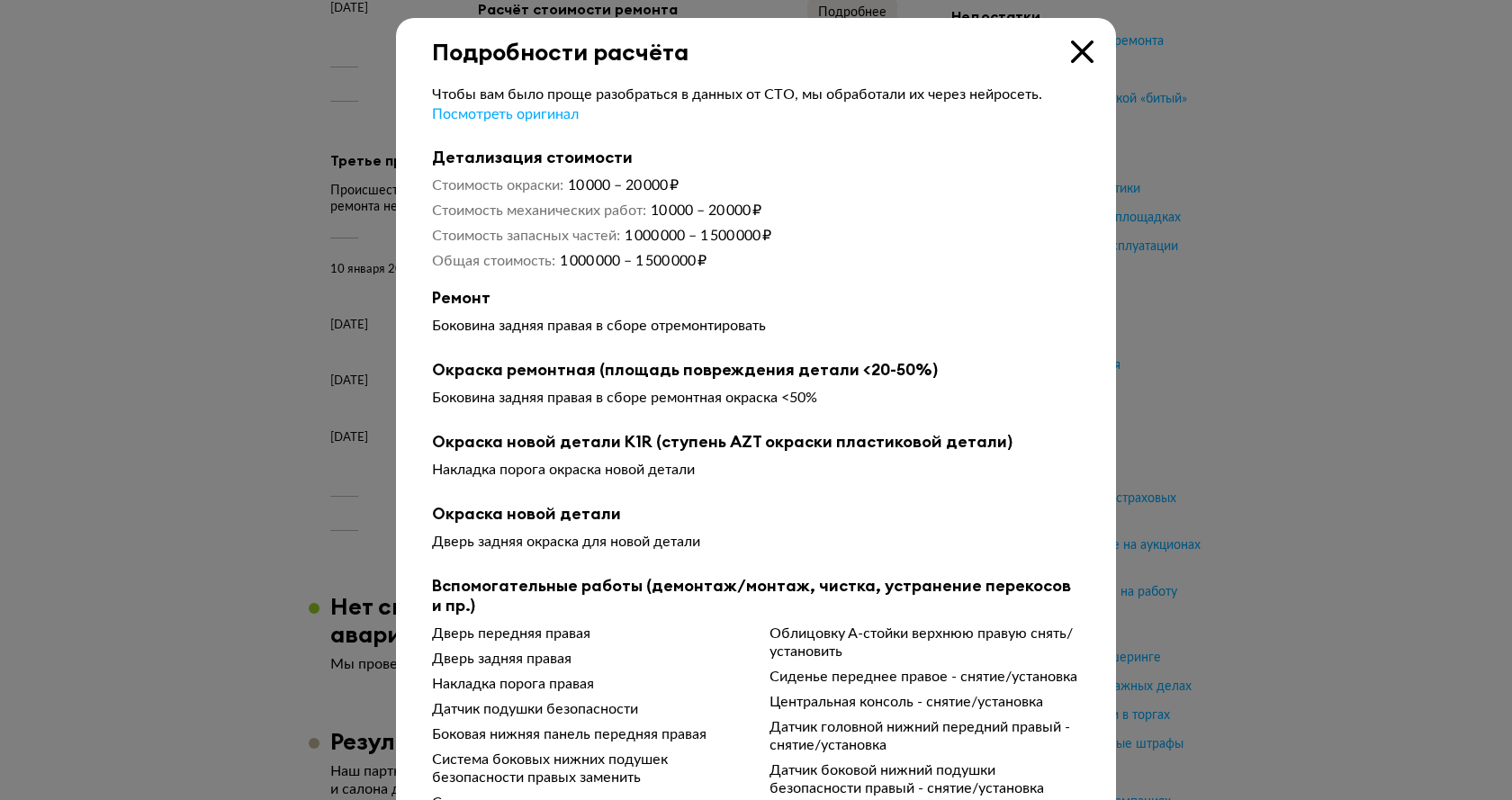
click at [1079, 57] on icon at bounding box center [1082, 52] width 23 height 23
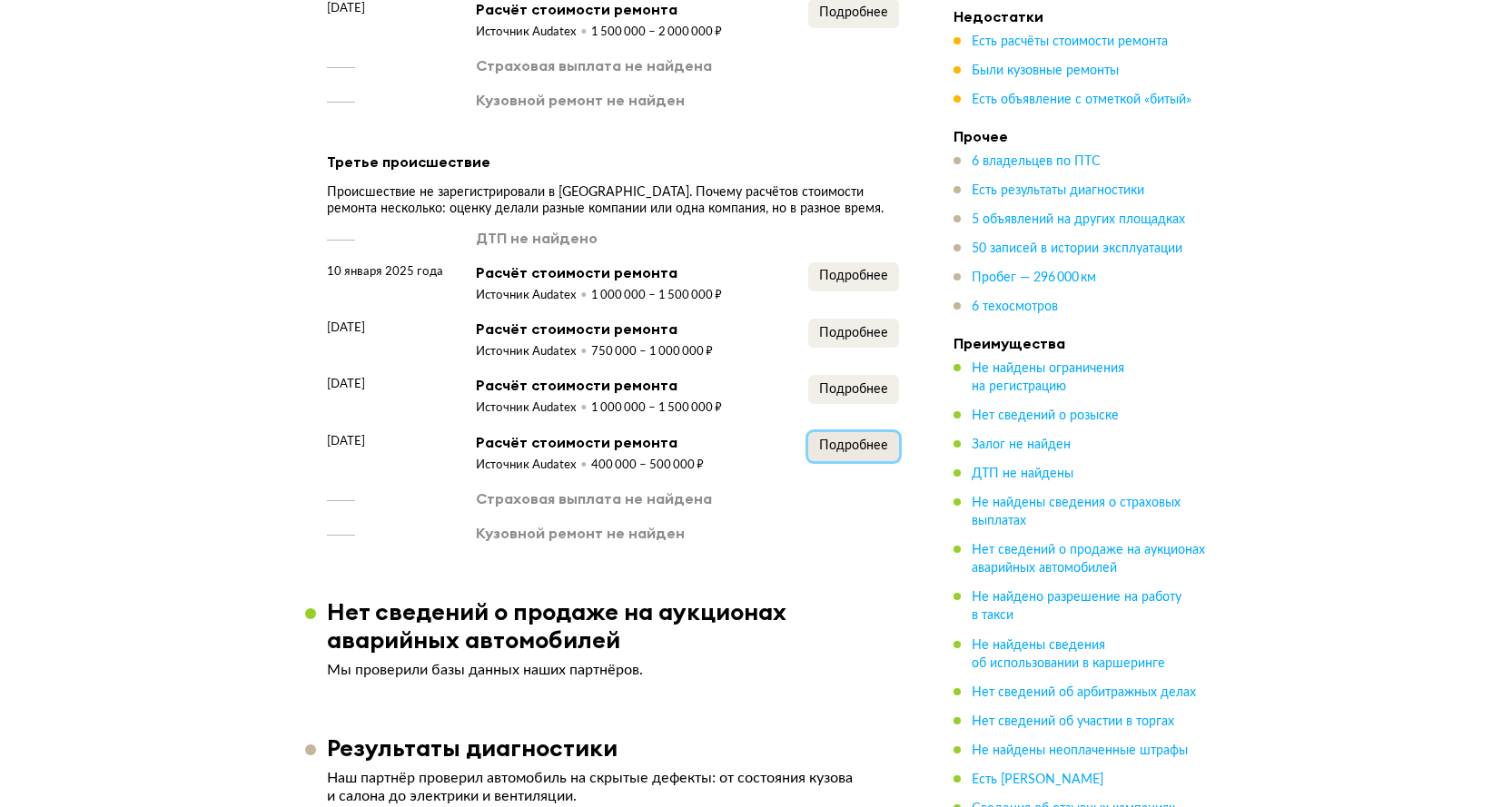
click at [863, 439] on span "Подробнее" at bounding box center [854, 445] width 69 height 12
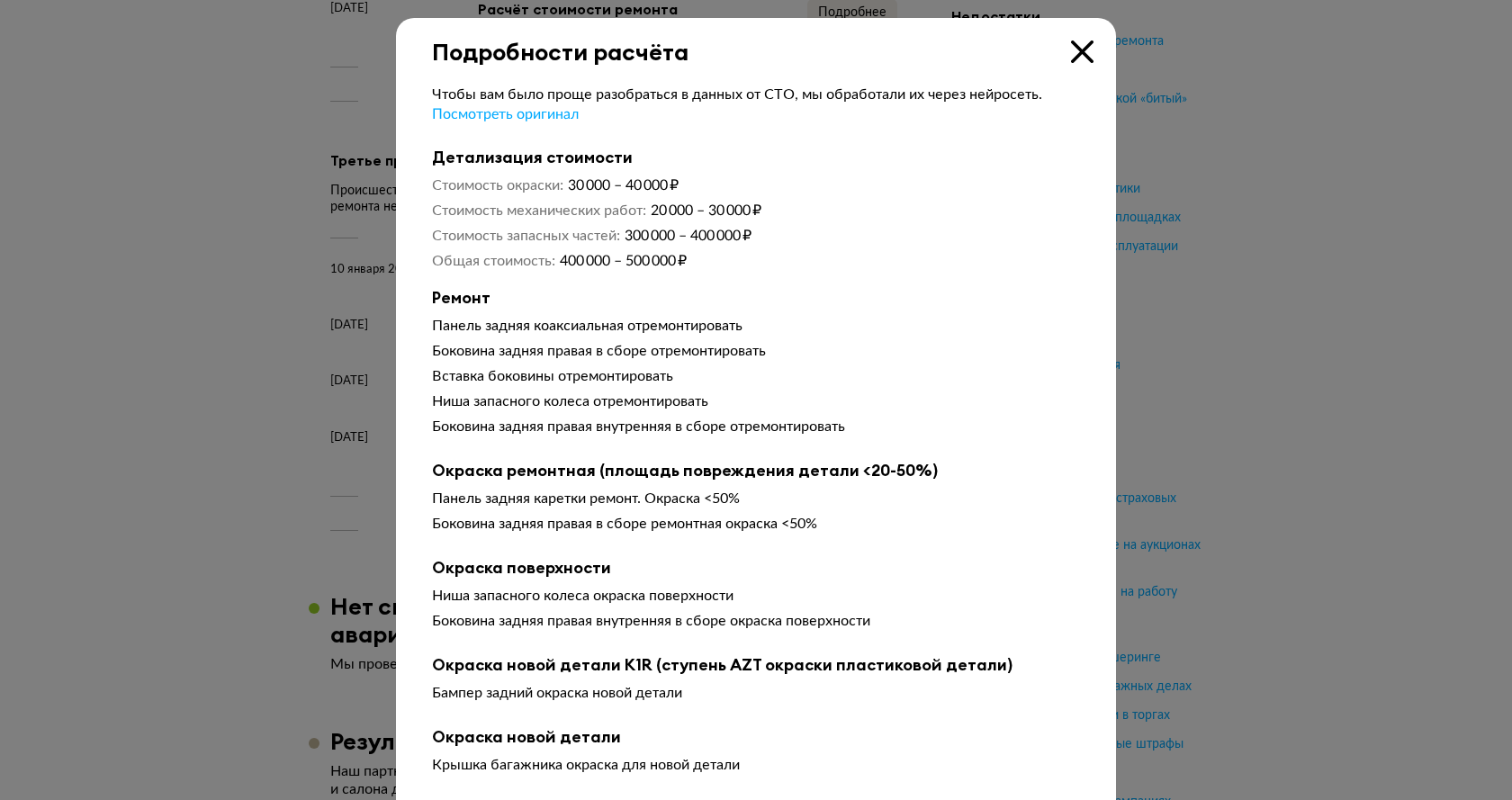
click at [1076, 50] on icon at bounding box center [1082, 52] width 23 height 23
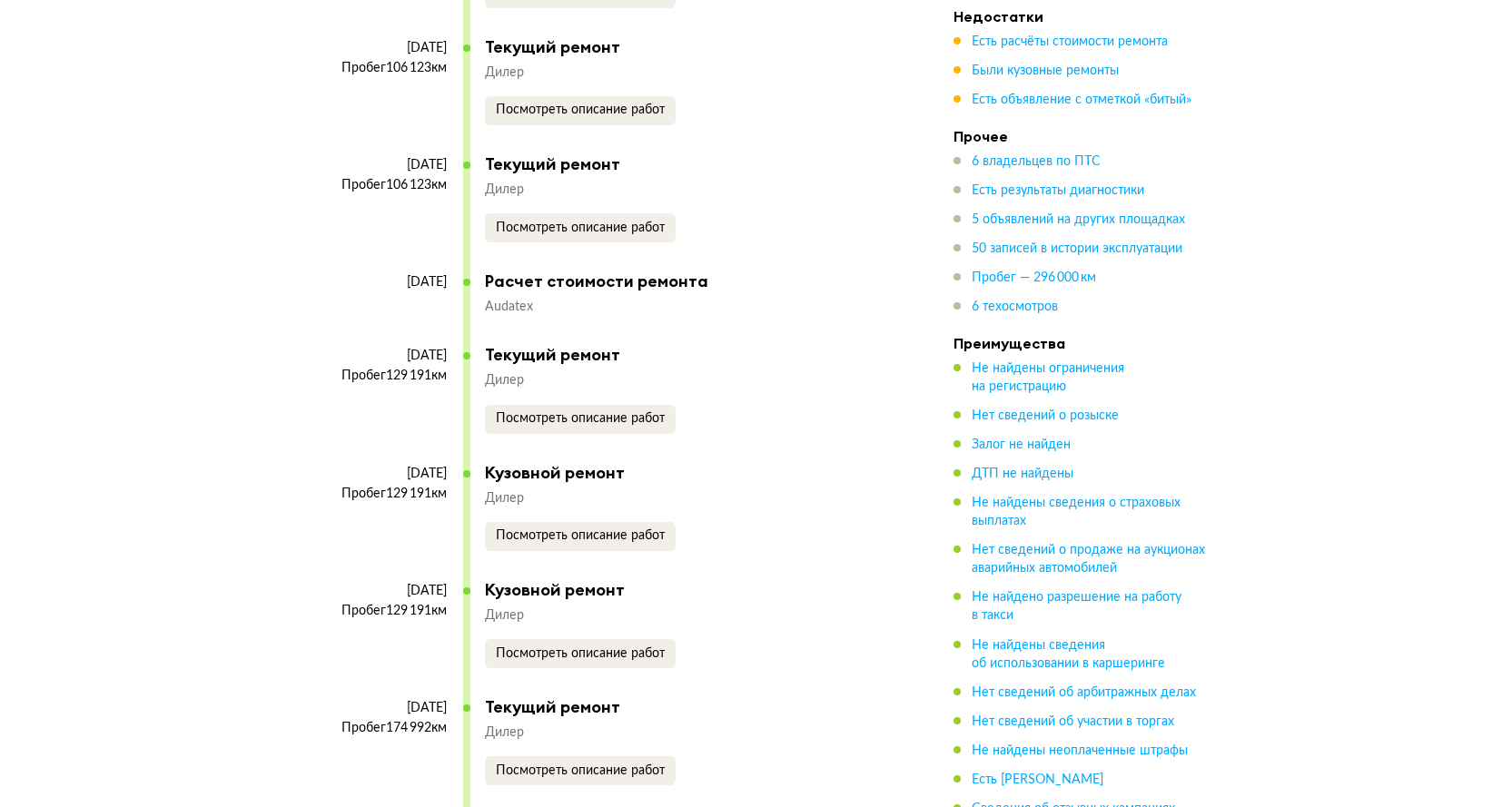
scroll to position [11905, 0]
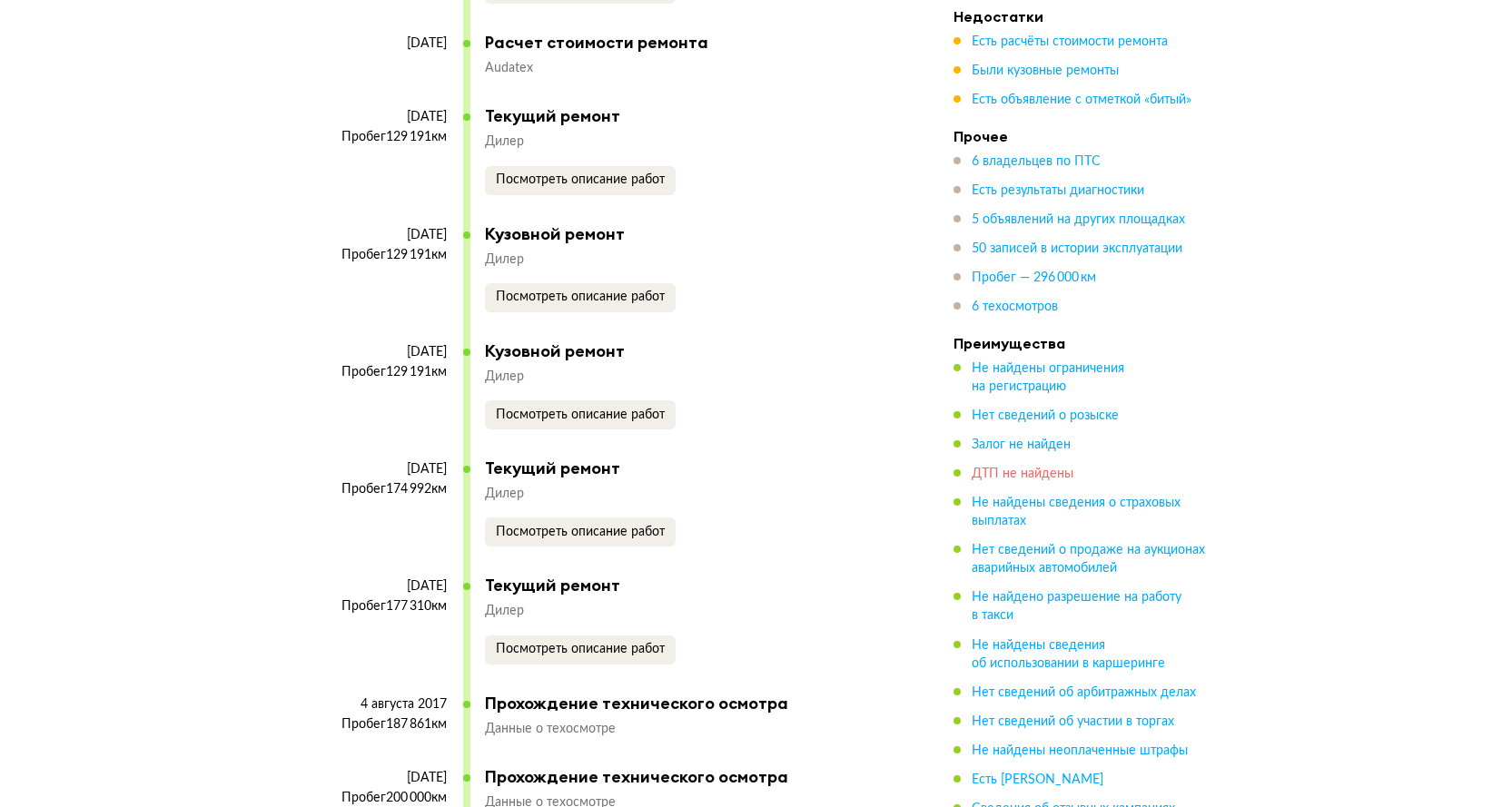
click at [1016, 474] on span "ДТП не найдены" at bounding box center [1023, 473] width 102 height 12
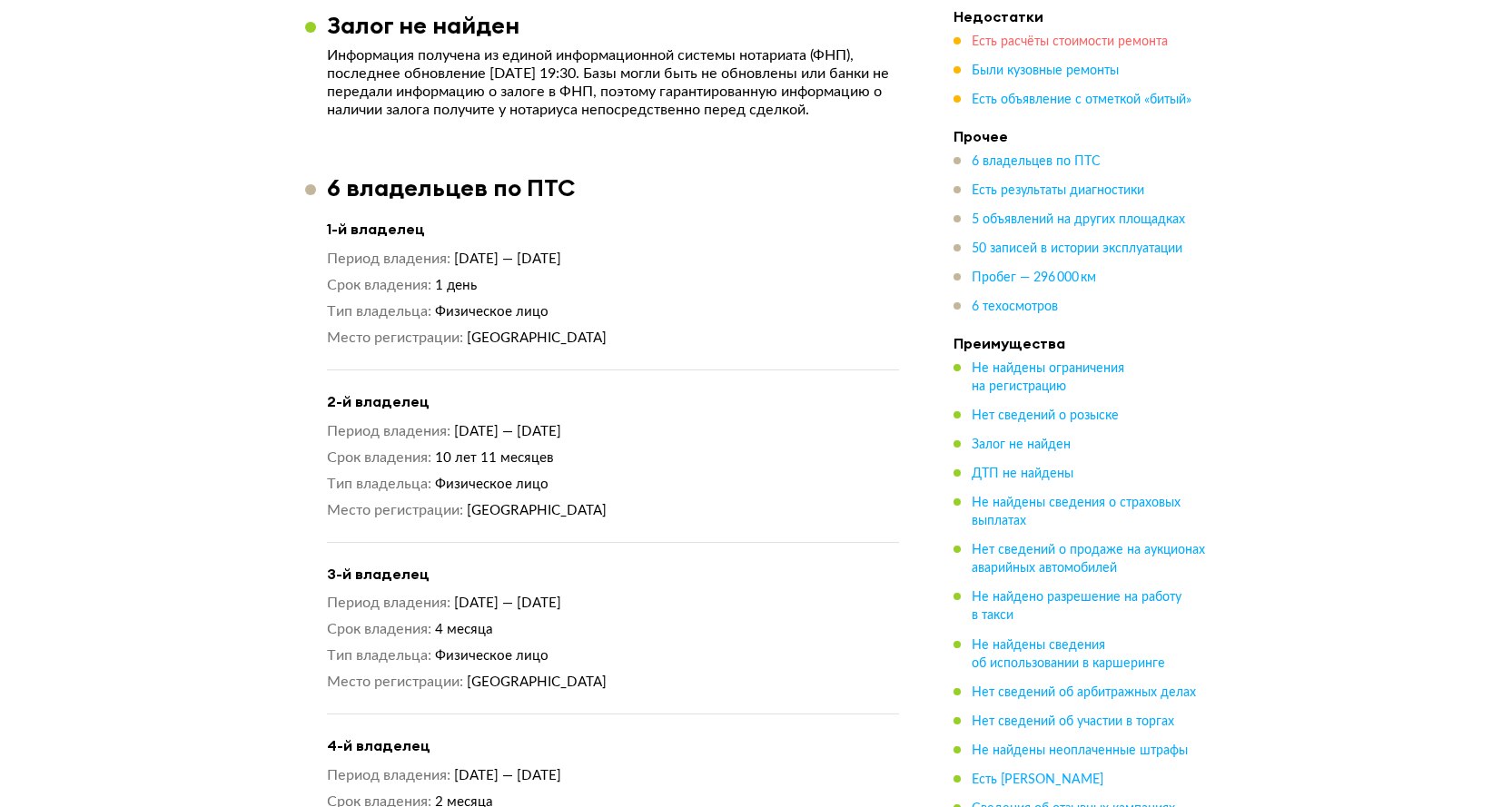
scroll to position [1496, 0]
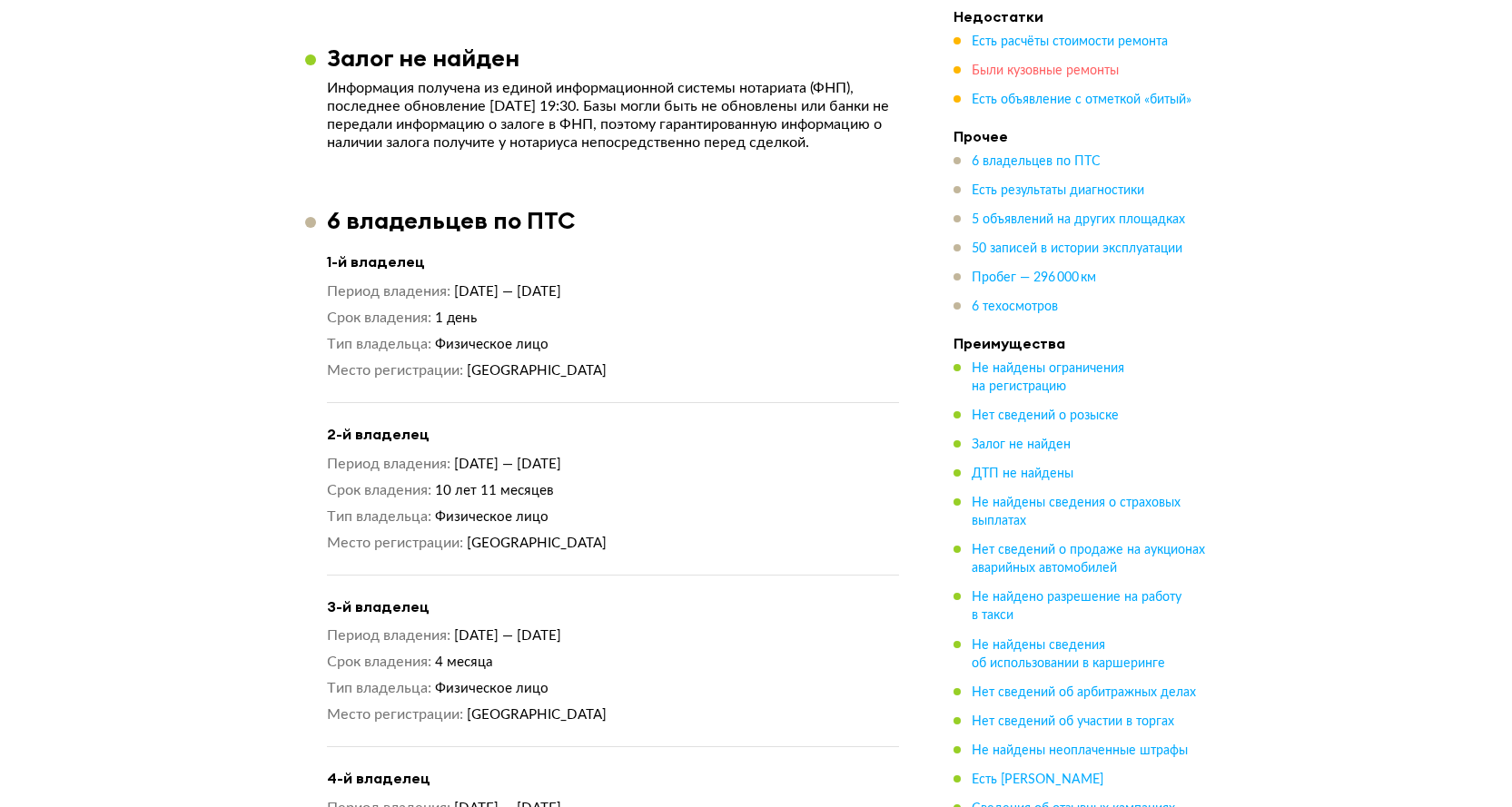
click at [1010, 72] on span "Были кузовные ремонты" at bounding box center [1045, 70] width 147 height 12
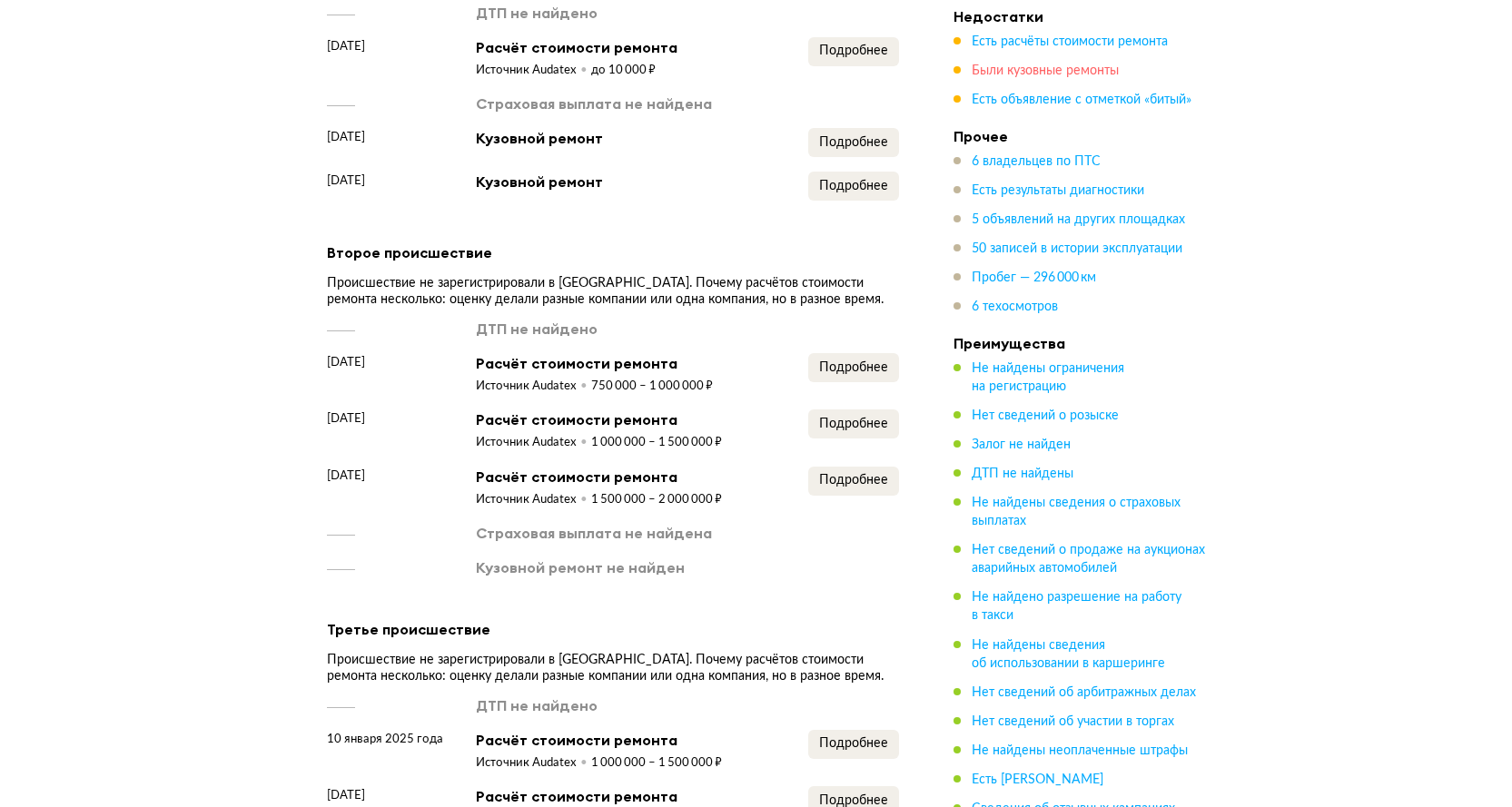
scroll to position [3004, 0]
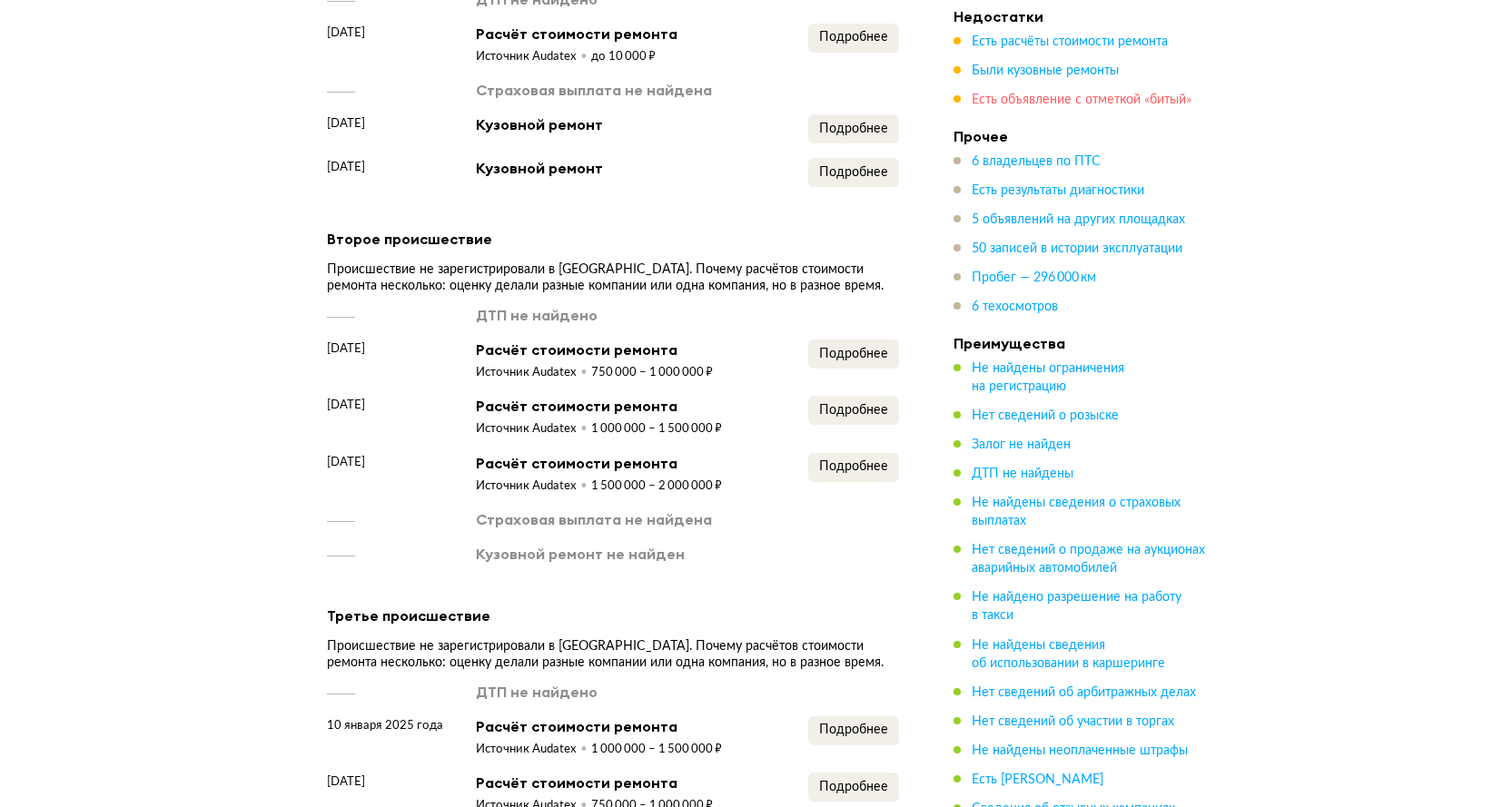
click at [1074, 100] on span "Есть объявление с отметкой «битый»" at bounding box center [1081, 99] width 220 height 12
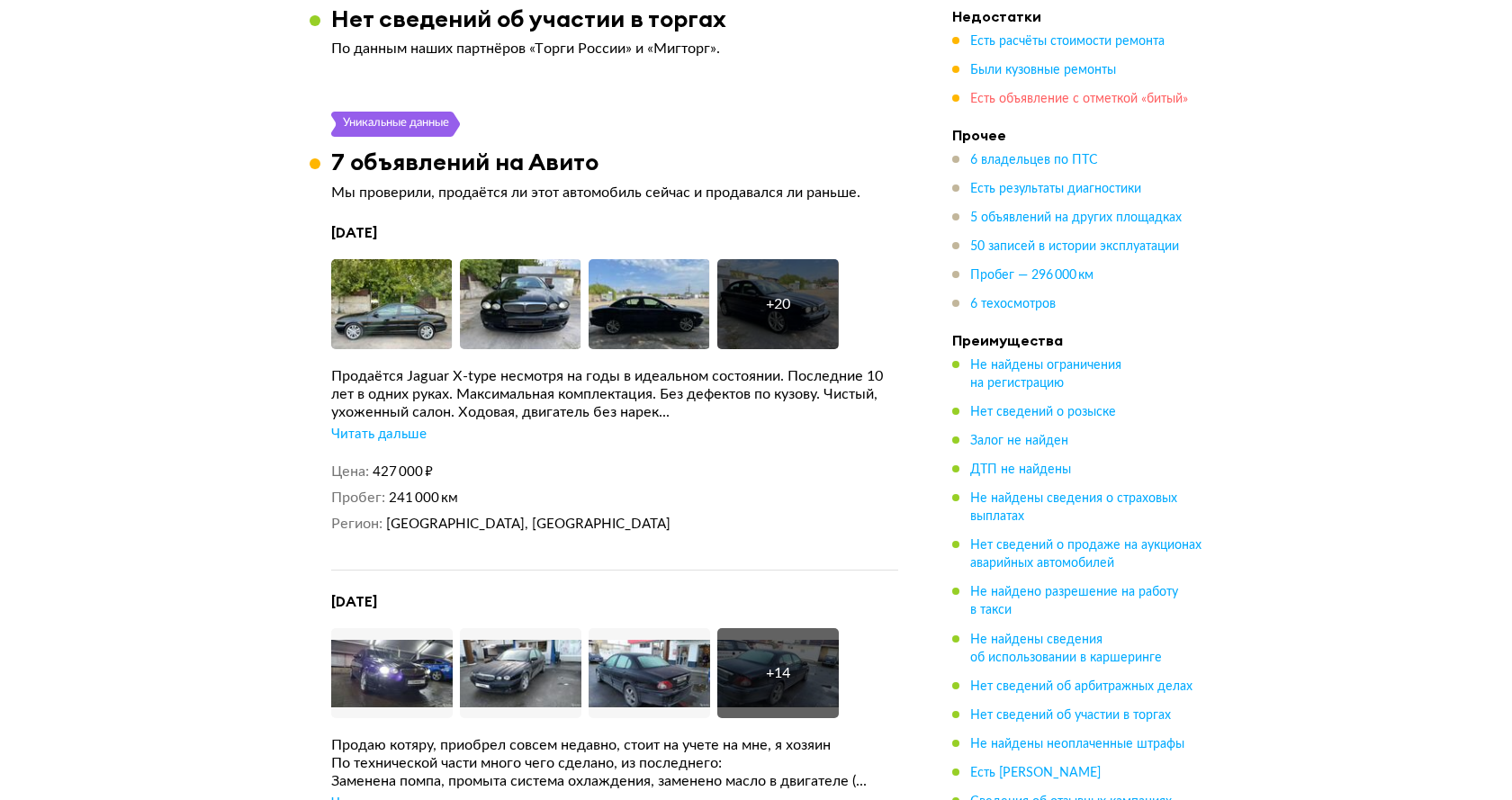
scroll to position [6002, 0]
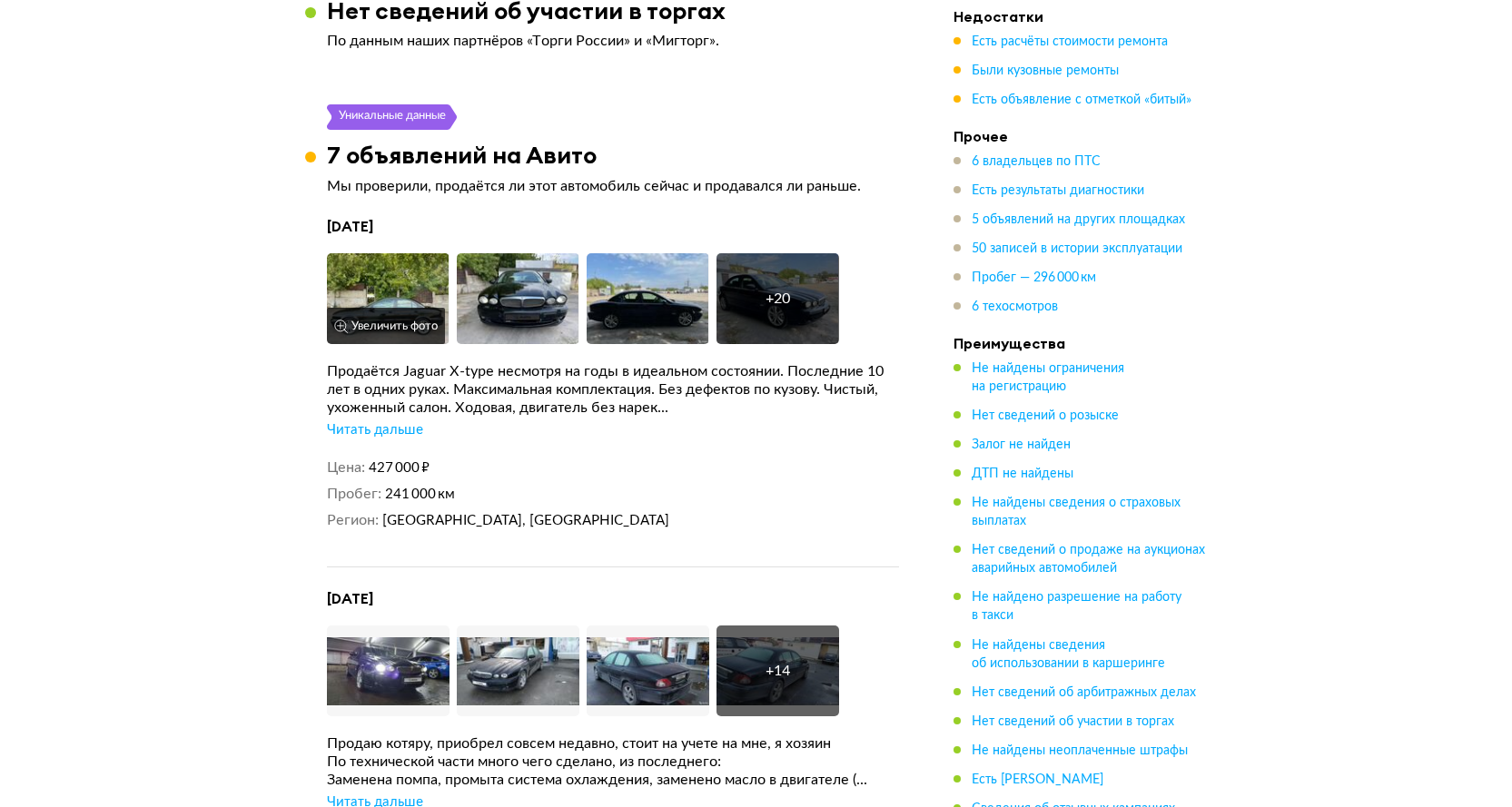
click at [386, 283] on img at bounding box center [389, 298] width 123 height 91
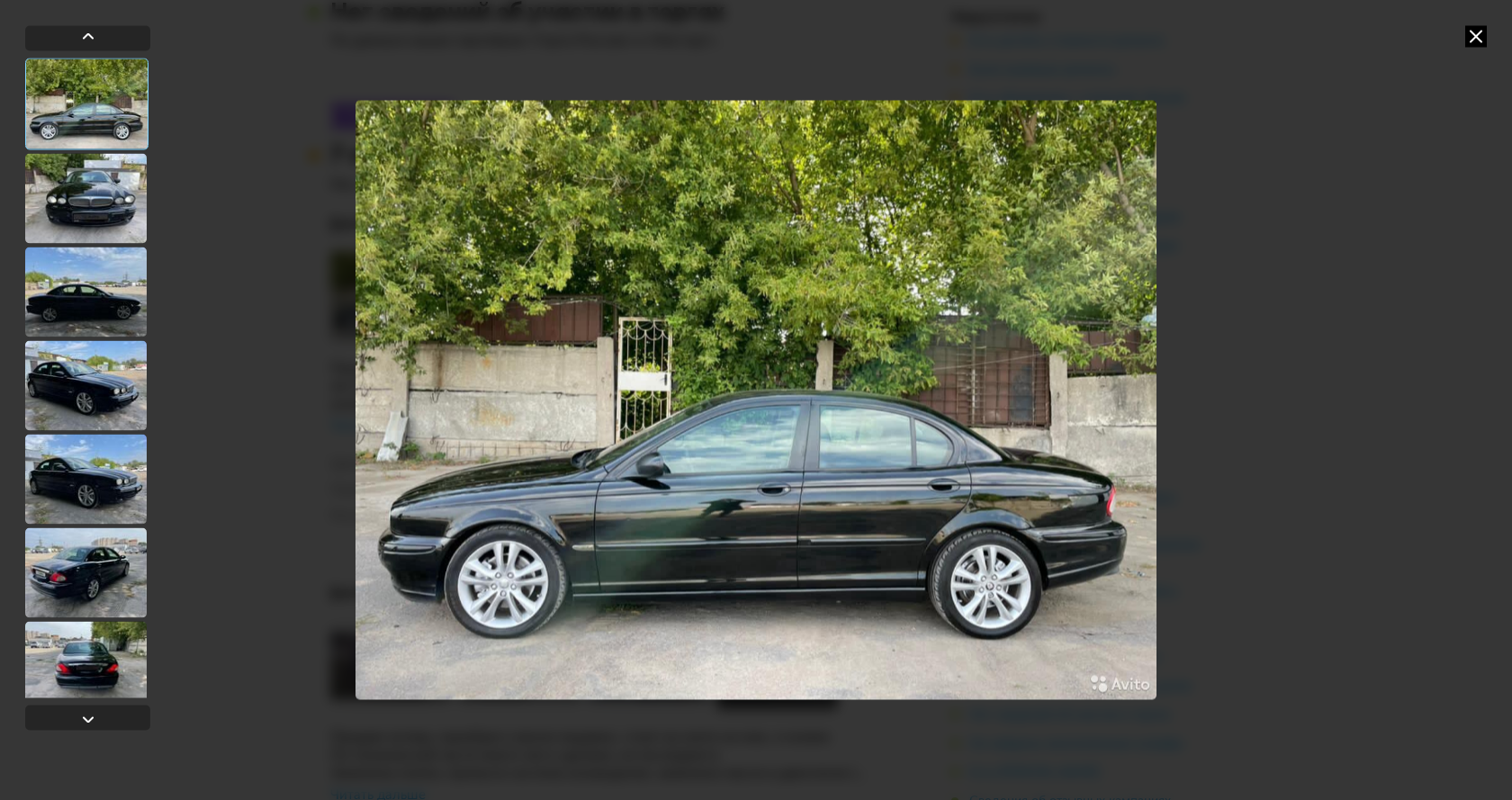
click at [979, 409] on img "Go to Slide 1" at bounding box center [756, 400] width 801 height 600
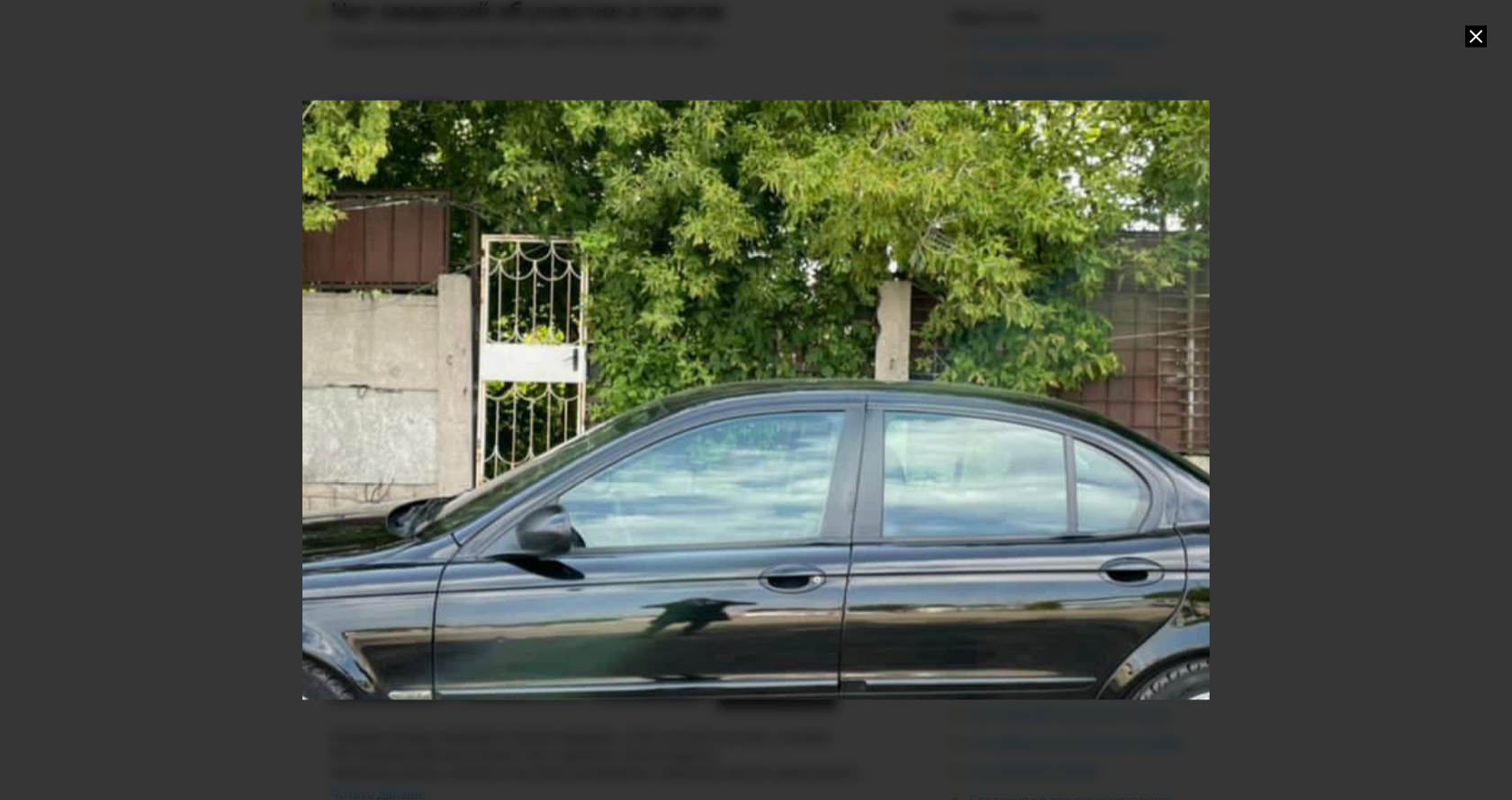
click at [979, 409] on div "Go to Slide 1" at bounding box center [756, 400] width 1814 height 1201
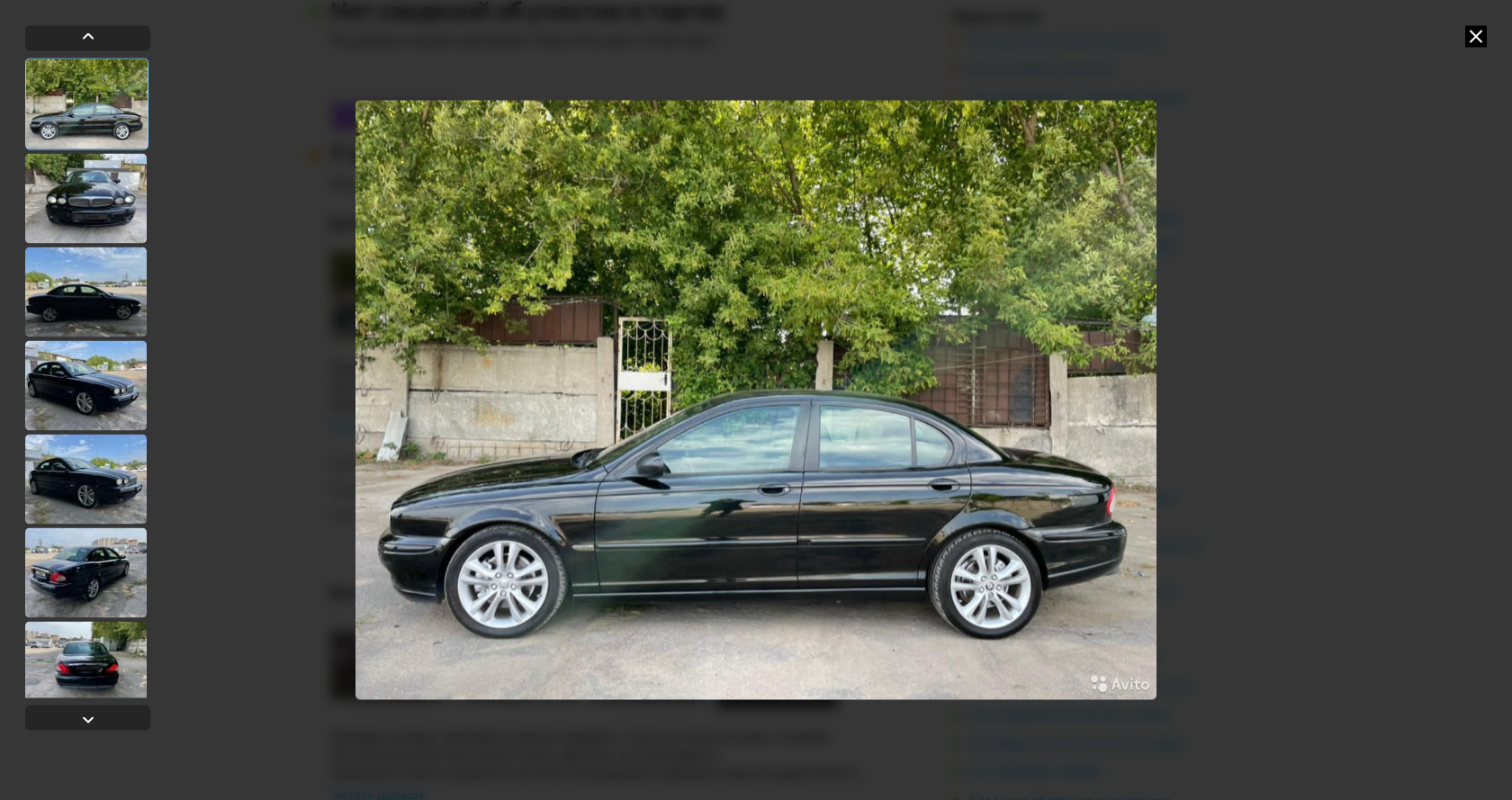
click at [130, 201] on div at bounding box center [87, 198] width 122 height 90
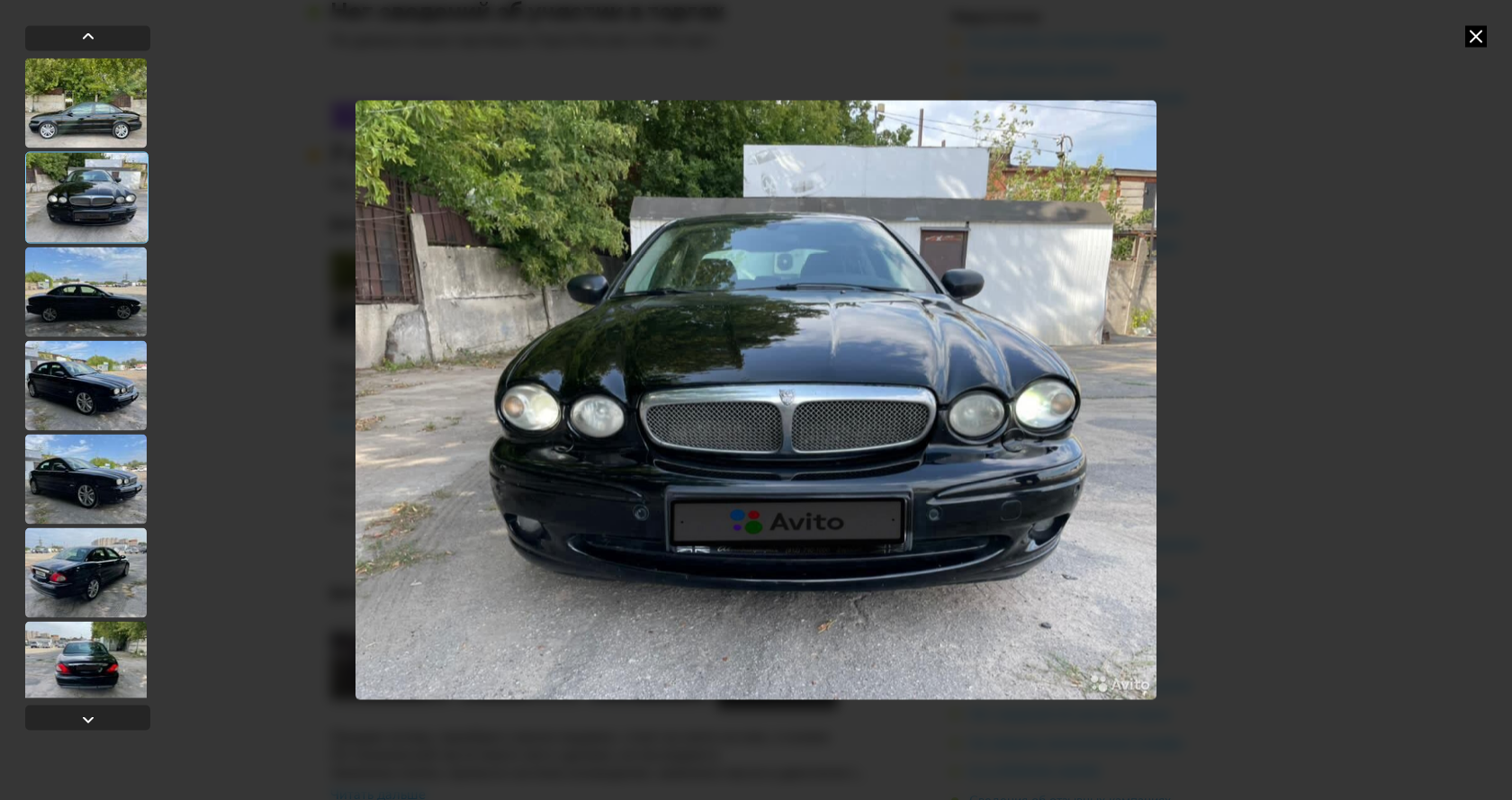
click at [87, 289] on div at bounding box center [87, 291] width 122 height 90
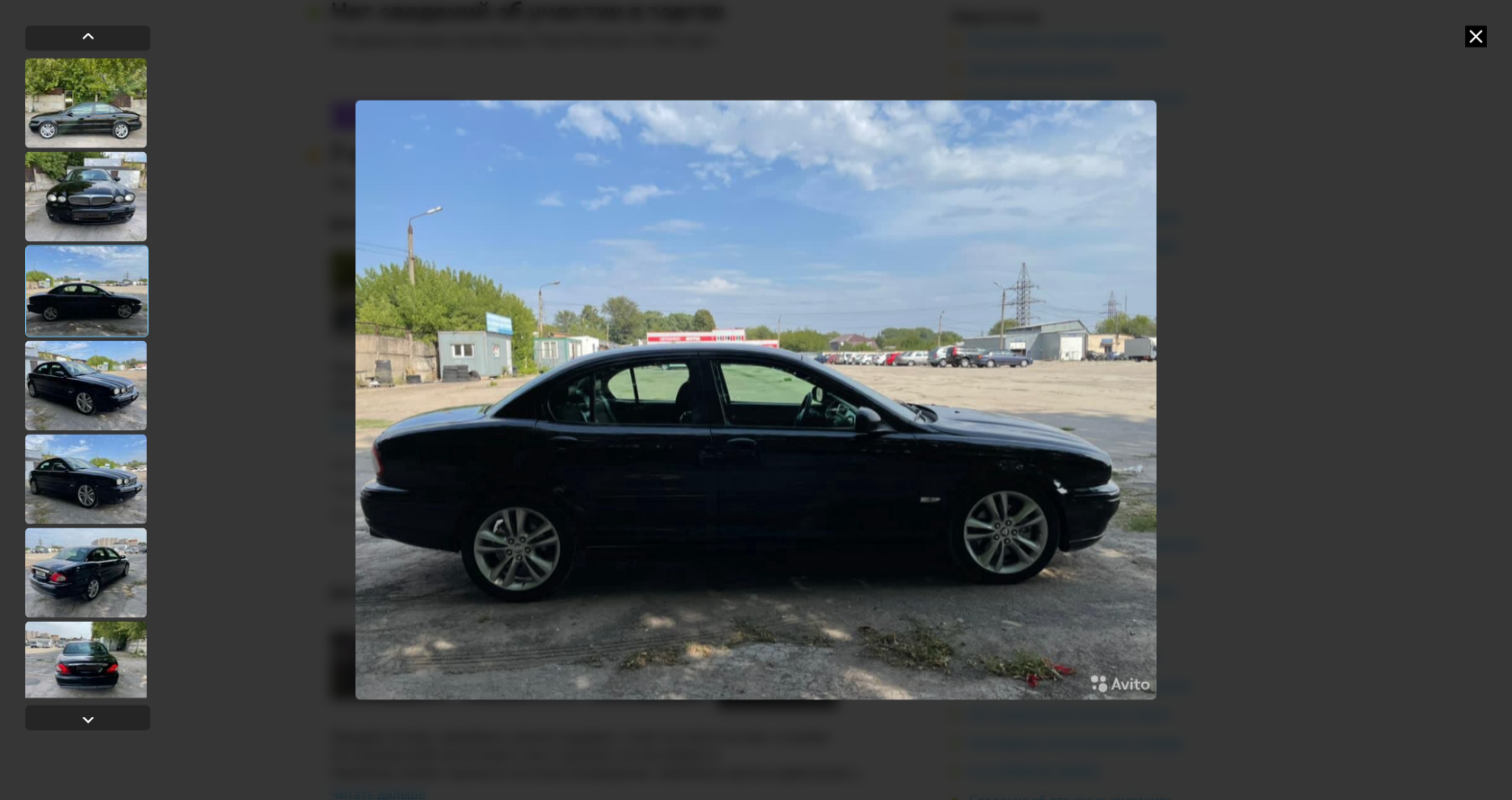
click at [67, 389] on div at bounding box center [87, 385] width 122 height 90
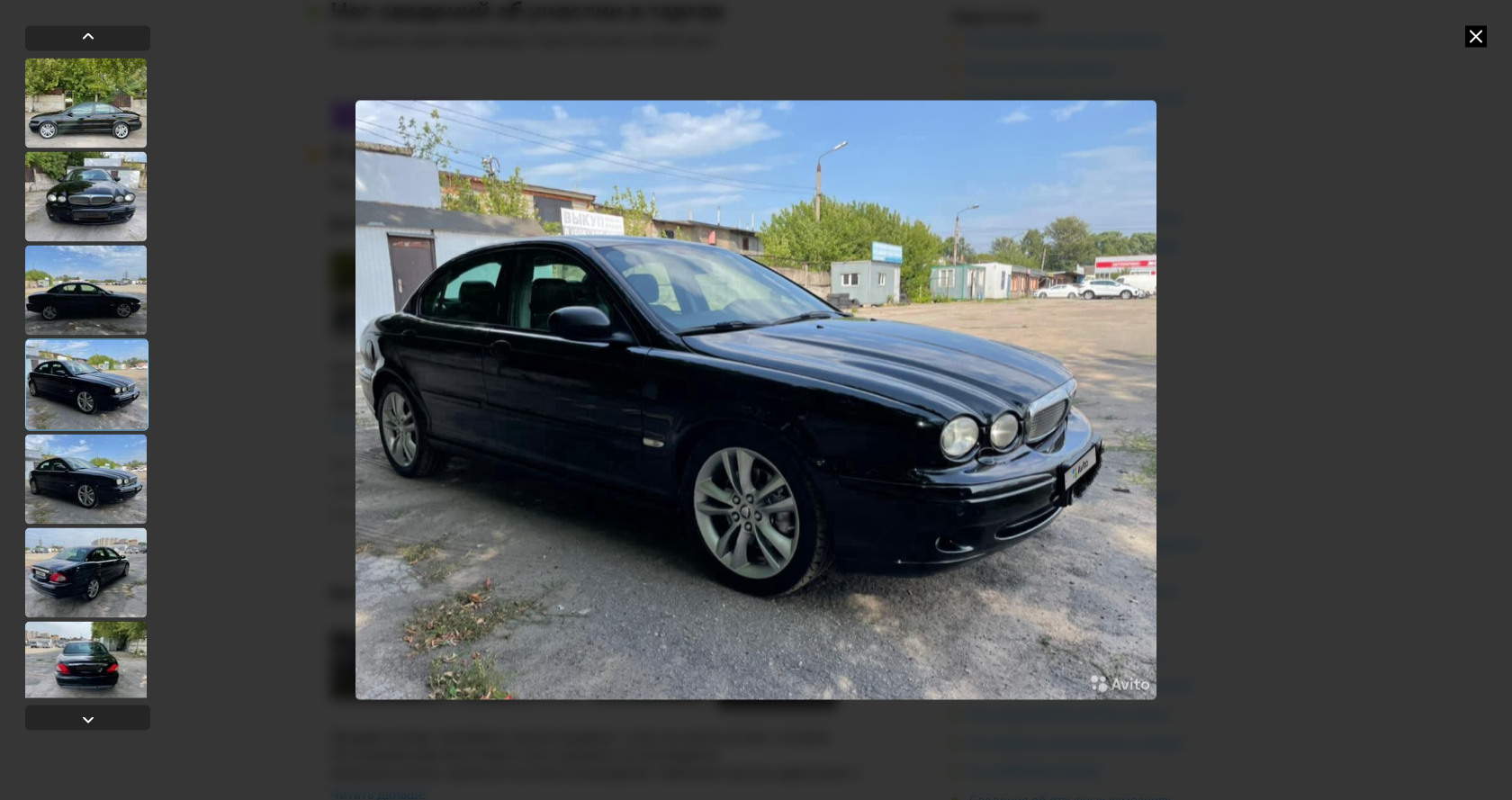
click at [55, 474] on div at bounding box center [87, 478] width 122 height 90
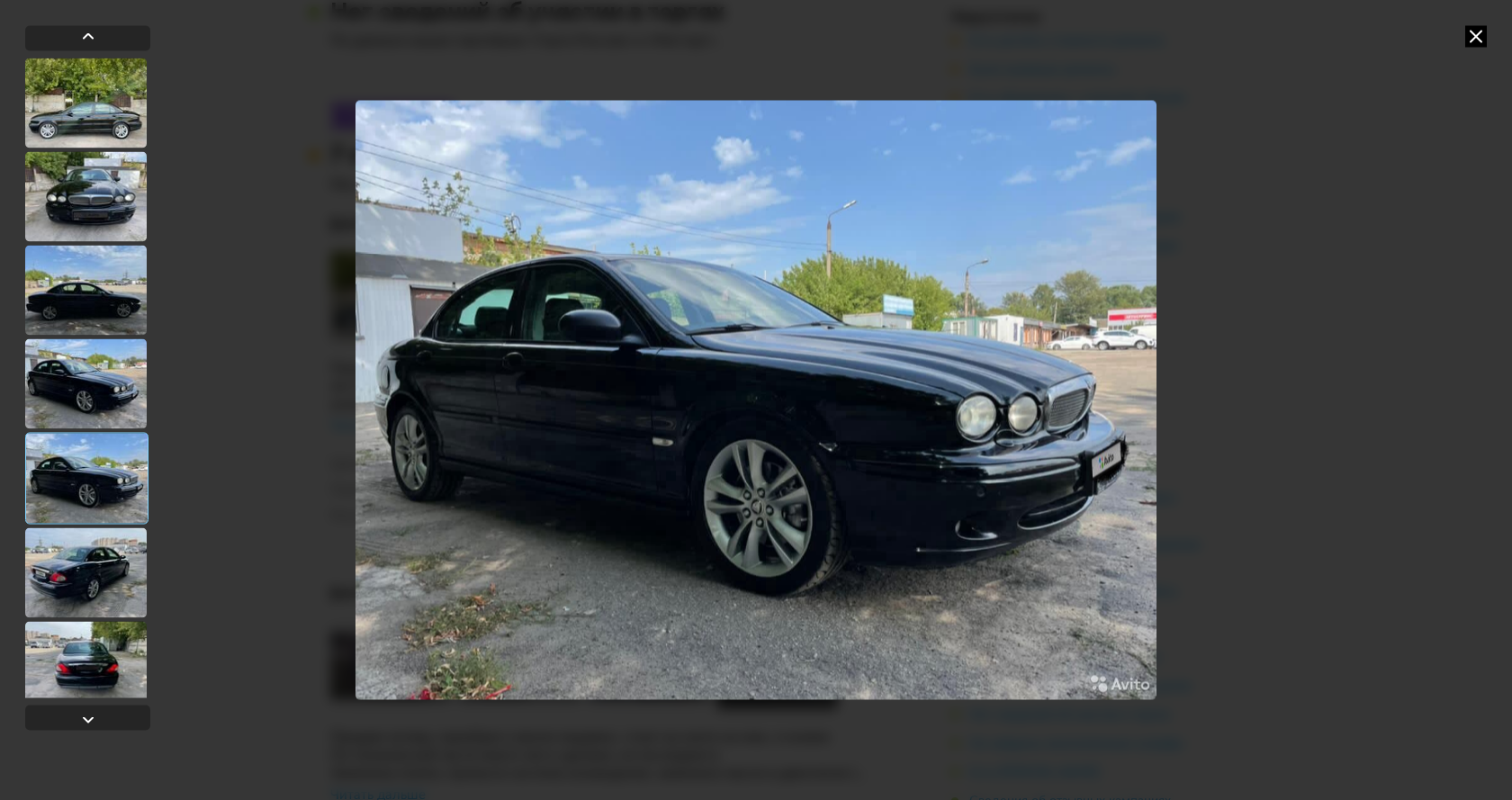
click at [77, 631] on div at bounding box center [87, 666] width 122 height 90
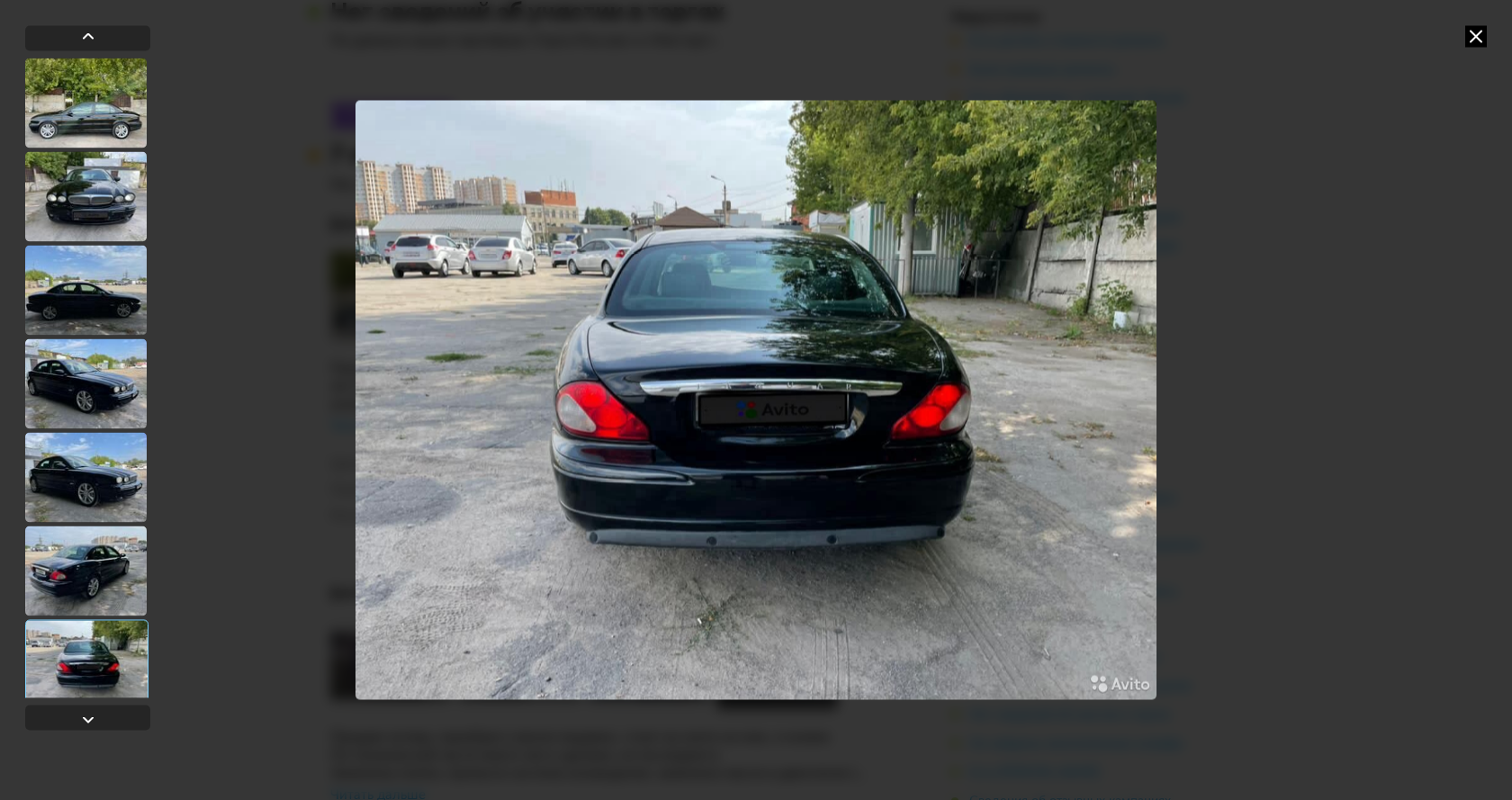
click at [93, 593] on div at bounding box center [87, 571] width 122 height 90
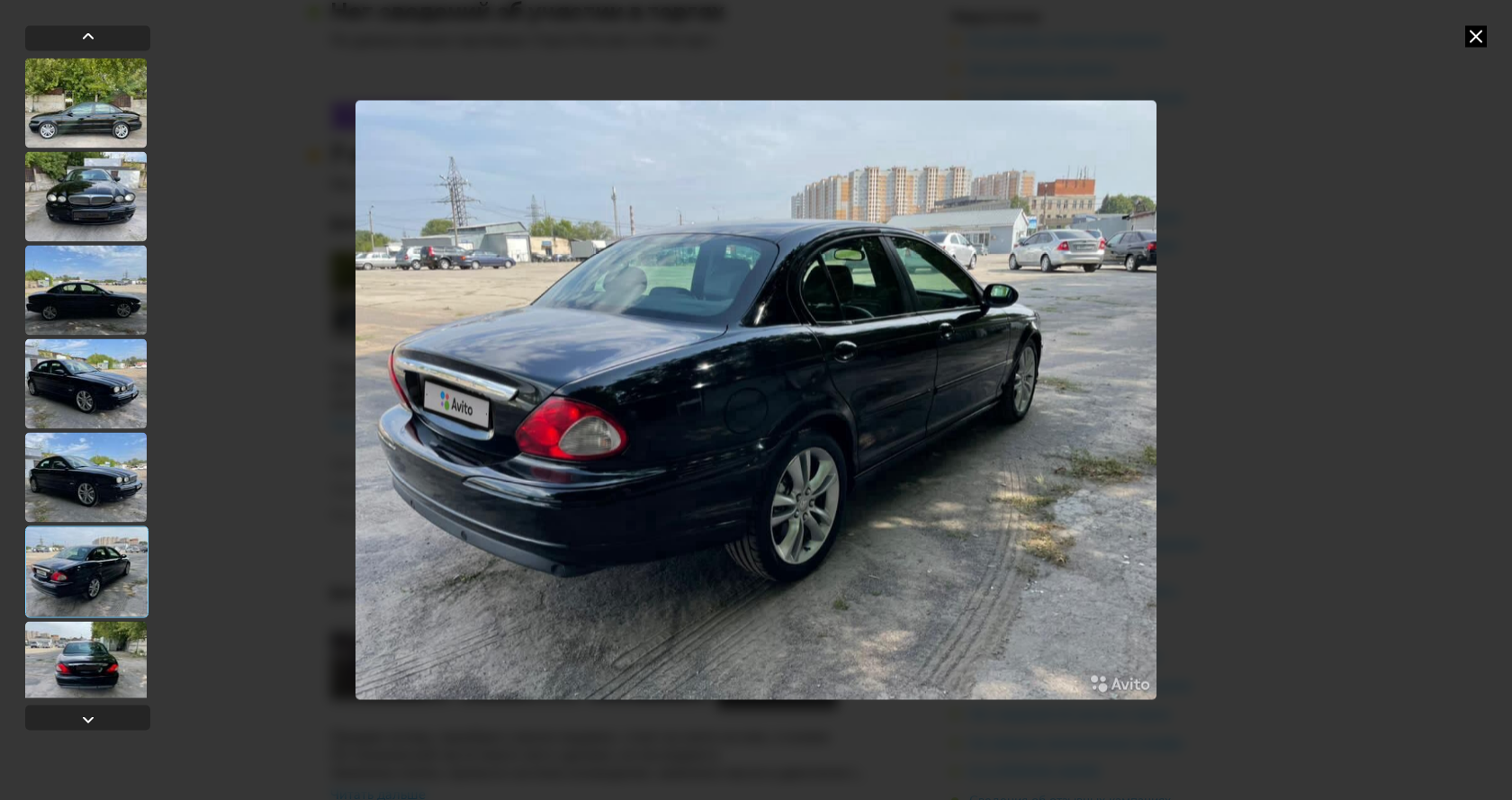
click at [86, 653] on div at bounding box center [87, 666] width 122 height 90
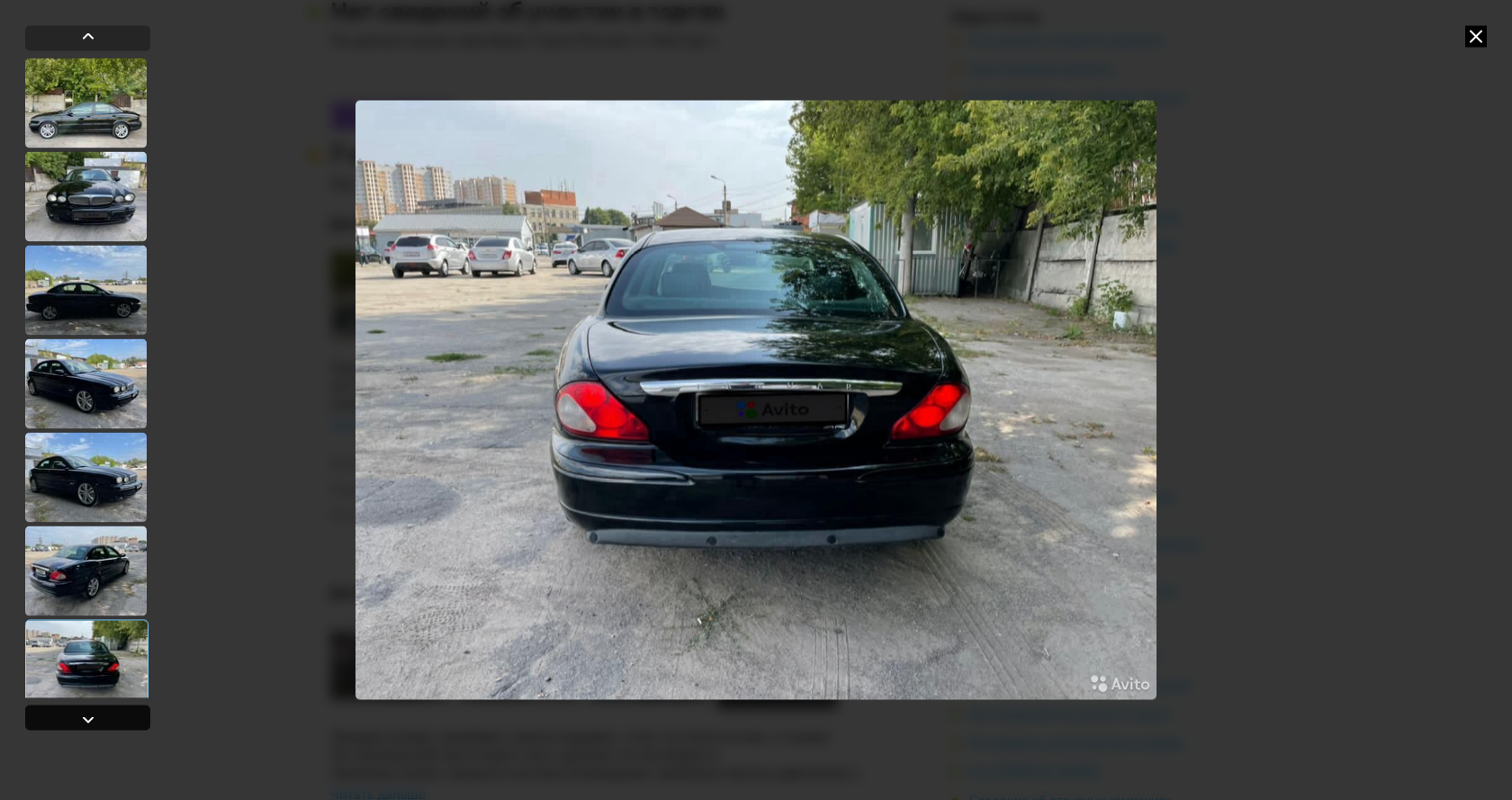
click at [83, 715] on div at bounding box center [87, 719] width 22 height 22
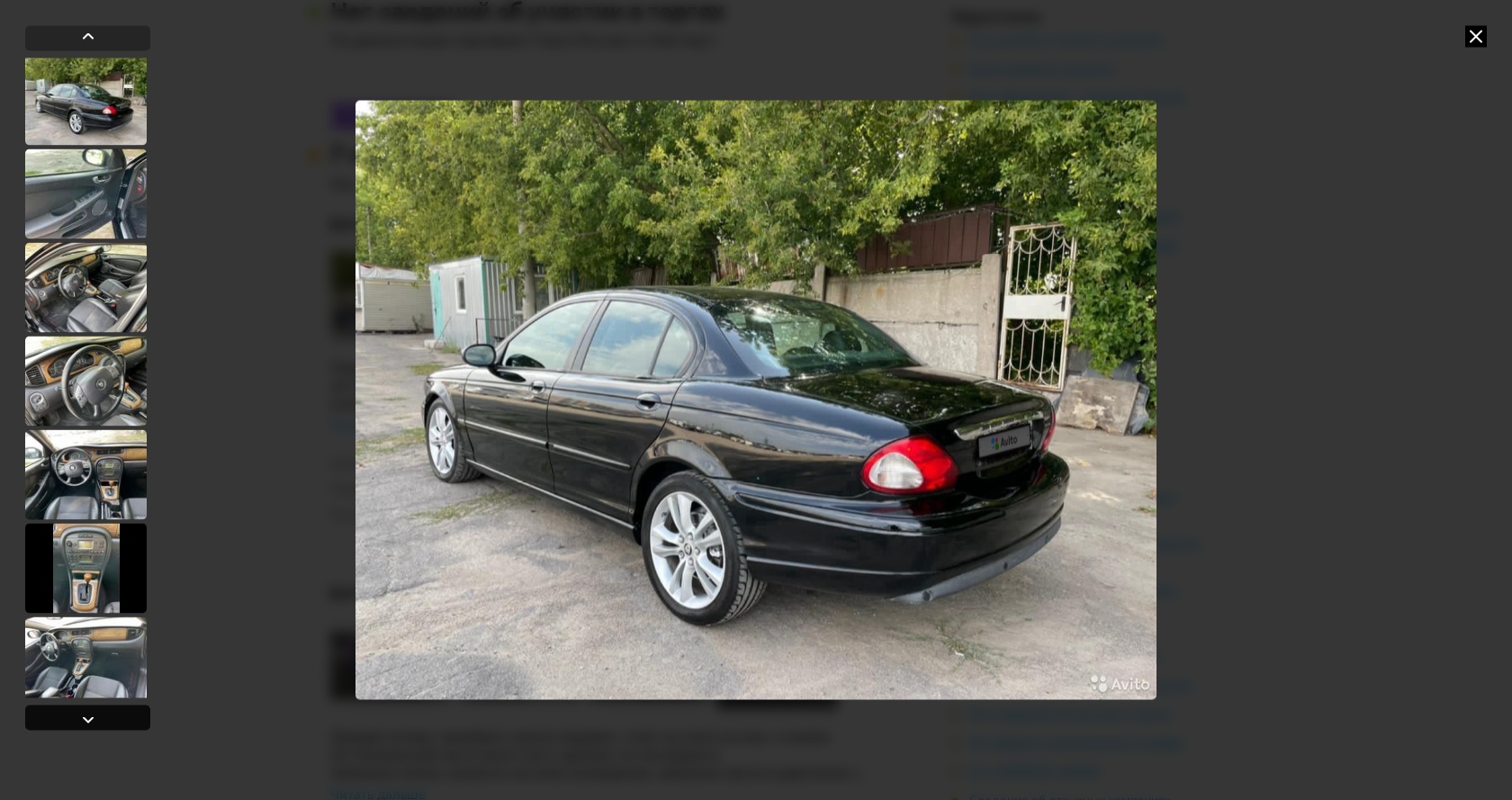
scroll to position [658, 0]
click at [85, 715] on div at bounding box center [87, 719] width 22 height 22
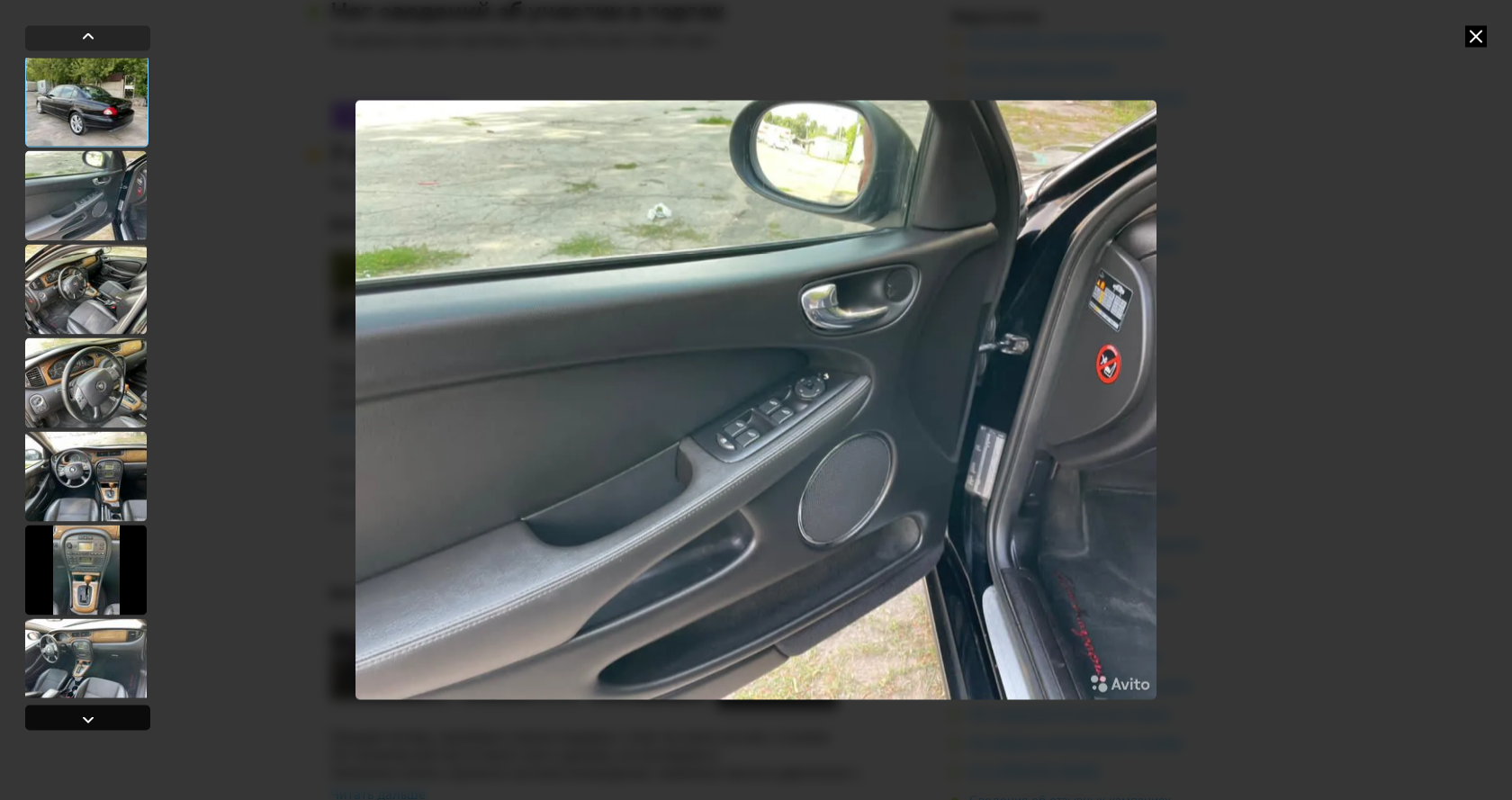
click at [85, 715] on div at bounding box center [87, 719] width 22 height 22
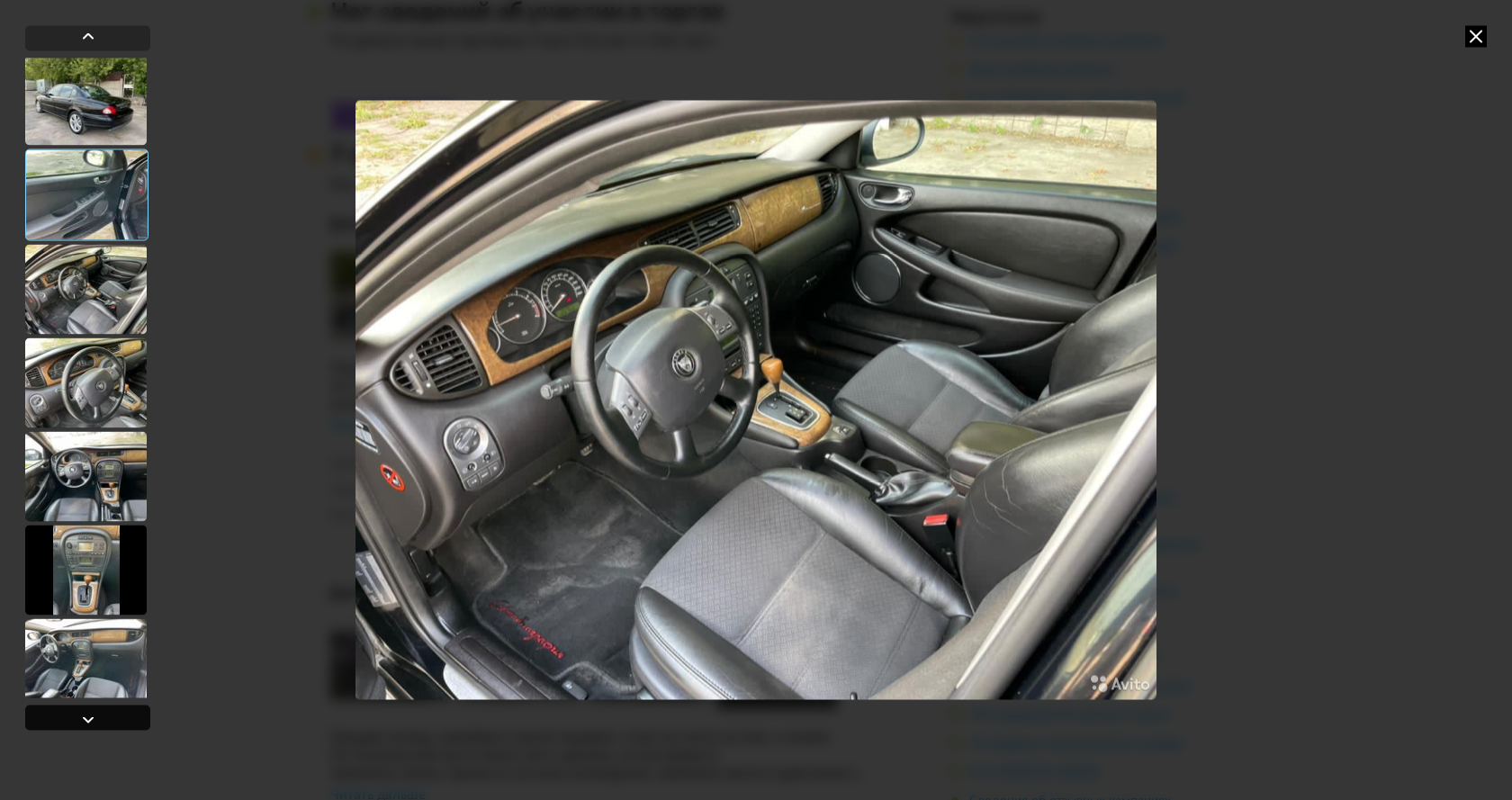
click at [85, 715] on div at bounding box center [87, 719] width 22 height 22
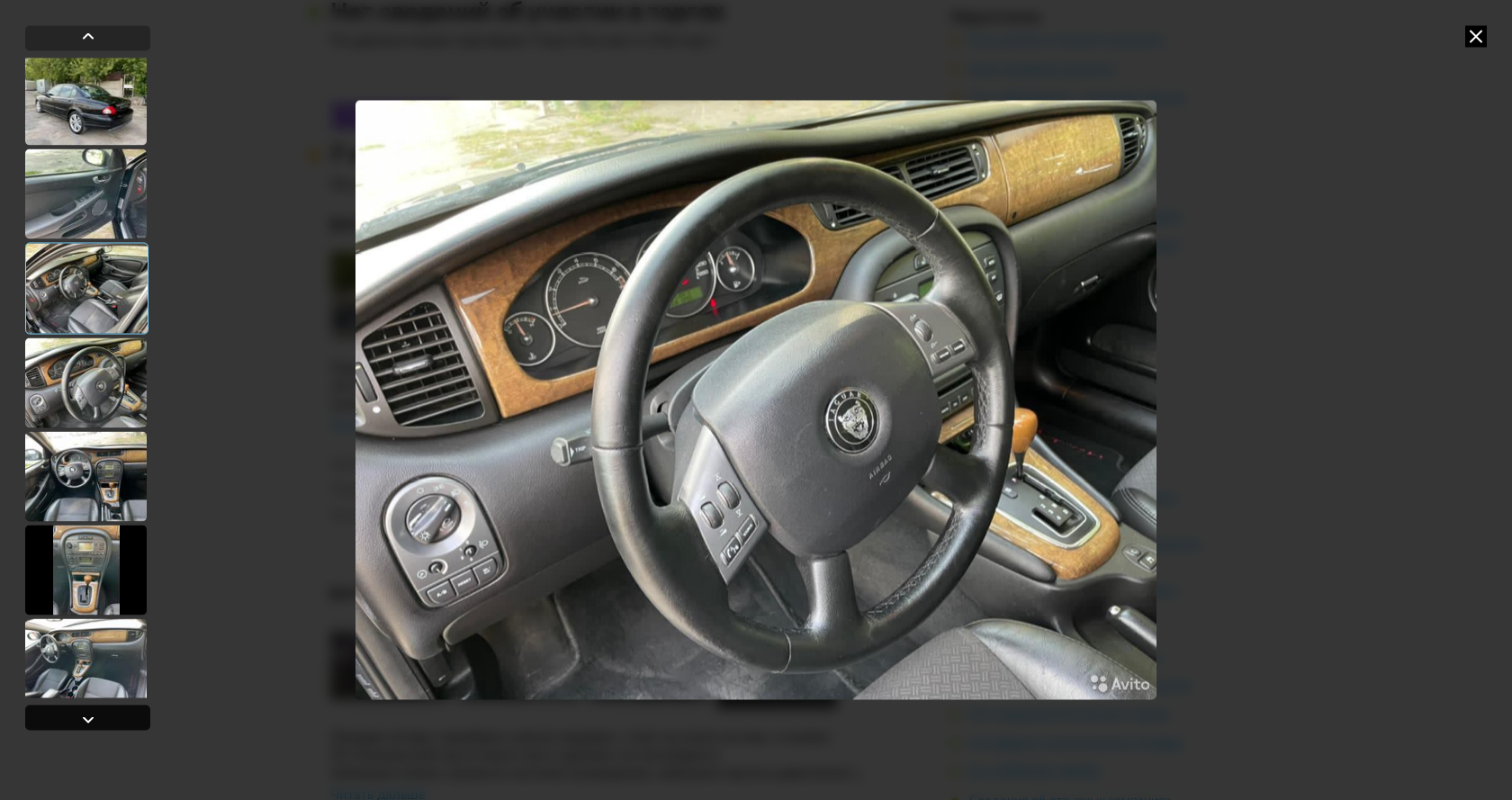
click at [85, 715] on div at bounding box center [87, 719] width 22 height 22
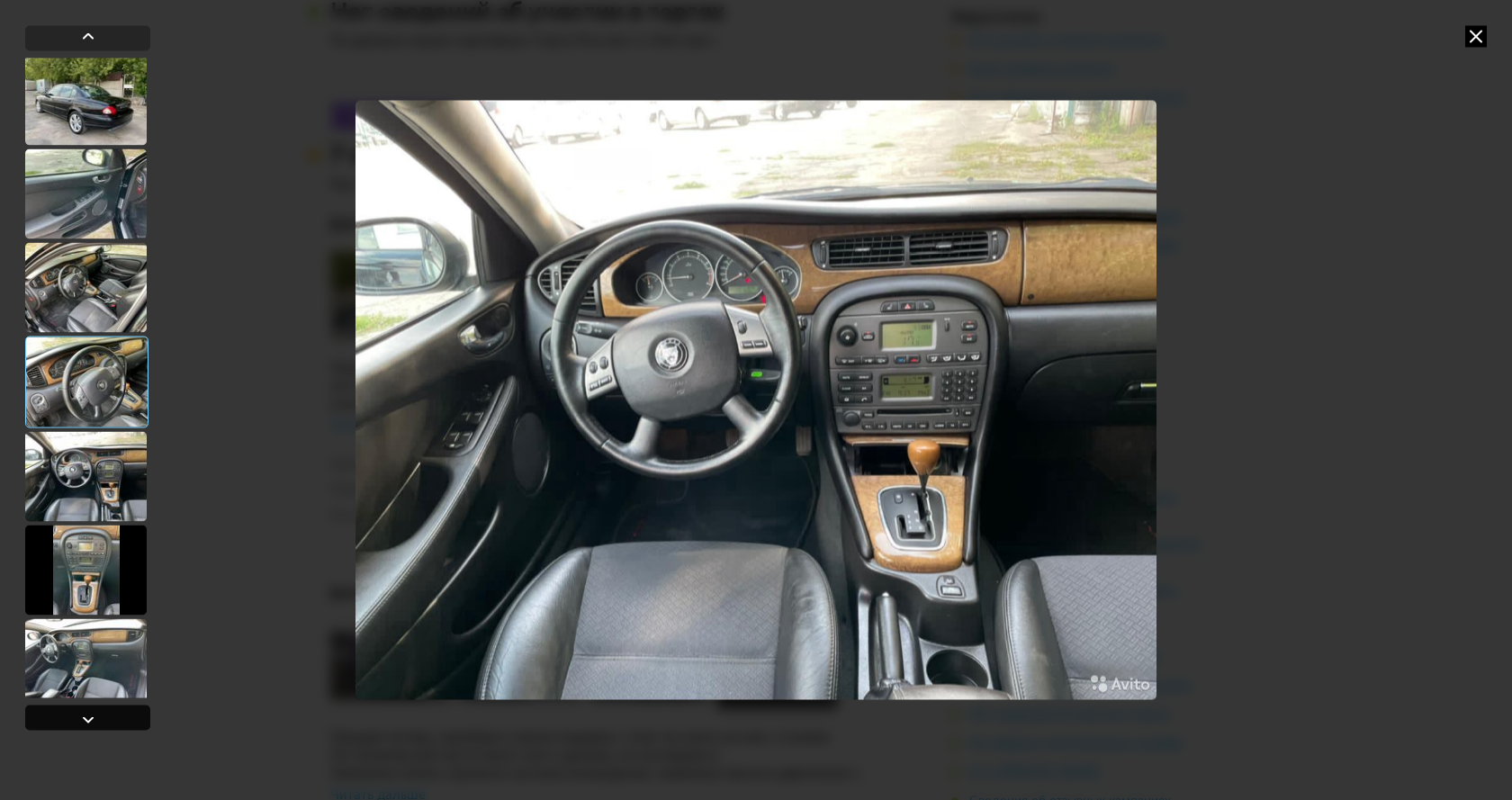
click at [85, 715] on div at bounding box center [87, 719] width 22 height 22
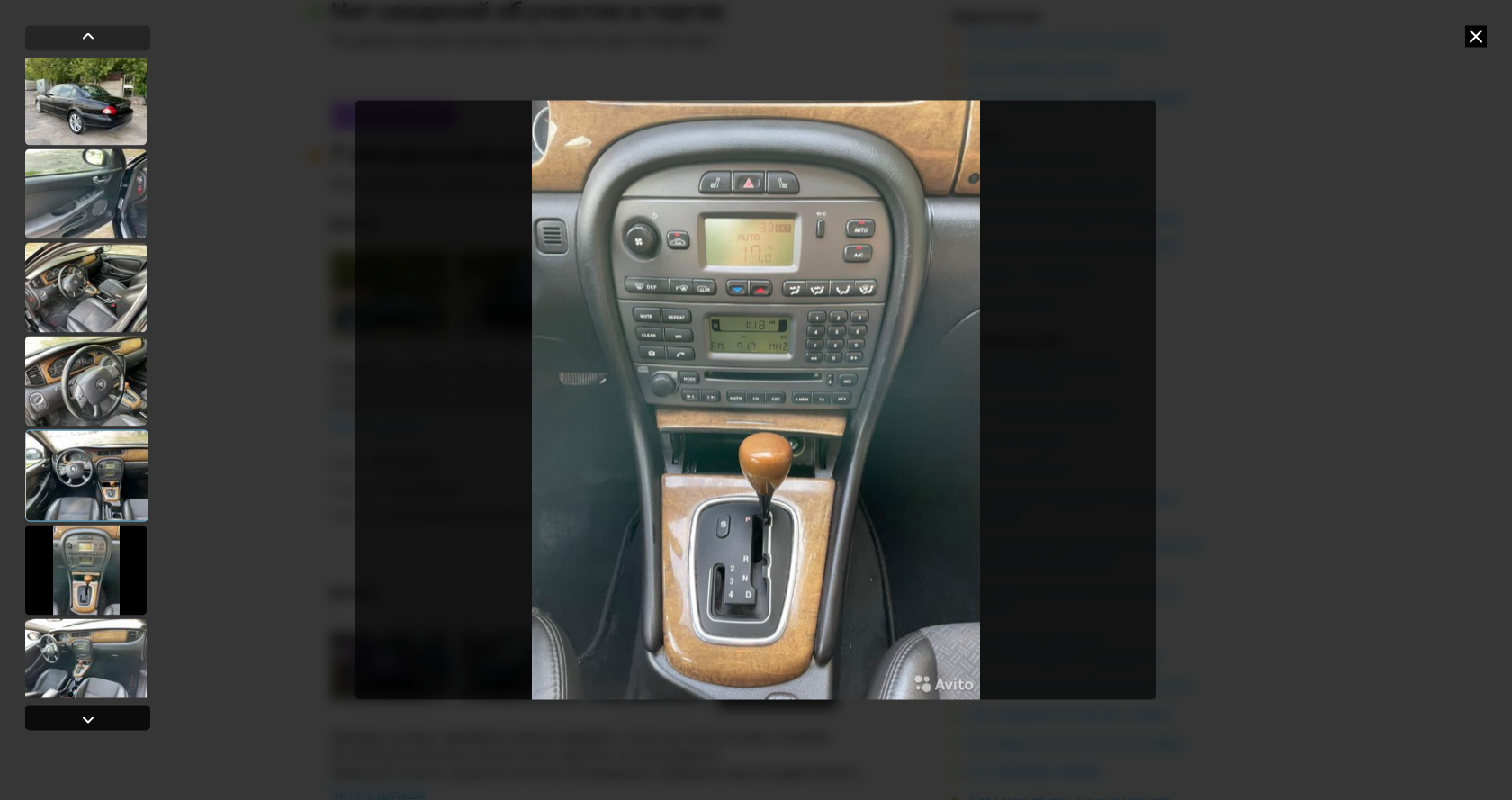
click at [85, 715] on div at bounding box center [87, 719] width 22 height 22
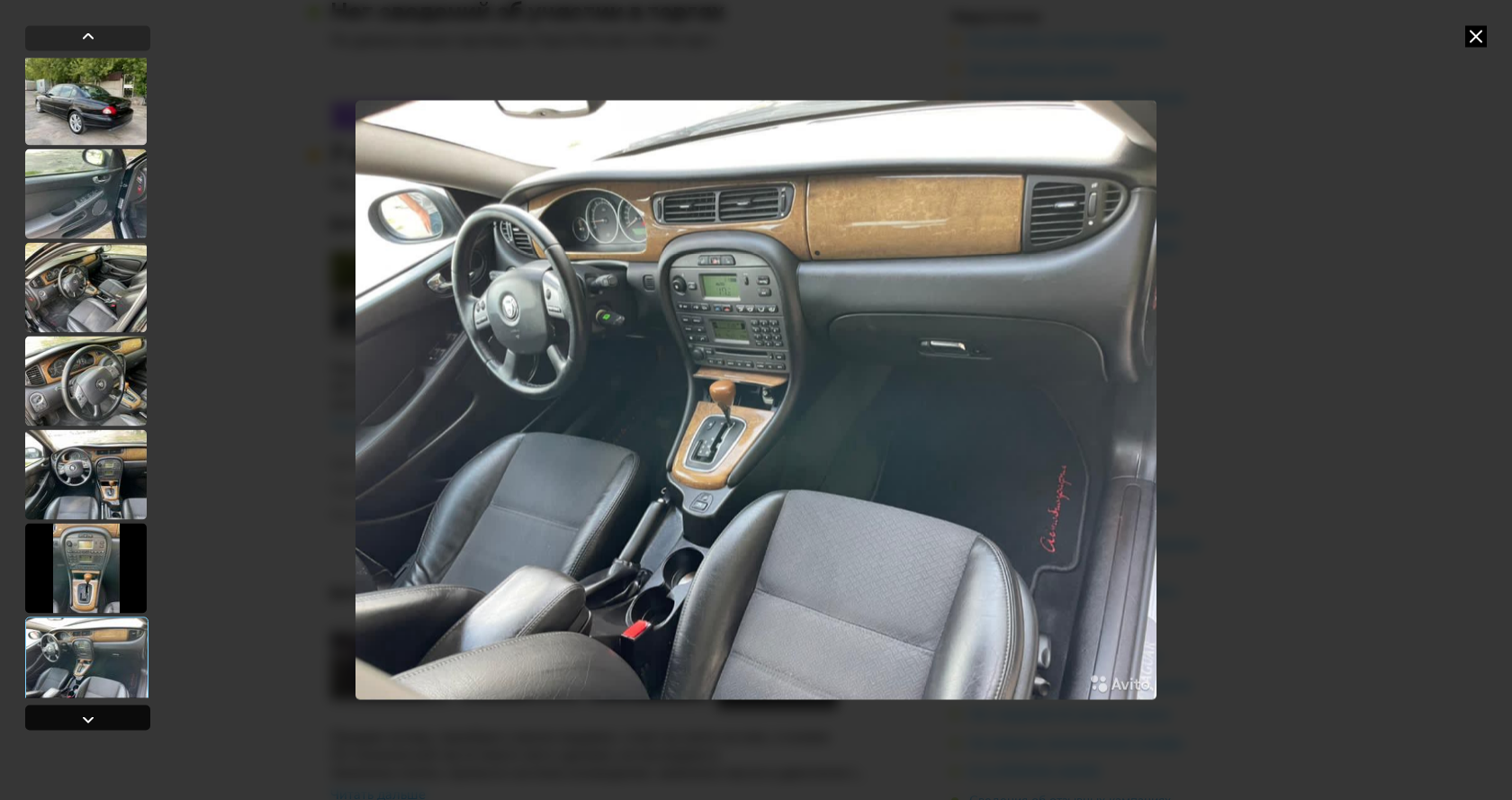
click at [85, 715] on div at bounding box center [87, 719] width 22 height 22
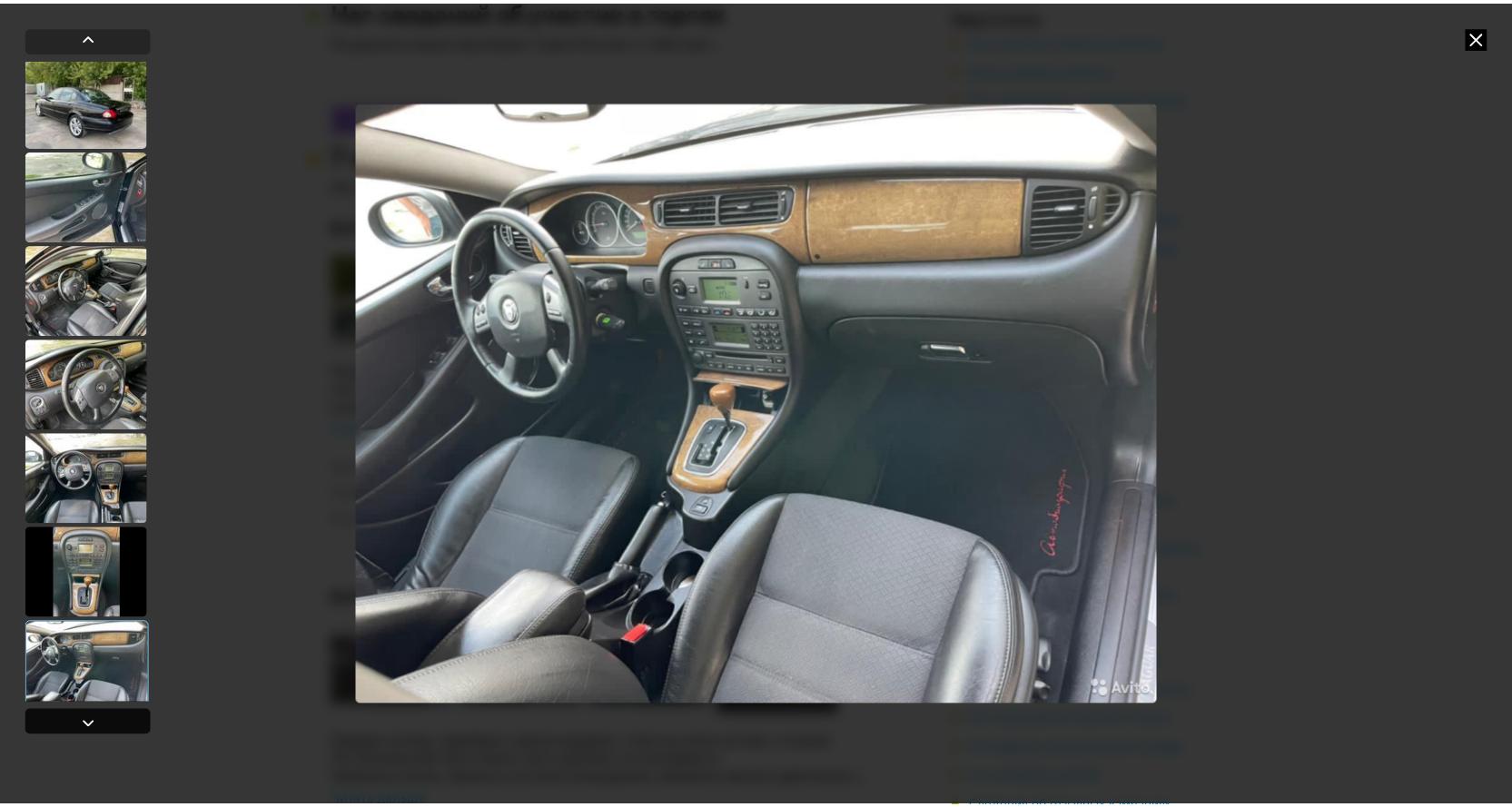
scroll to position [1301, 0]
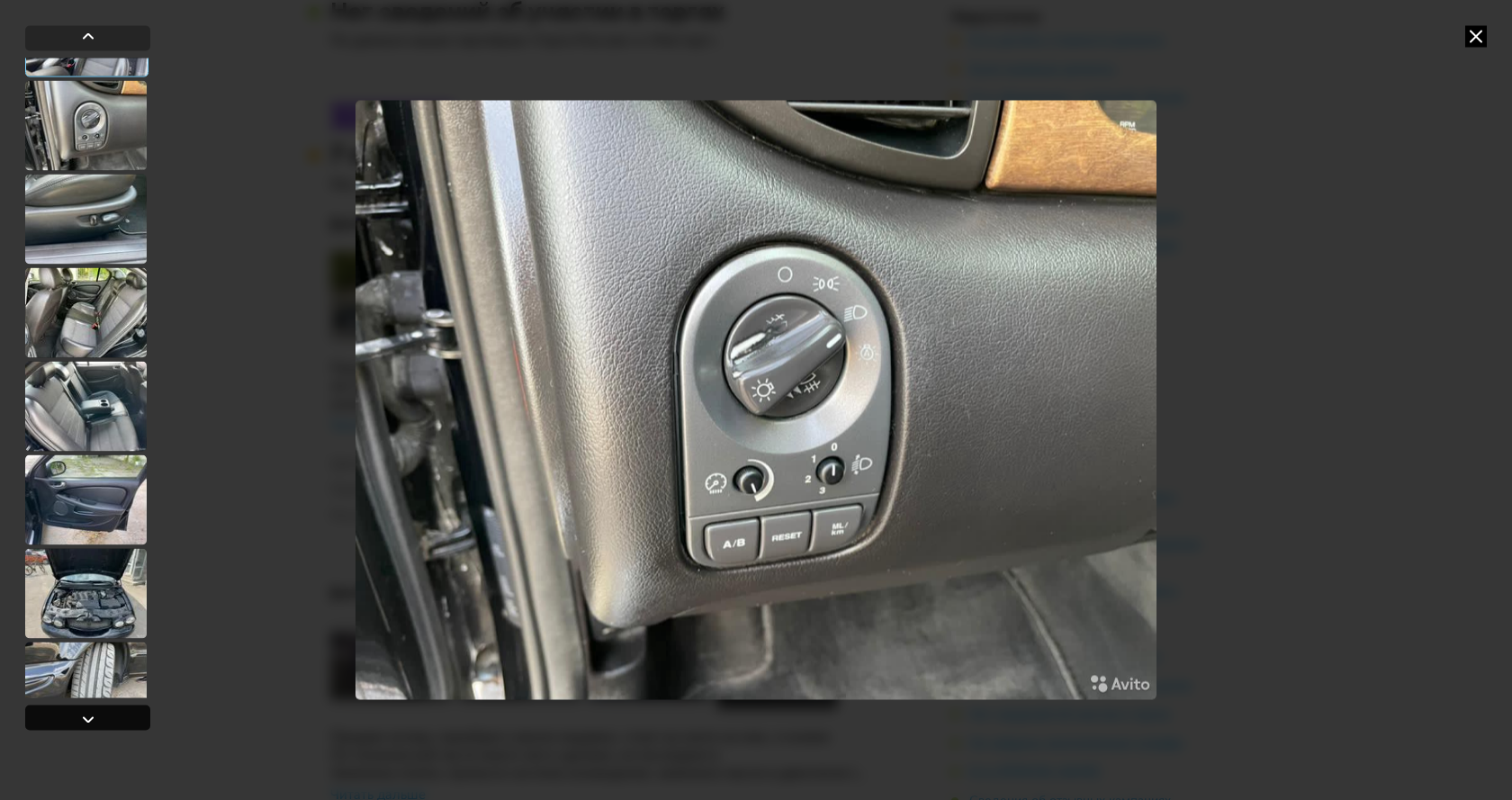
click at [85, 715] on div at bounding box center [87, 719] width 22 height 22
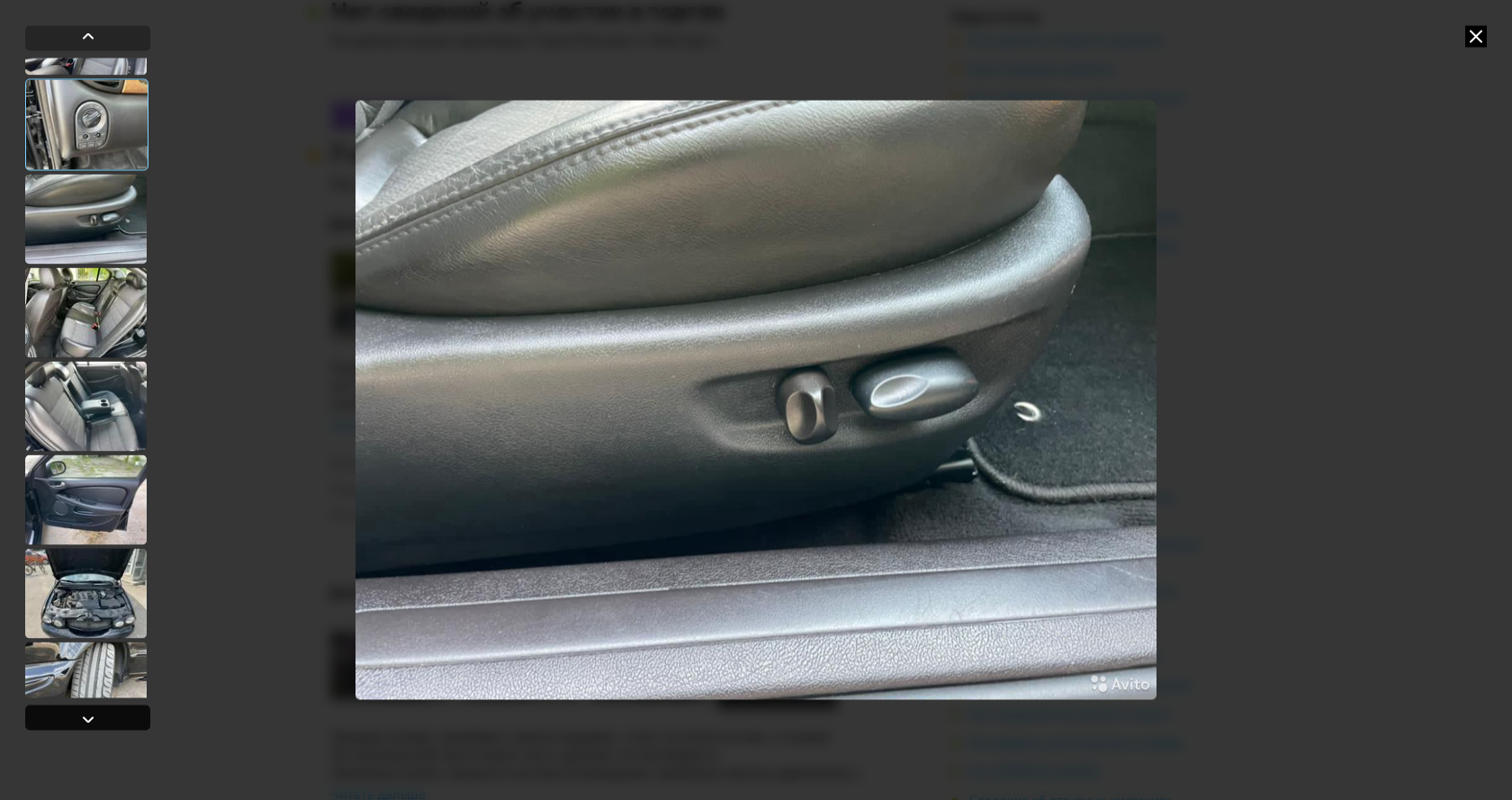
click at [85, 715] on div at bounding box center [87, 719] width 22 height 22
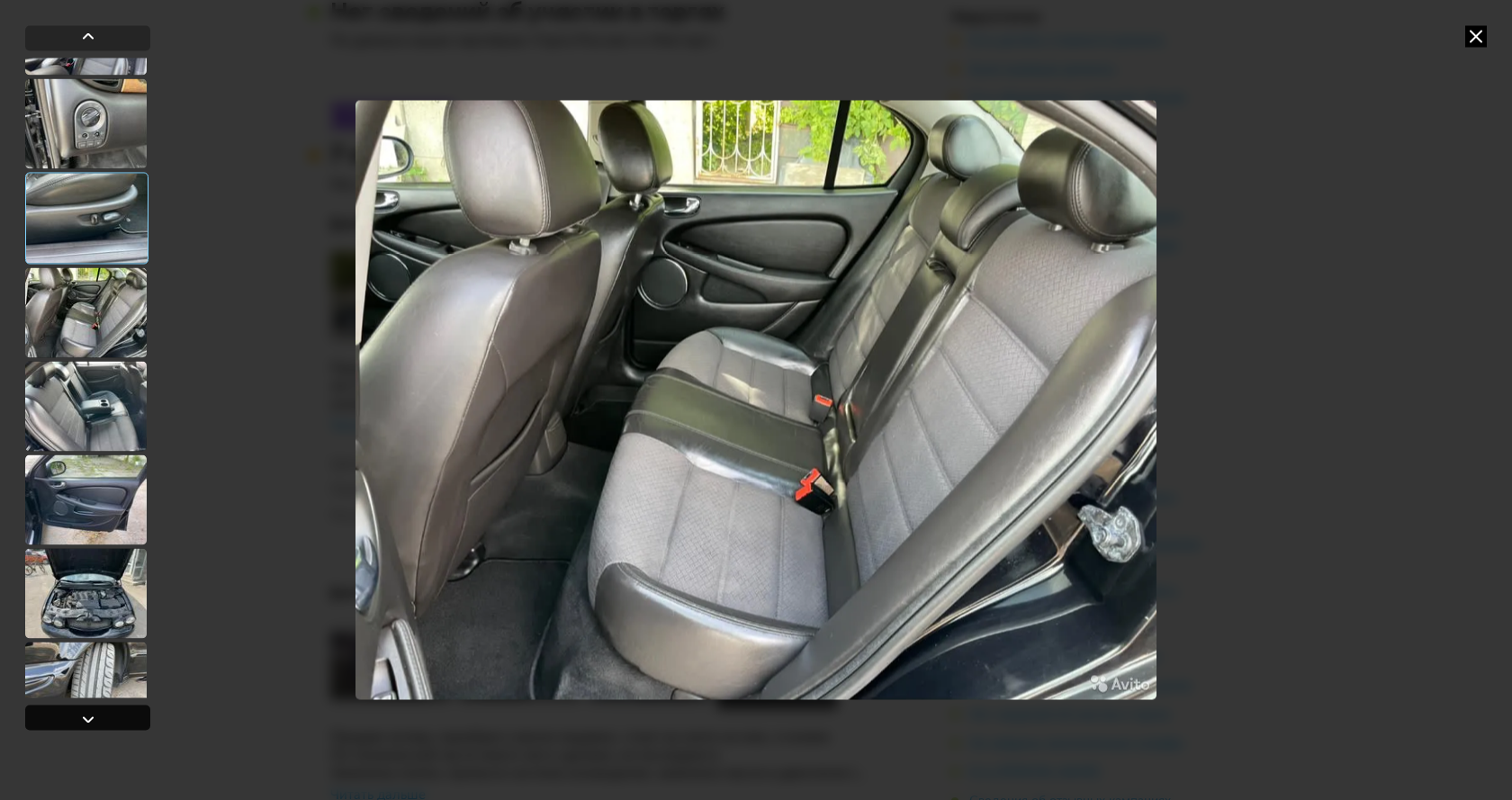
click at [85, 715] on div at bounding box center [87, 719] width 22 height 22
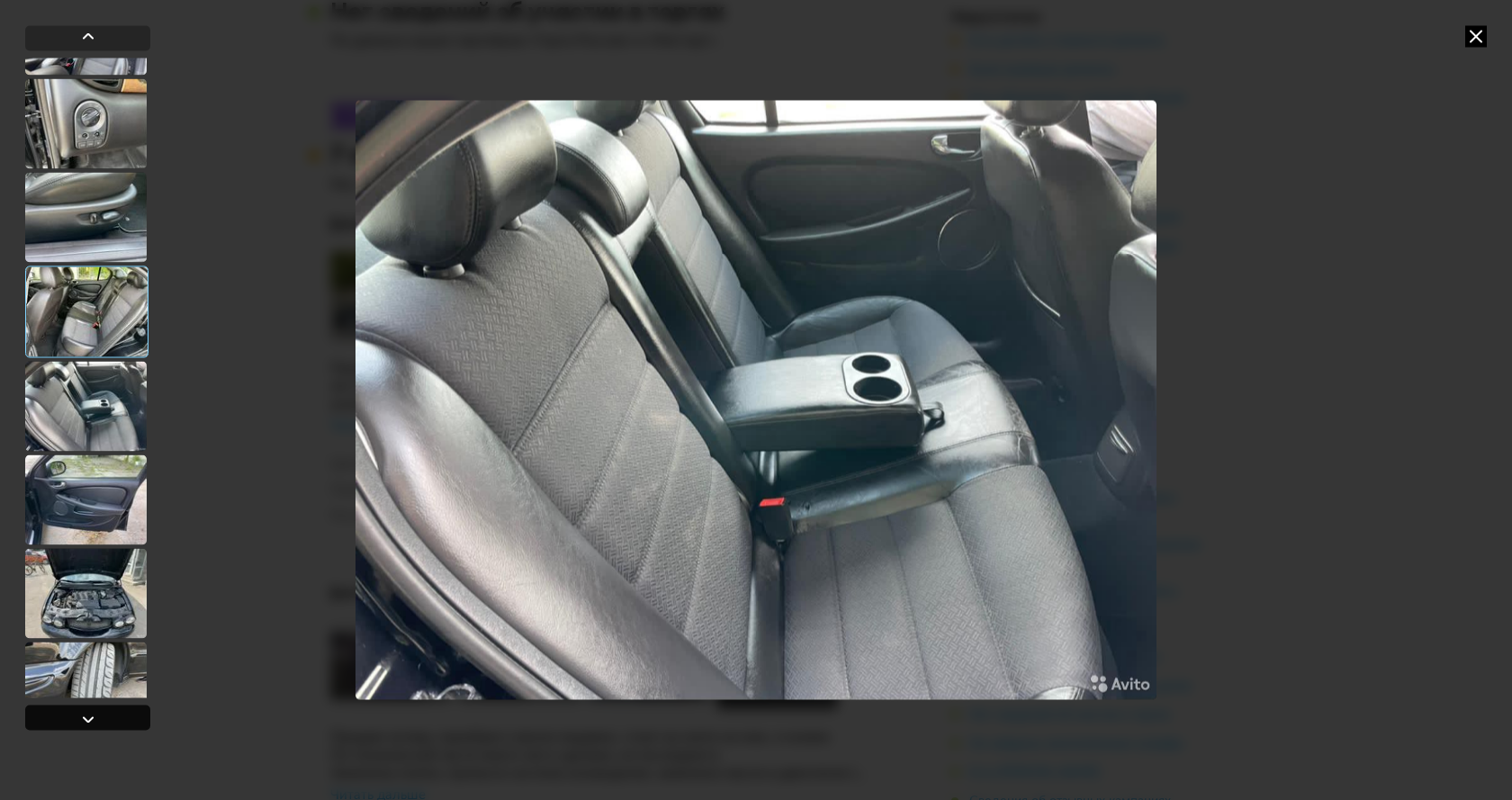
click at [85, 715] on div at bounding box center [87, 719] width 22 height 22
click at [1469, 40] on icon at bounding box center [1476, 36] width 22 height 22
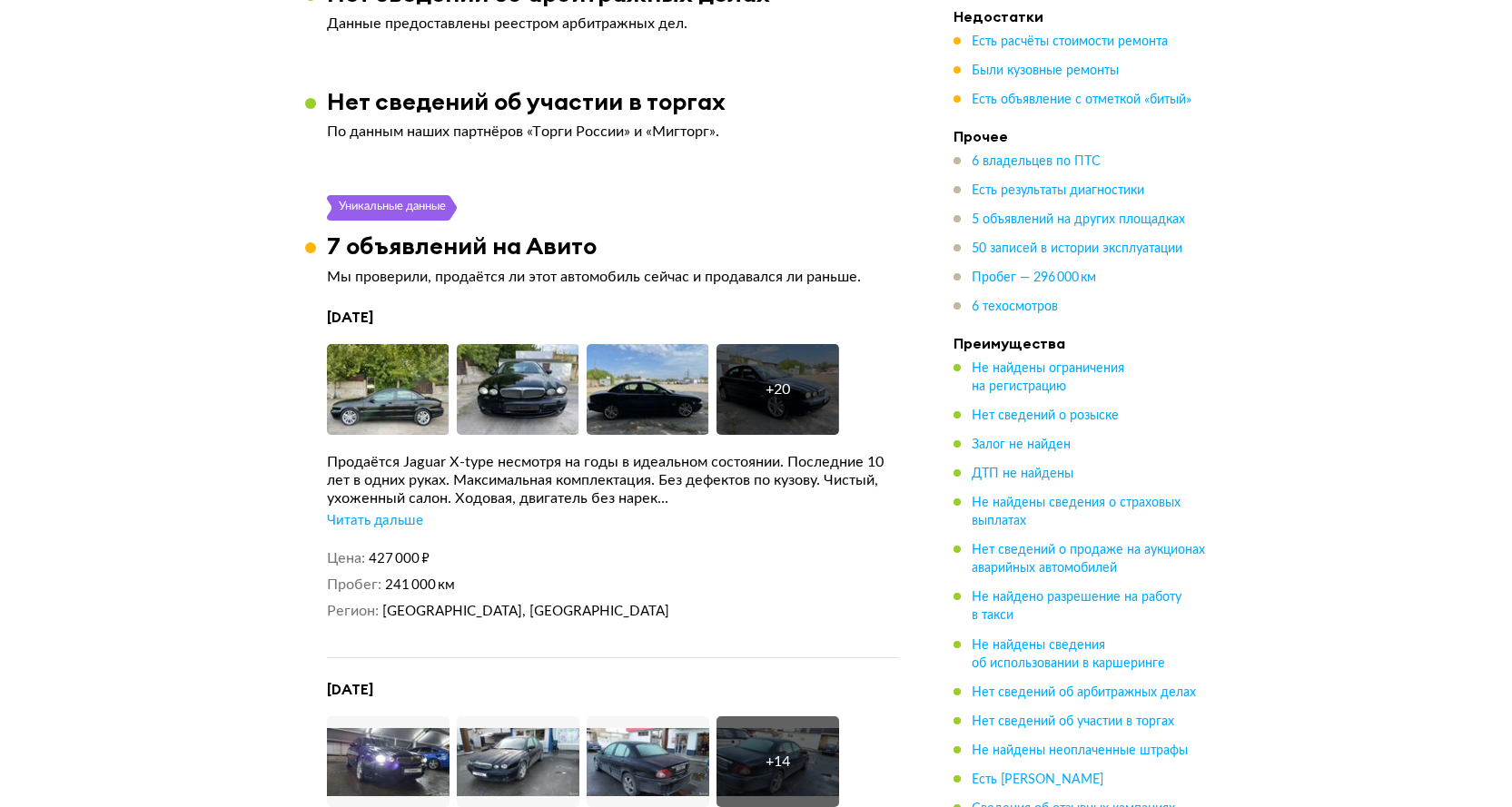
scroll to position [6055, 0]
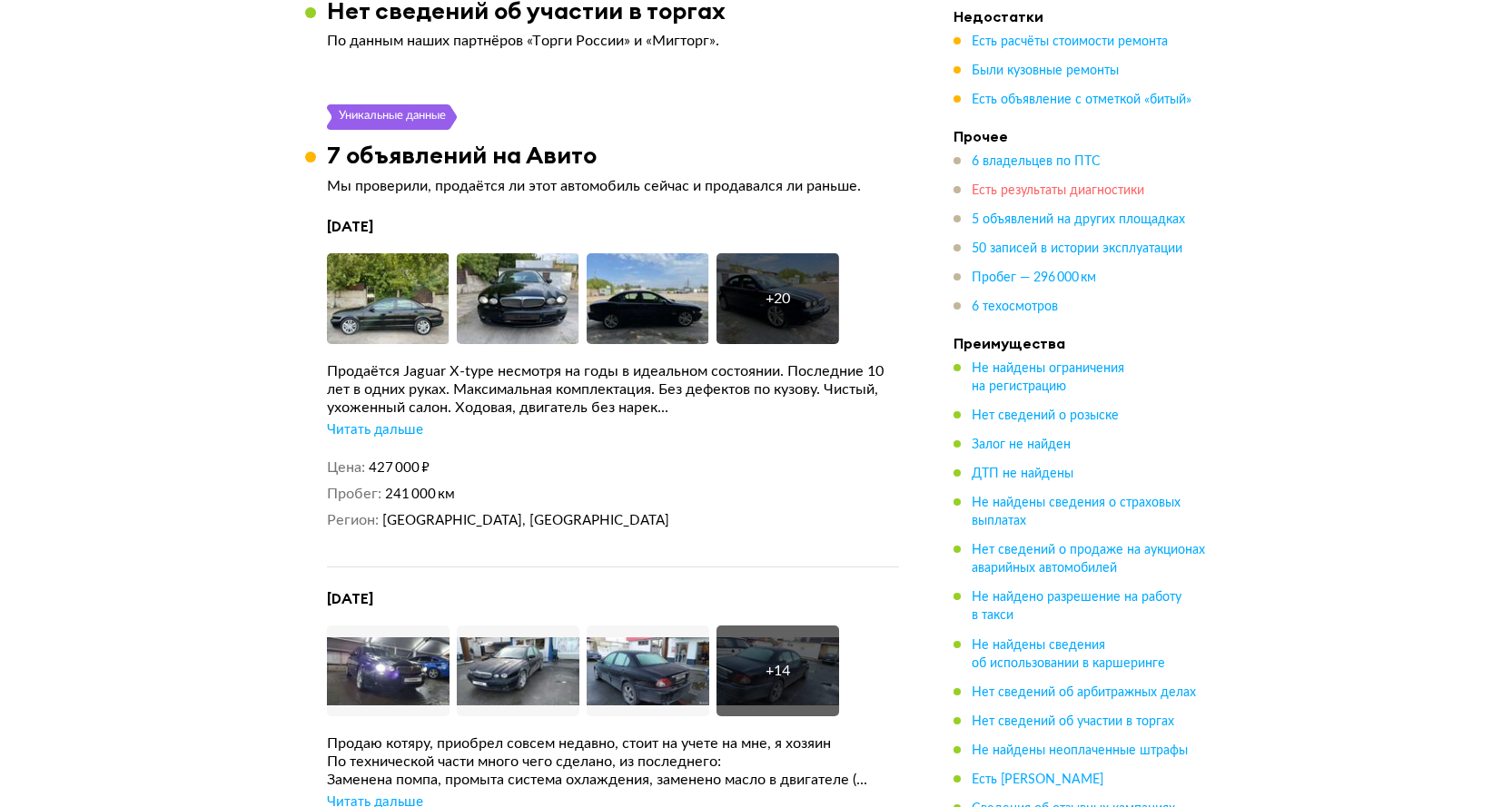
click at [995, 191] on span "Есть результаты диагностики" at bounding box center [1058, 190] width 173 height 12
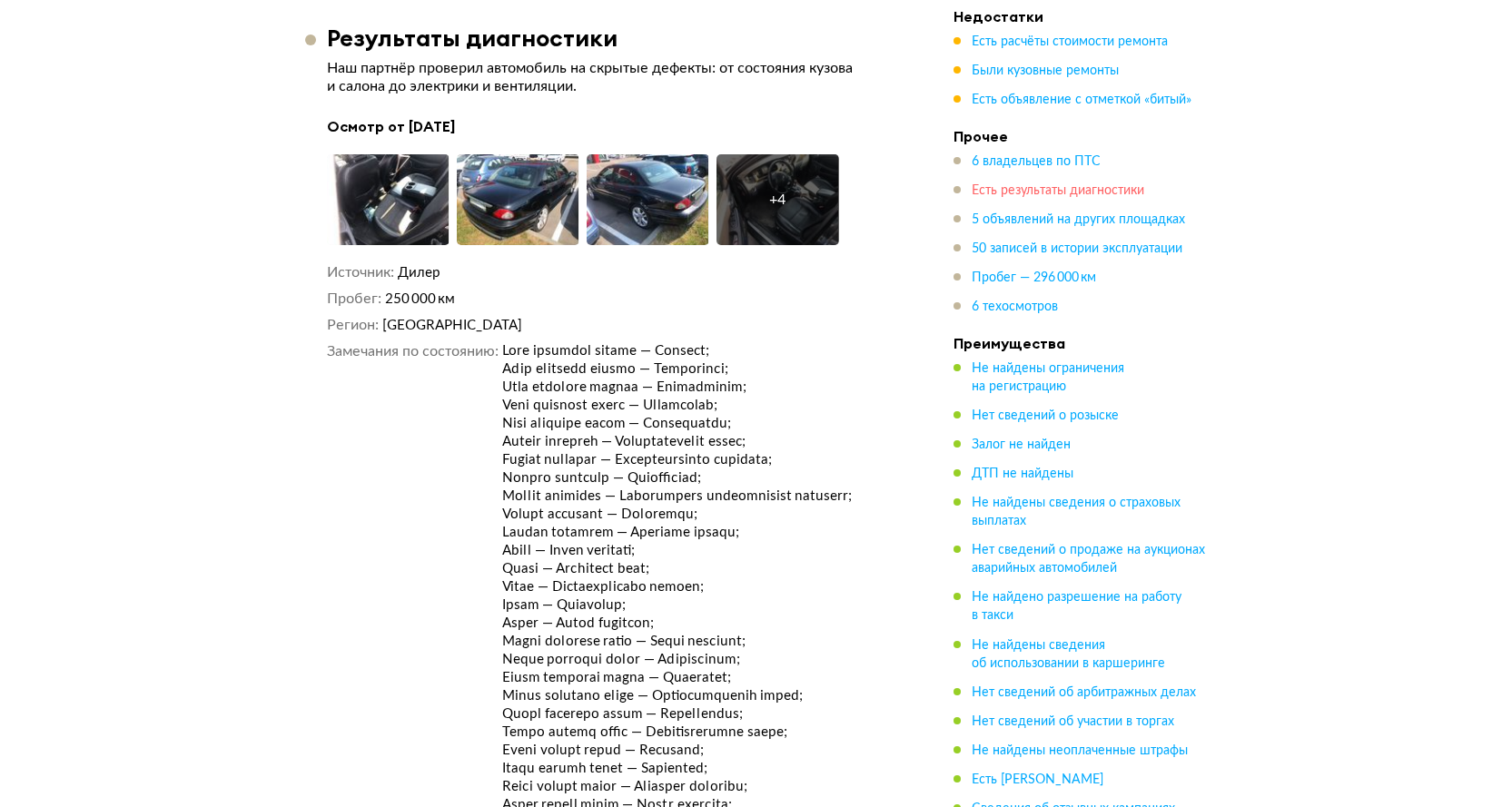
scroll to position [4164, 0]
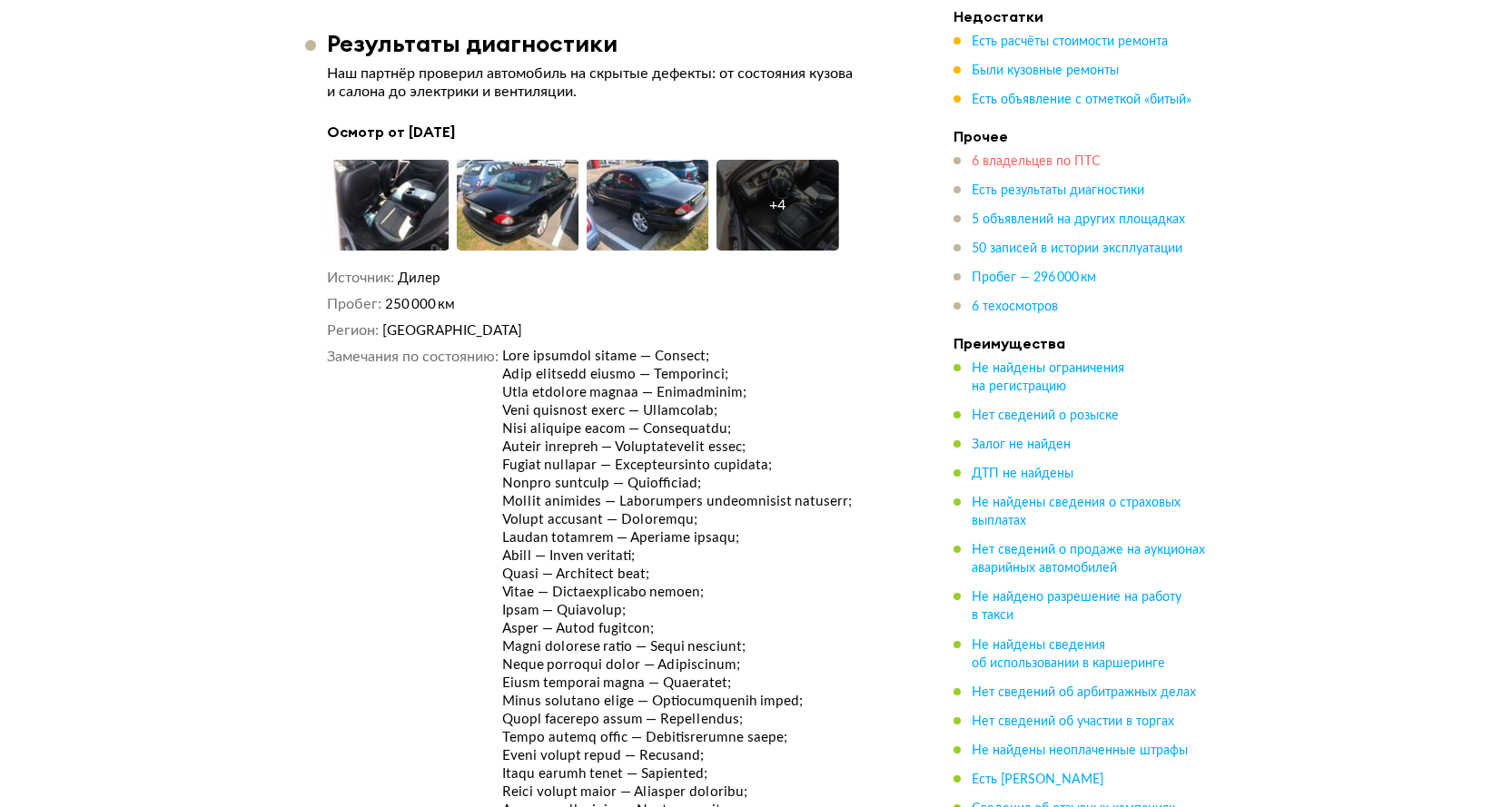
drag, startPoint x: 1044, startPoint y: 161, endPoint x: 1050, endPoint y: 154, distance: 9.2
click at [1046, 168] on span "6 владельцев по ПТС" at bounding box center [1036, 161] width 129 height 12
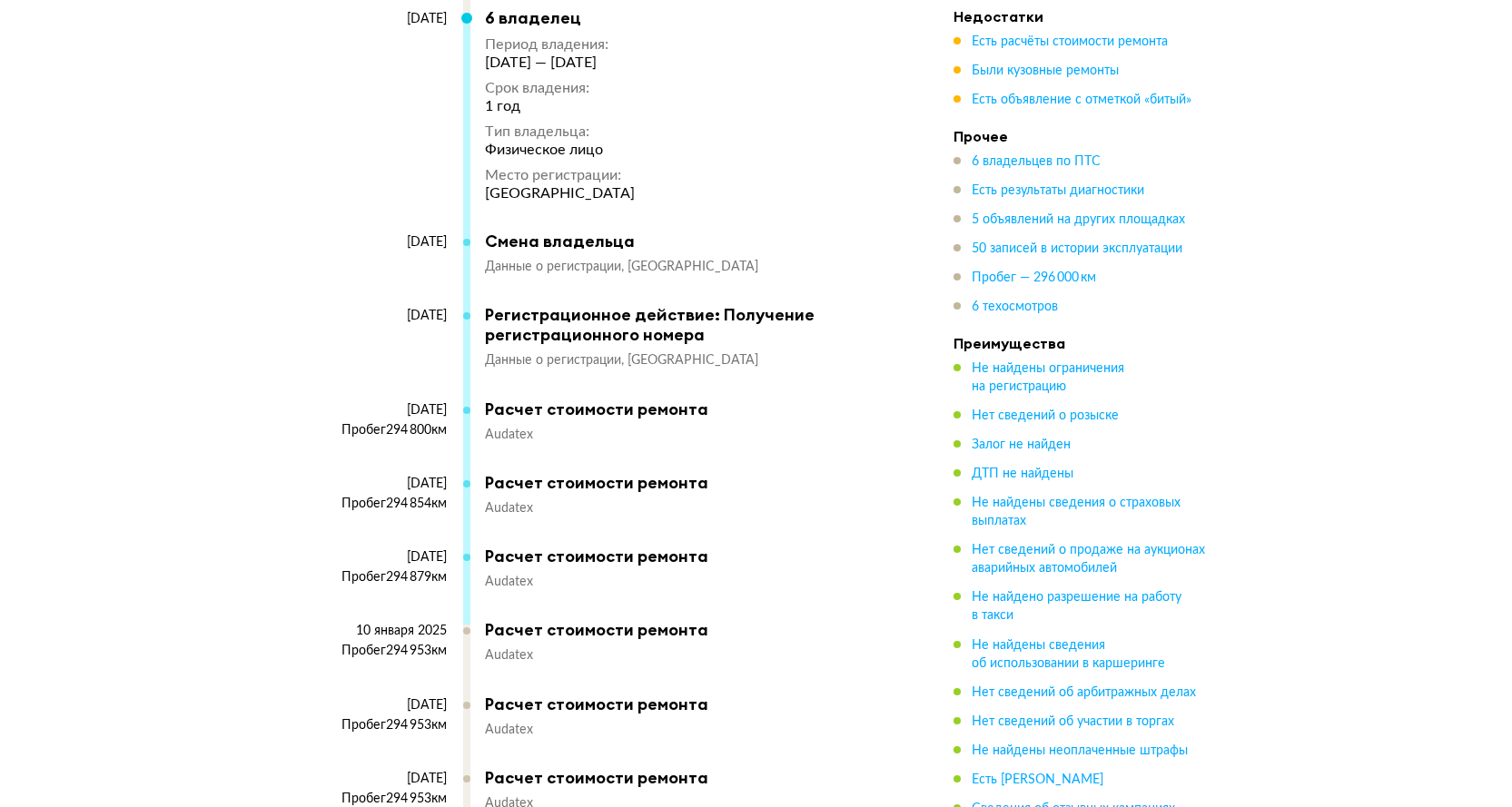
scroll to position [15413, 0]
